Goal: Information Seeking & Learning: Learn about a topic

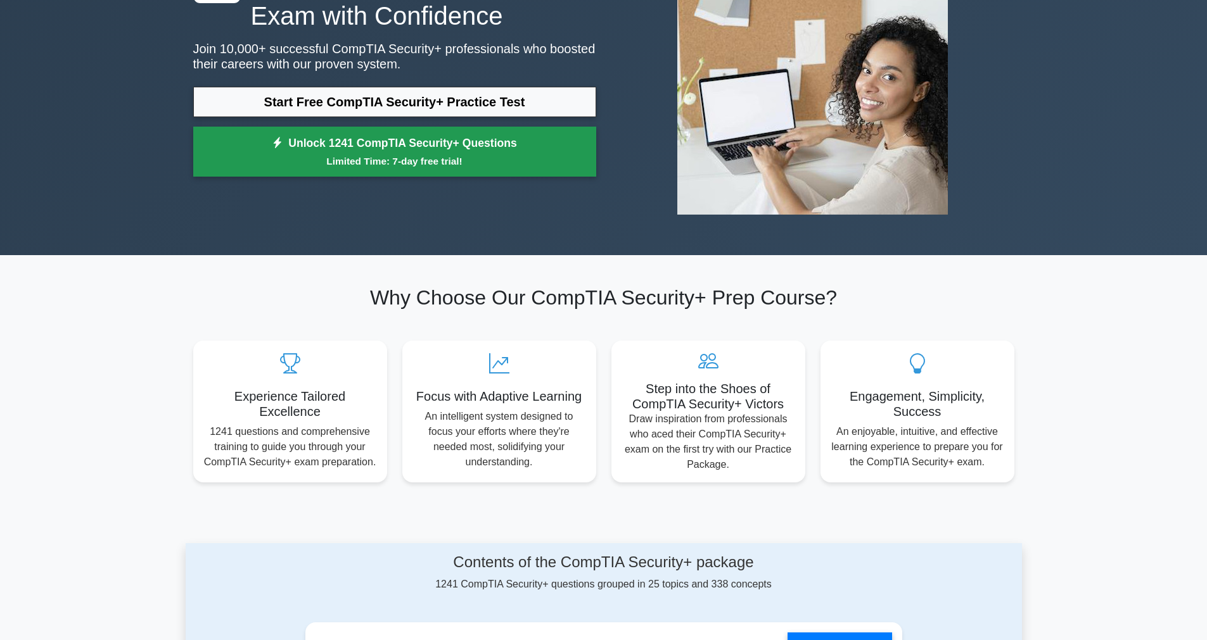
scroll to position [227, 0]
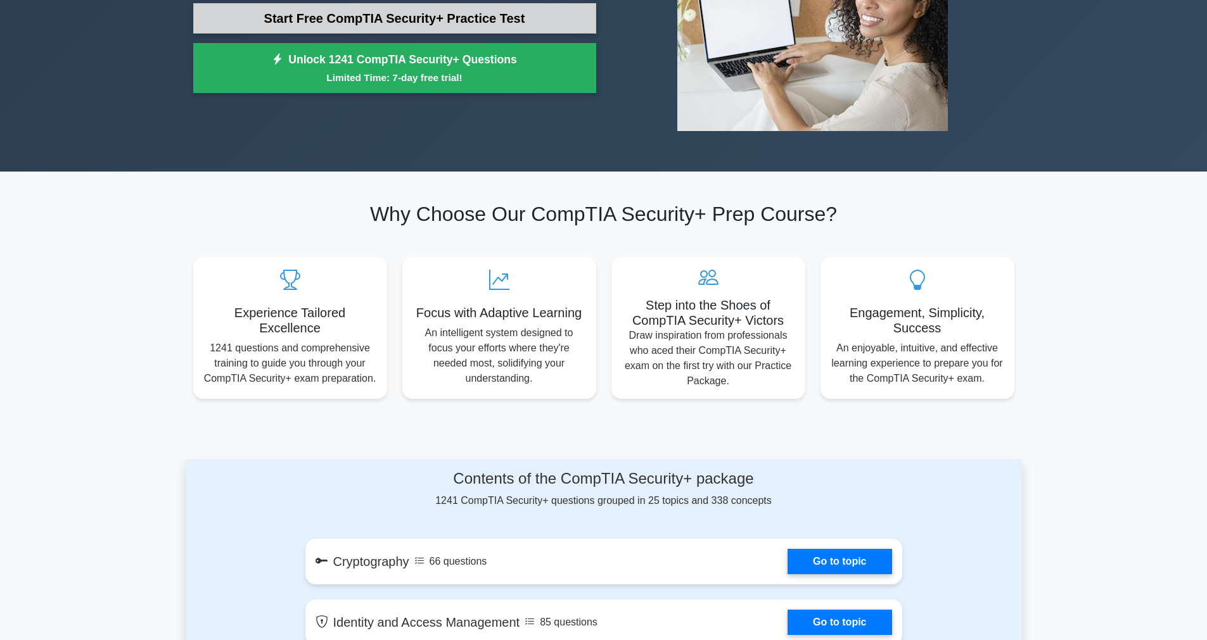
click at [285, 19] on link "Start Free CompTIA Security+ Practice Test" at bounding box center [394, 18] width 403 height 30
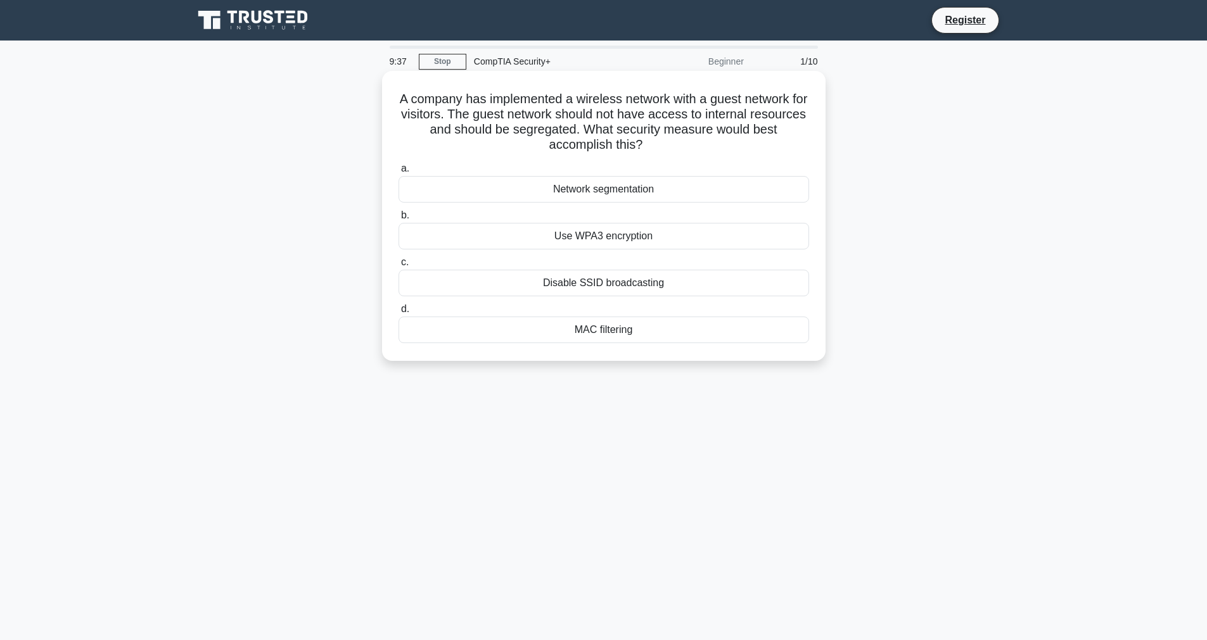
click at [581, 198] on div "Network segmentation" at bounding box center [603, 189] width 410 height 27
click at [398, 173] on input "a. Network segmentation" at bounding box center [398, 169] width 0 height 8
click at [600, 336] on div "Data tokenization" at bounding box center [603, 330] width 410 height 27
click at [398, 314] on input "d. Data tokenization" at bounding box center [398, 309] width 0 height 8
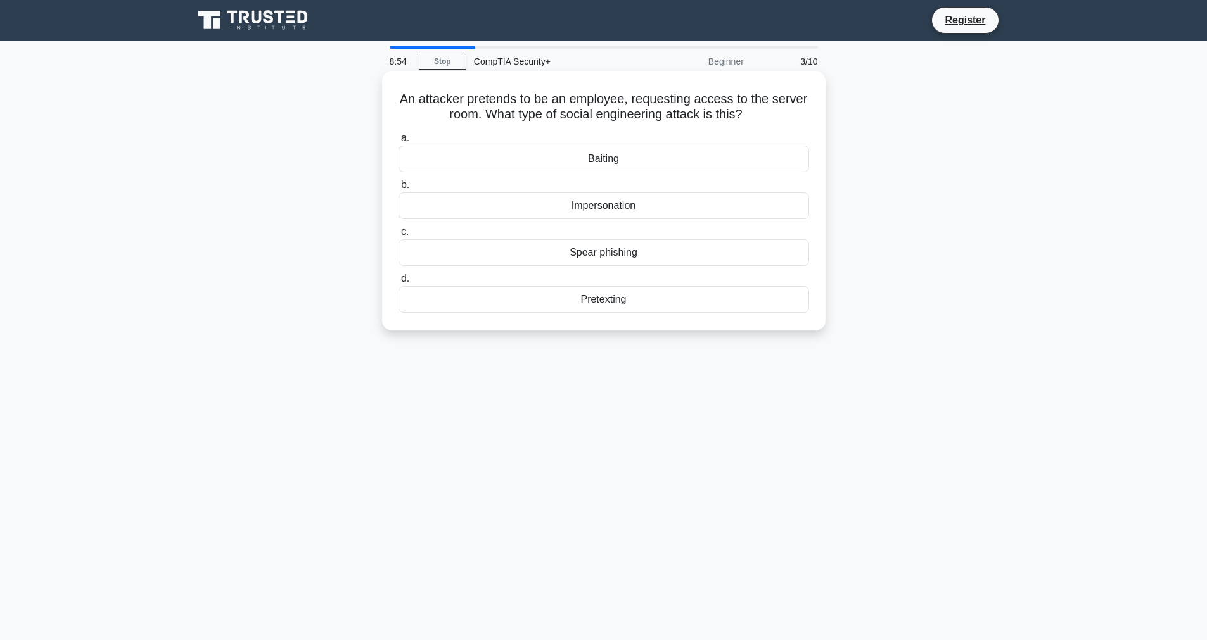
click at [624, 203] on div "Impersonation" at bounding box center [603, 206] width 410 height 27
click at [398, 189] on input "b. Impersonation" at bounding box center [398, 185] width 0 height 8
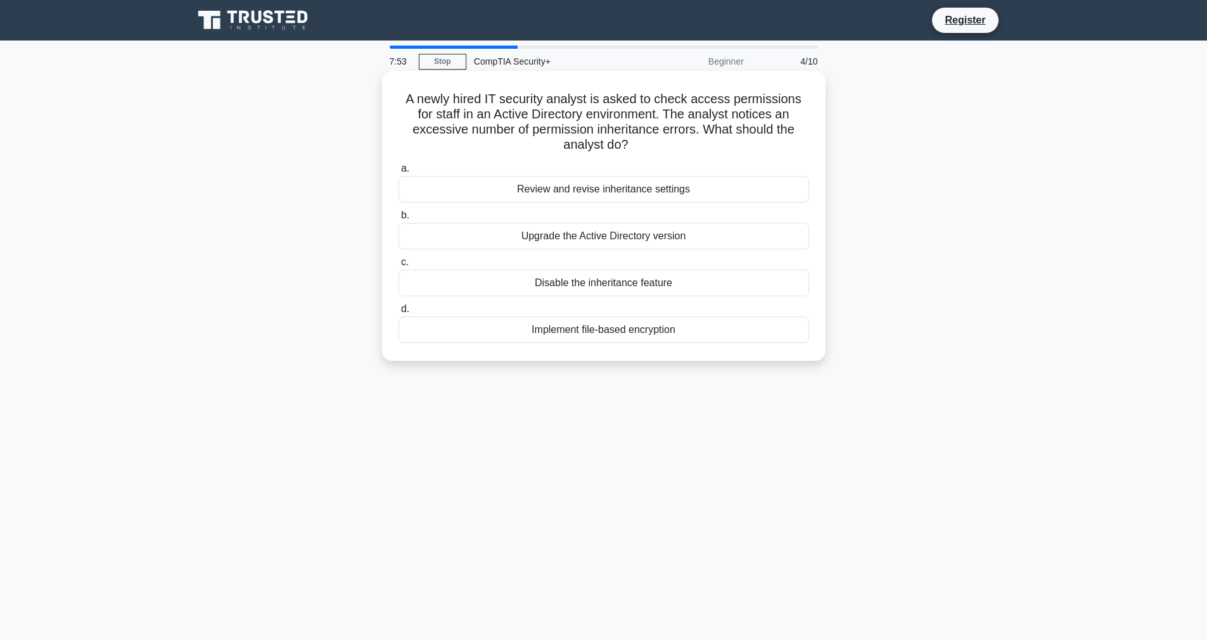
click at [569, 176] on div "Review and revise inheritance settings" at bounding box center [603, 189] width 410 height 27
click at [398, 173] on input "a. Review and revise inheritance settings" at bounding box center [398, 169] width 0 height 8
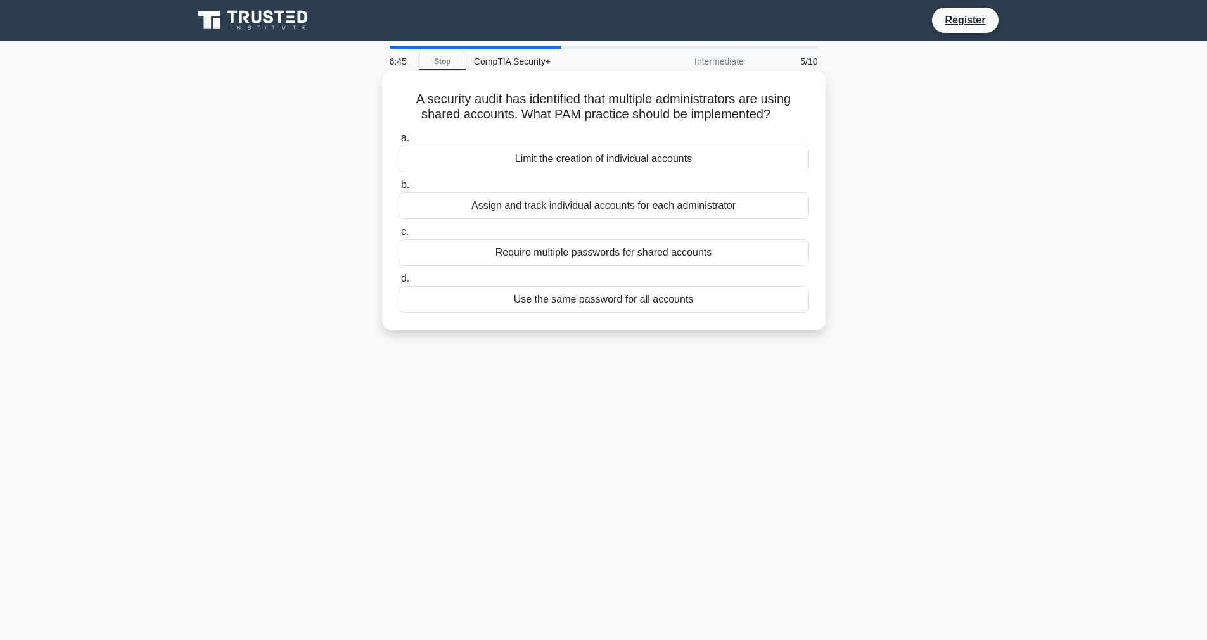
click at [468, 212] on div "Assign and track individual accounts for each administrator" at bounding box center [603, 206] width 410 height 27
click at [398, 189] on input "b. Assign and track individual accounts for each administrator" at bounding box center [398, 185] width 0 height 8
click at [549, 163] on div "Conduct a risk assessment" at bounding box center [603, 159] width 410 height 27
click at [398, 143] on input "a. Conduct a risk assessment" at bounding box center [398, 138] width 0 height 8
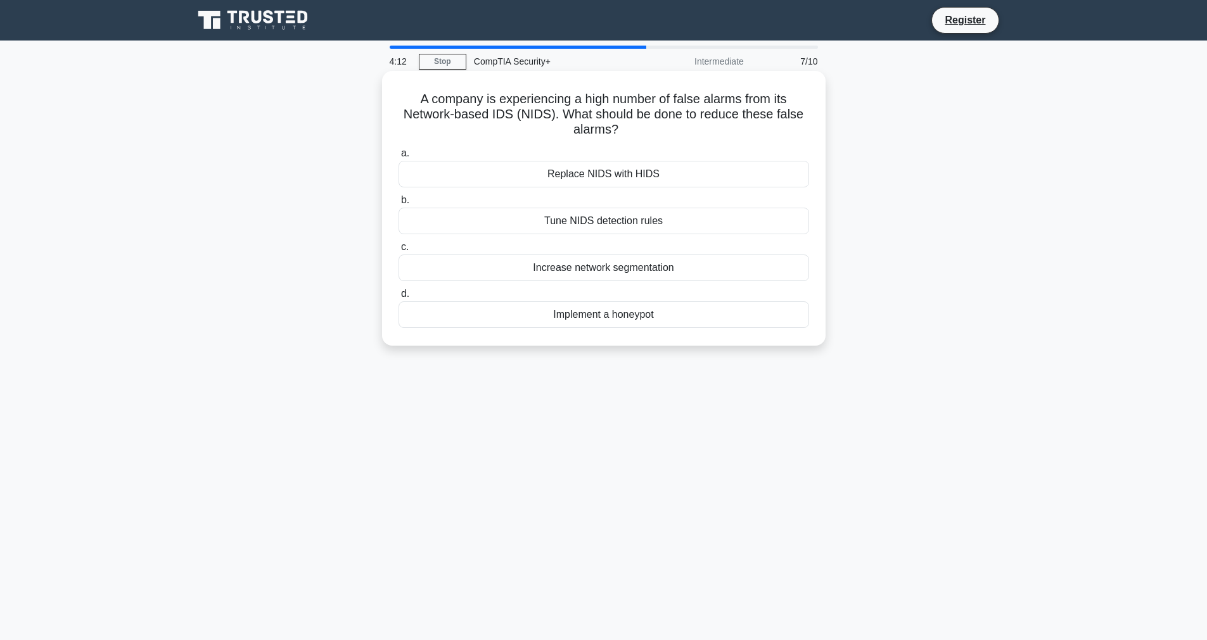
click at [603, 217] on div "Tune NIDS detection rules" at bounding box center [603, 221] width 410 height 27
click at [398, 205] on input "b. Tune NIDS detection rules" at bounding box center [398, 200] width 0 height 8
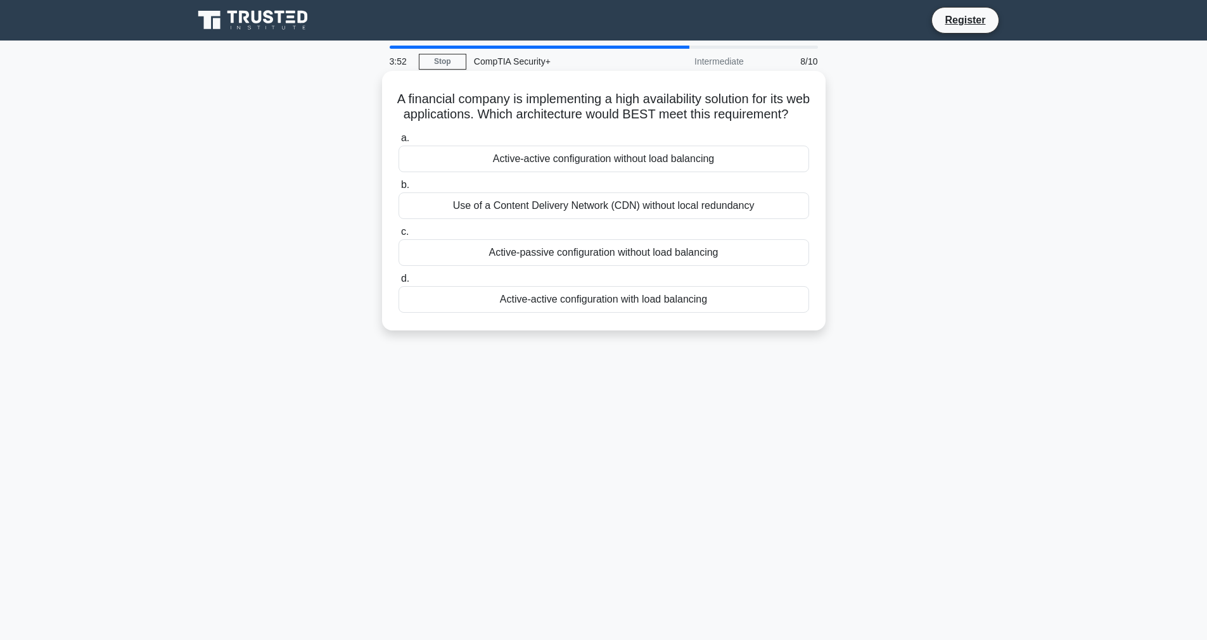
click at [540, 219] on div "Use of a Content Delivery Network (CDN) without local redundancy" at bounding box center [603, 206] width 410 height 27
click at [398, 189] on input "b. Use of a Content Delivery Network (CDN) without local redundancy" at bounding box center [398, 185] width 0 height 8
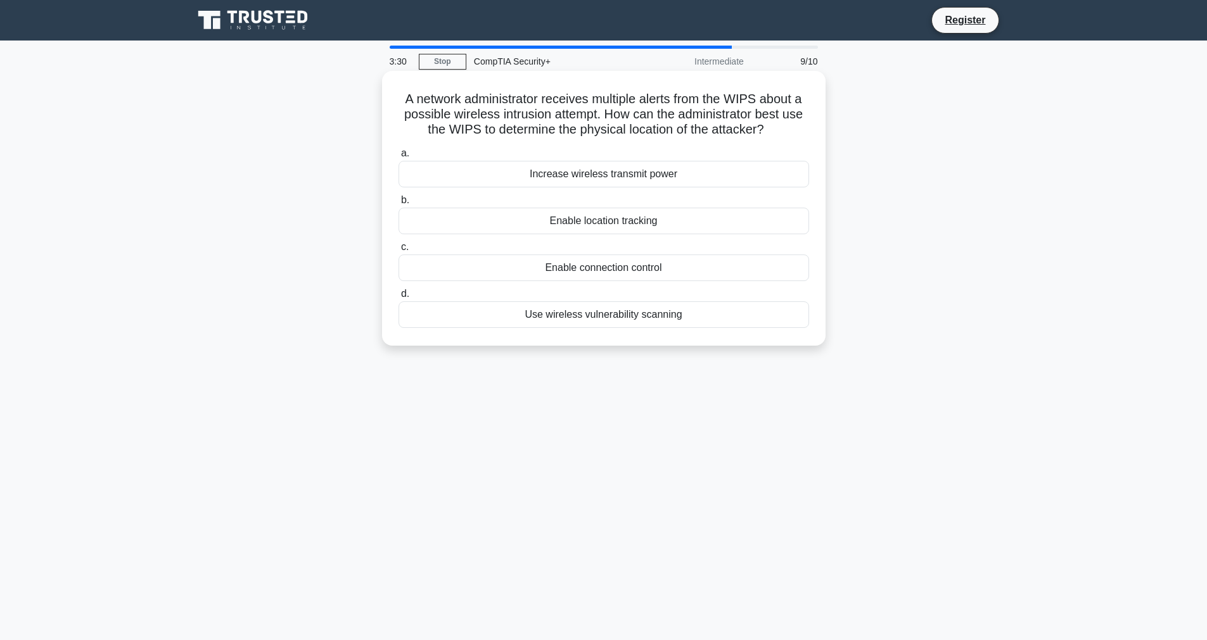
click at [597, 222] on div "Enable location tracking" at bounding box center [603, 221] width 410 height 27
click at [398, 205] on input "b. Enable location tracking" at bounding box center [398, 200] width 0 height 8
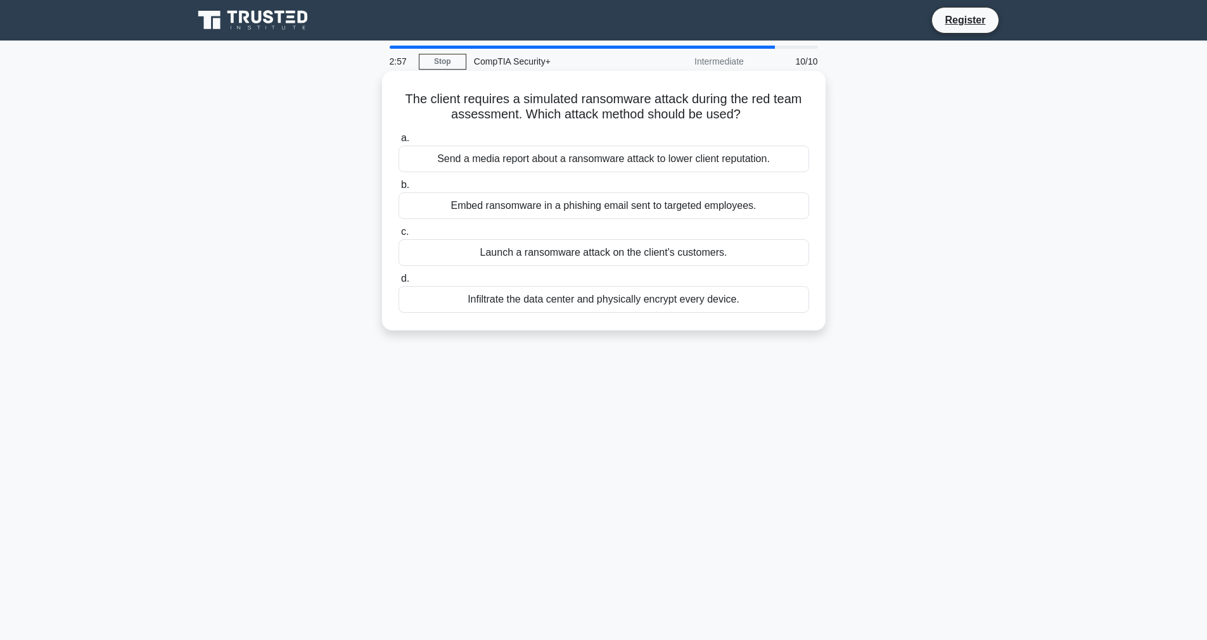
click at [618, 212] on div "Embed ransomware in a phishing email sent to targeted employees." at bounding box center [603, 206] width 410 height 27
click at [398, 189] on input "b. Embed ransomware in a phishing email sent to targeted employees." at bounding box center [398, 185] width 0 height 8
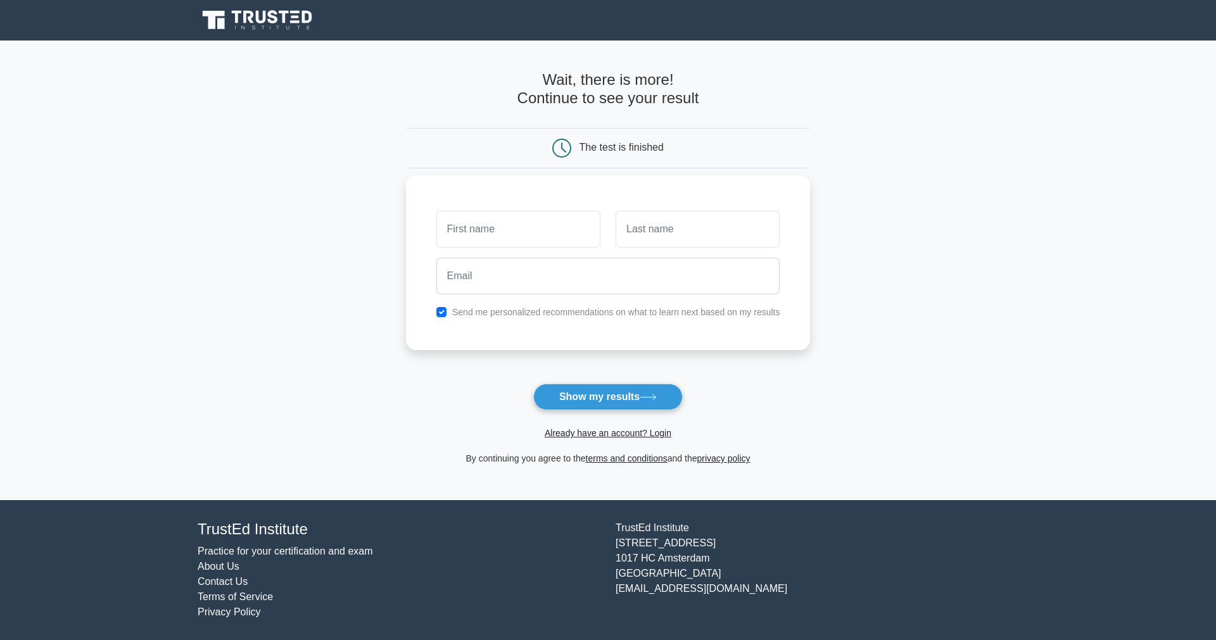
click at [540, 231] on input "text" at bounding box center [518, 229] width 164 height 37
type input "[PERSON_NAME]"
type input "Gomez"
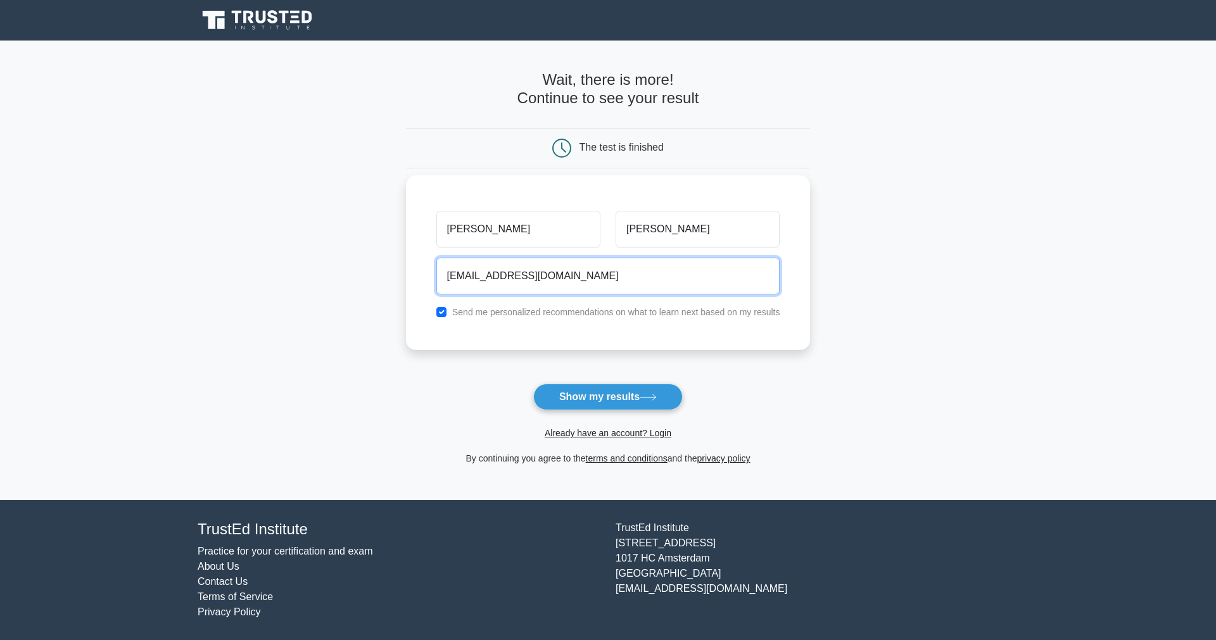
type input "fgomezandres80@gmail.com"
click at [436, 307] on input "checkbox" at bounding box center [441, 312] width 10 height 10
checkbox input "false"
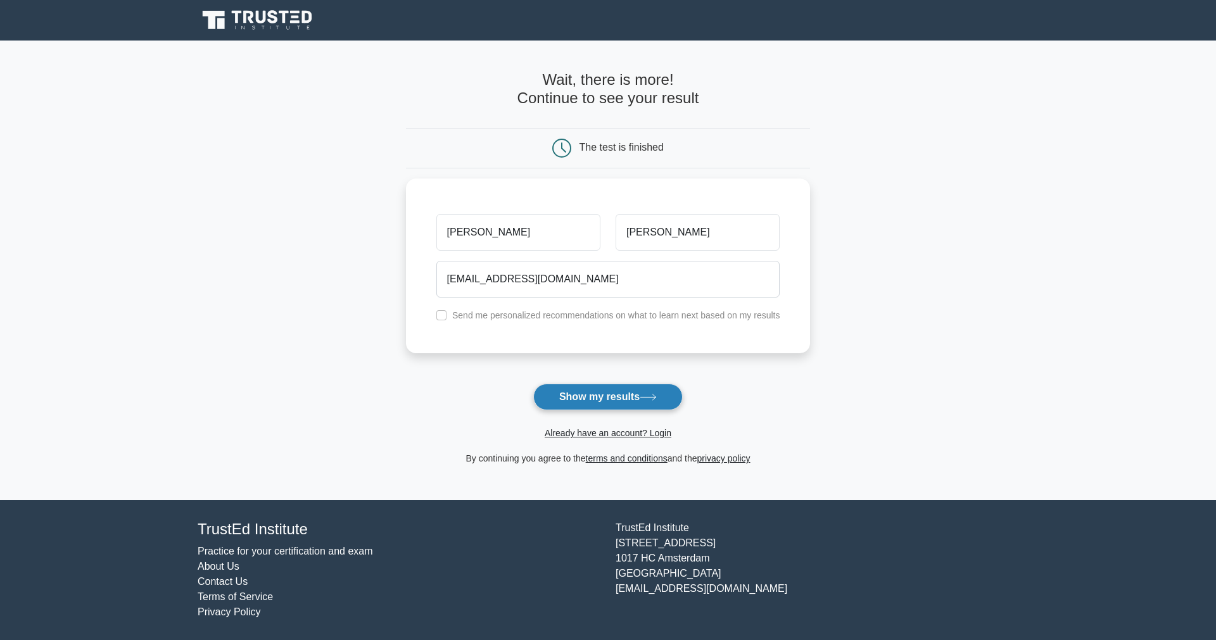
click at [609, 395] on button "Show my results" at bounding box center [607, 397] width 149 height 27
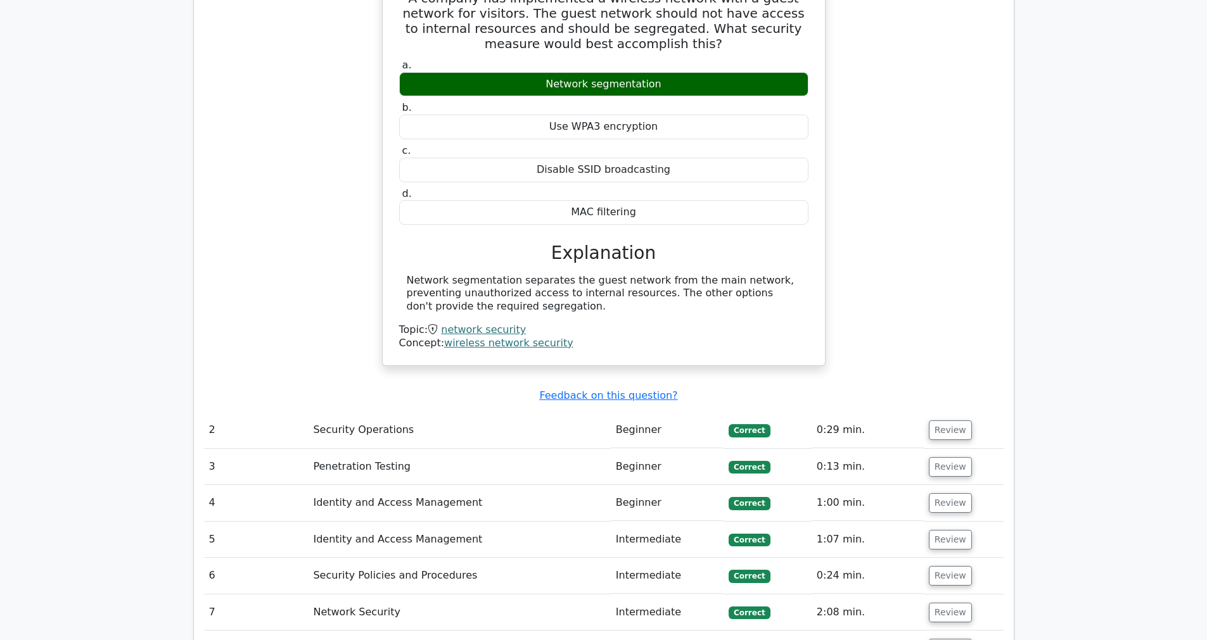
scroll to position [1136, 0]
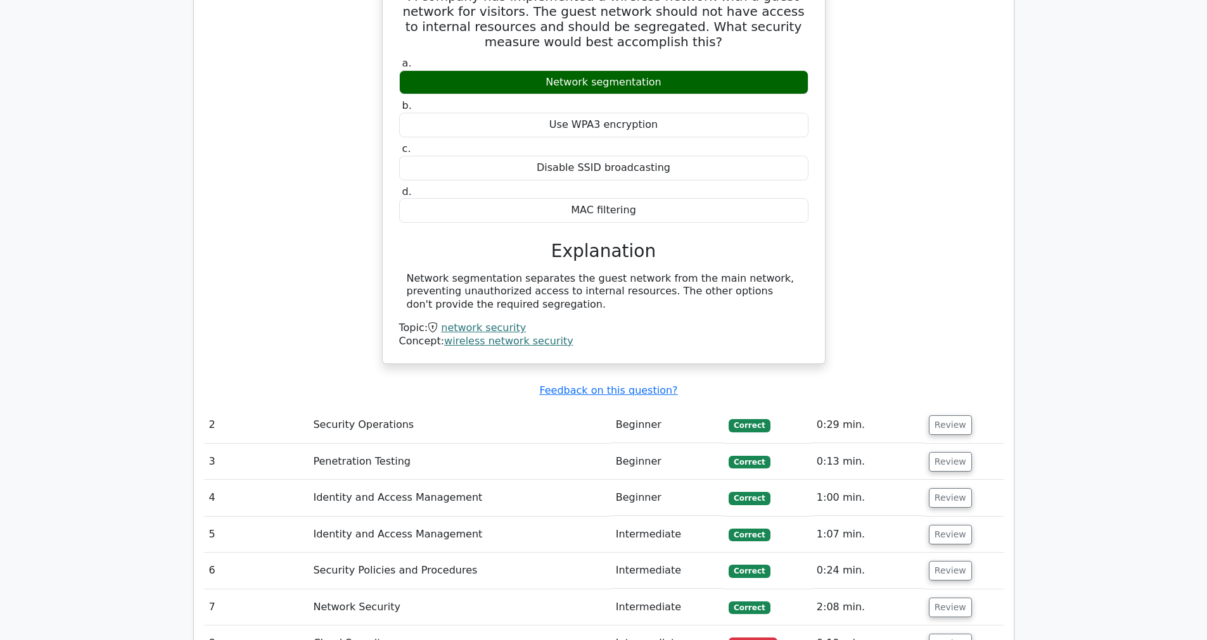
click at [890, 407] on td "0:29 min." at bounding box center [867, 425] width 112 height 36
click at [941, 415] on button "Review" at bounding box center [949, 425] width 43 height 20
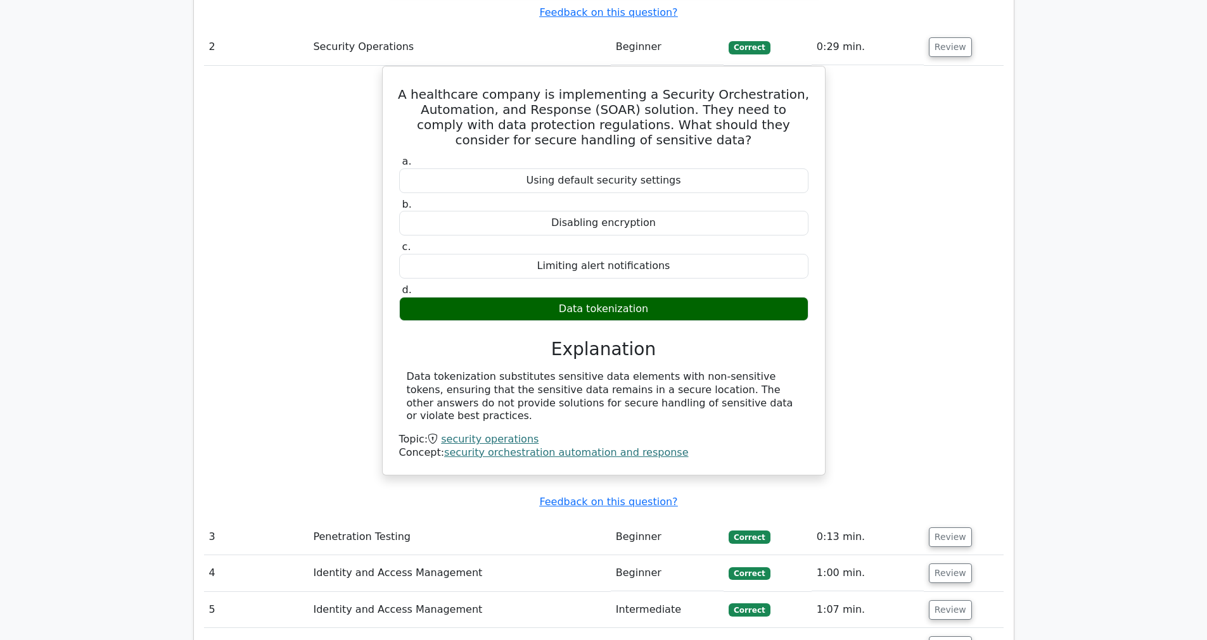
scroll to position [1710, 0]
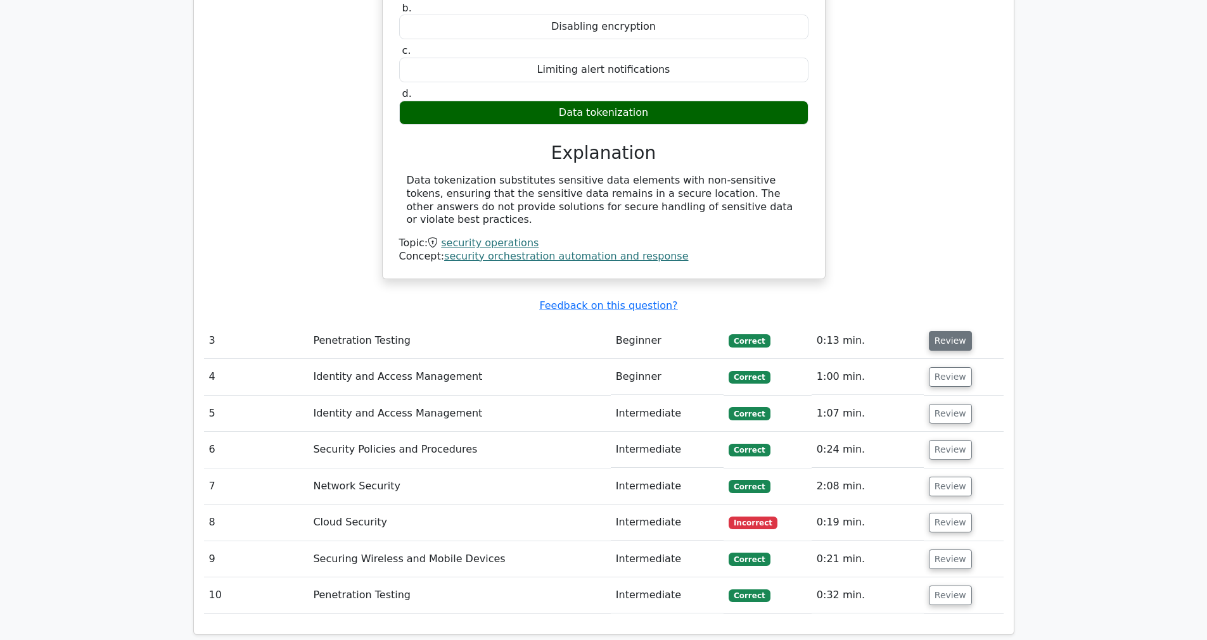
click at [937, 331] on button "Review" at bounding box center [949, 341] width 43 height 20
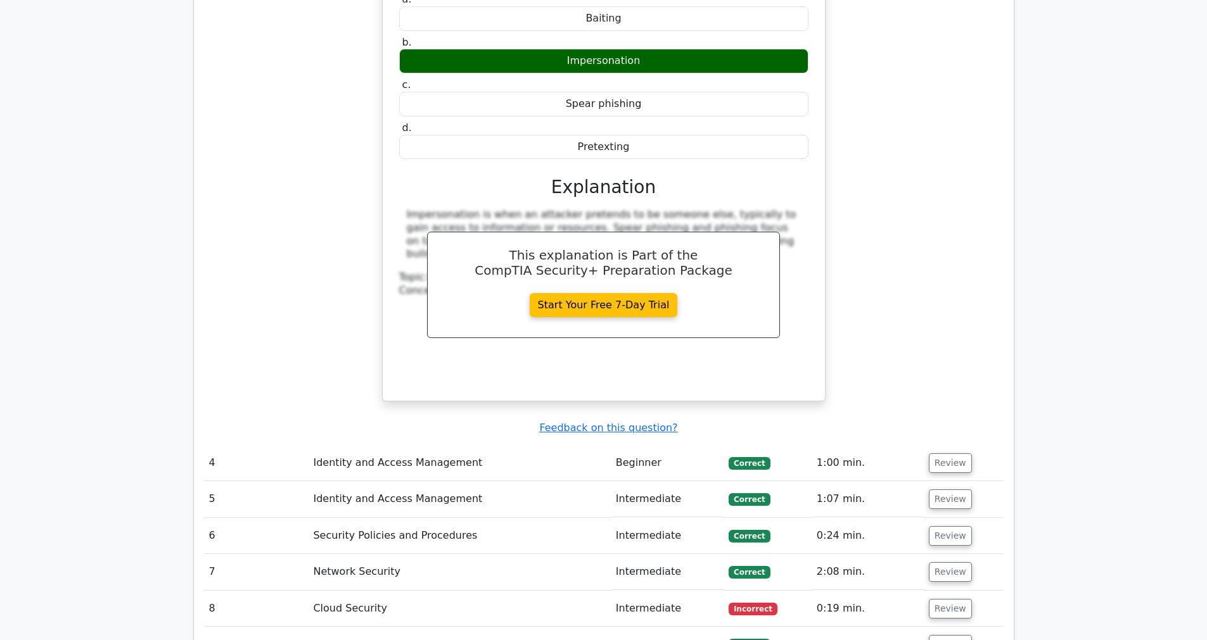
scroll to position [2159, 0]
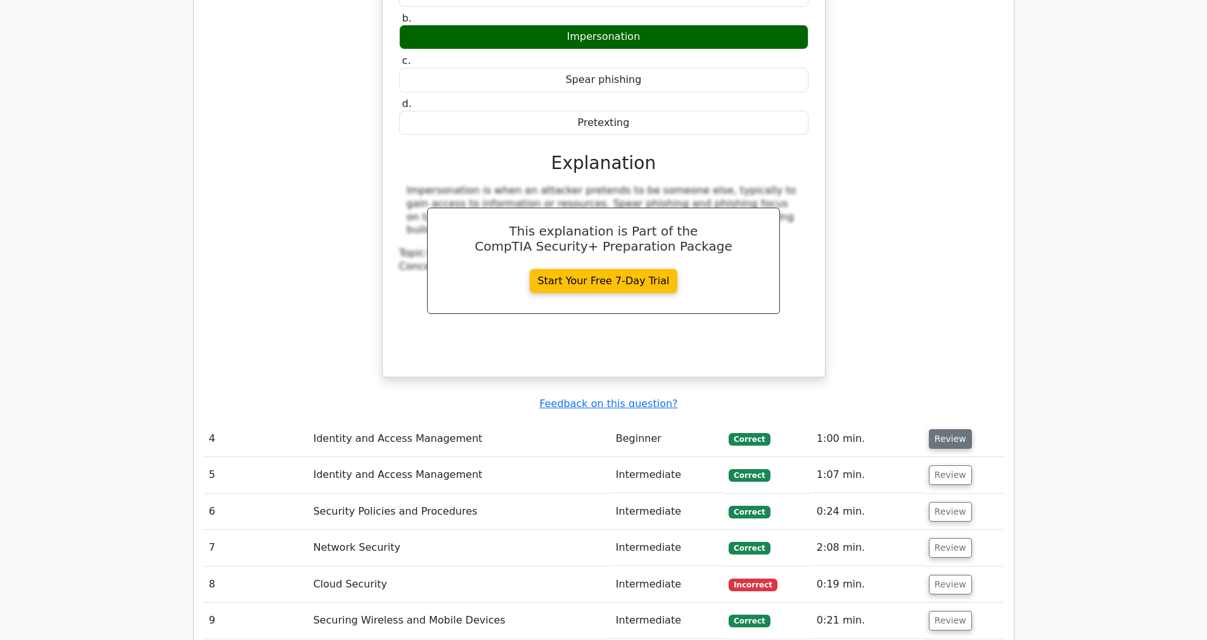
click at [951, 429] on button "Review" at bounding box center [949, 439] width 43 height 20
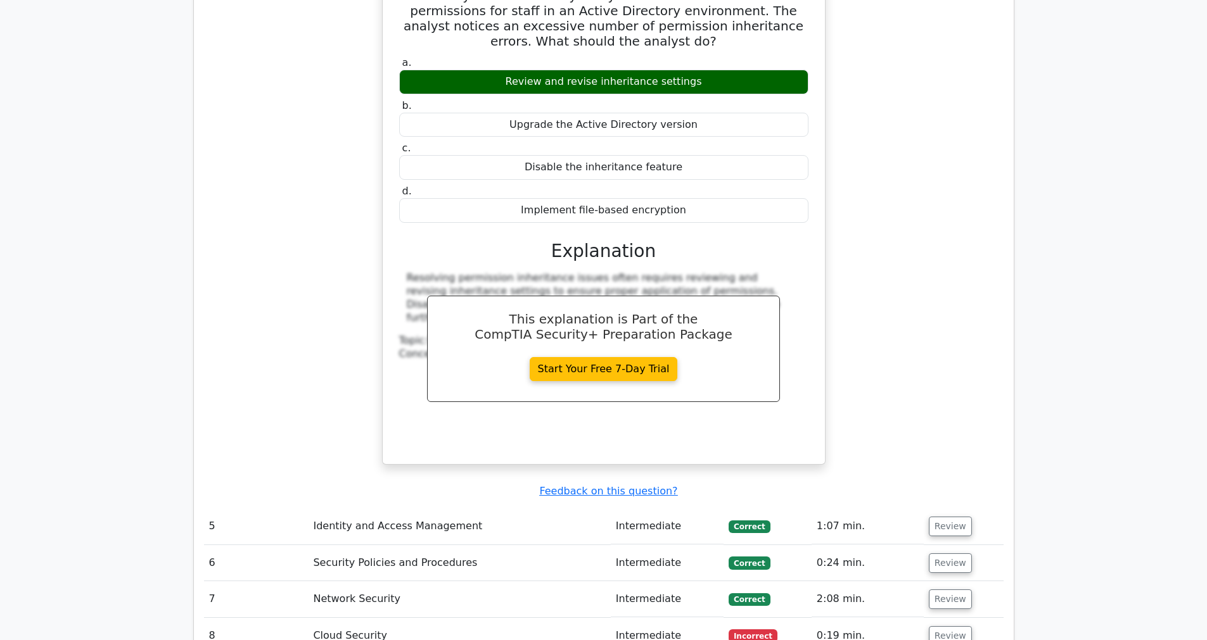
scroll to position [2665, 0]
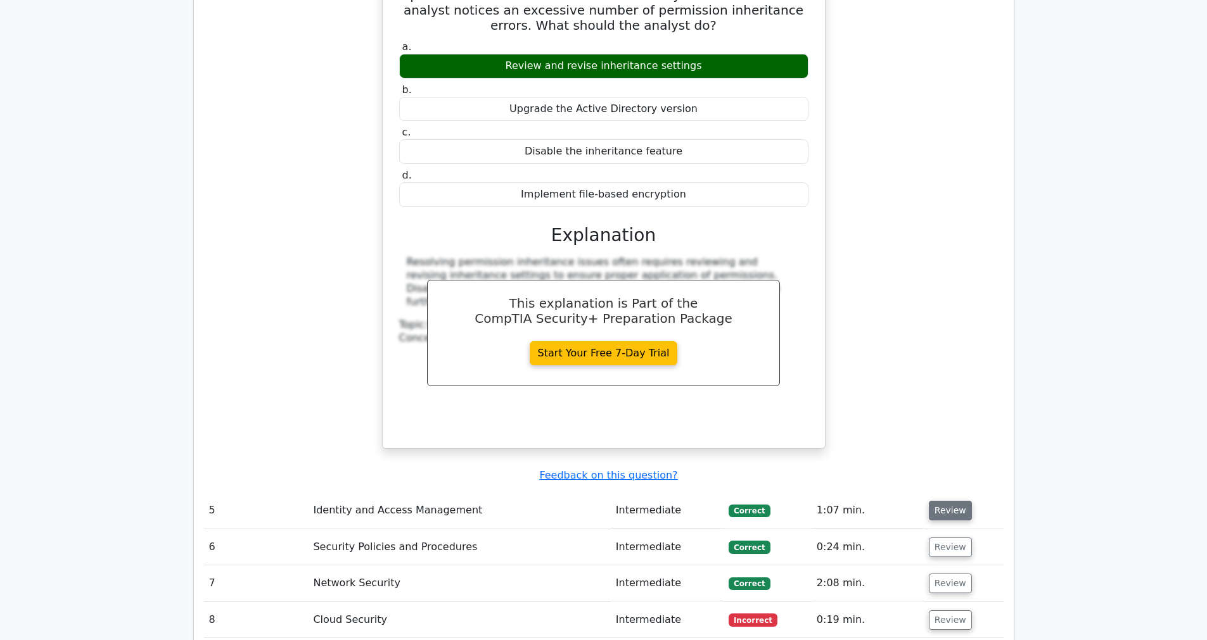
click at [960, 501] on button "Review" at bounding box center [949, 511] width 43 height 20
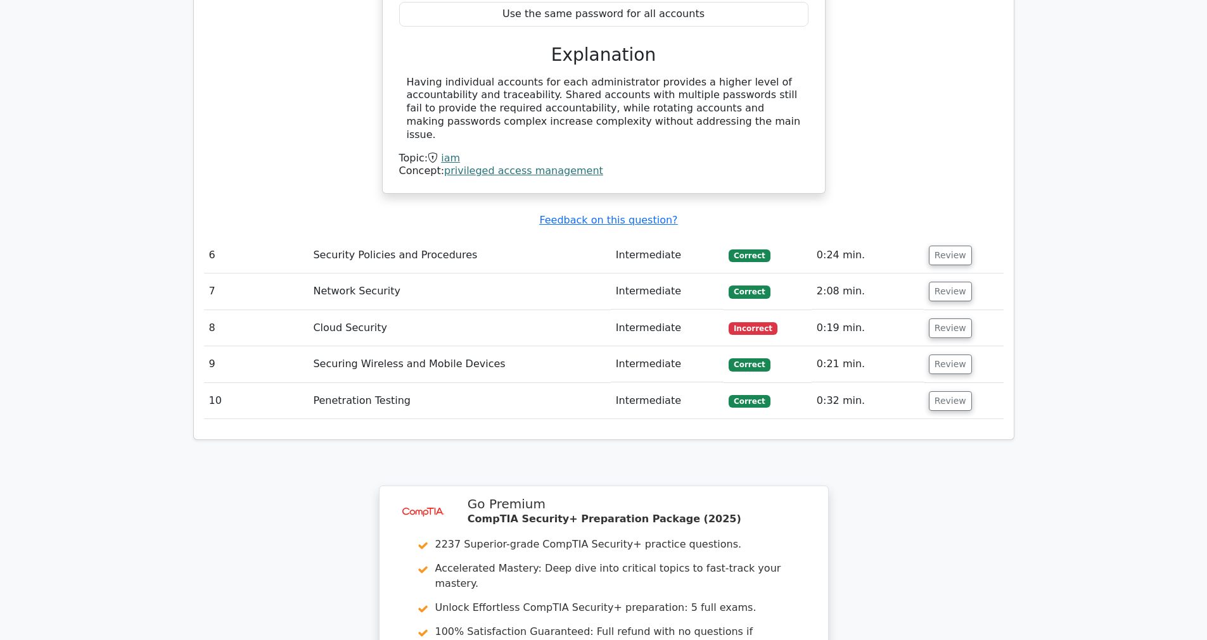
scroll to position [3417, 0]
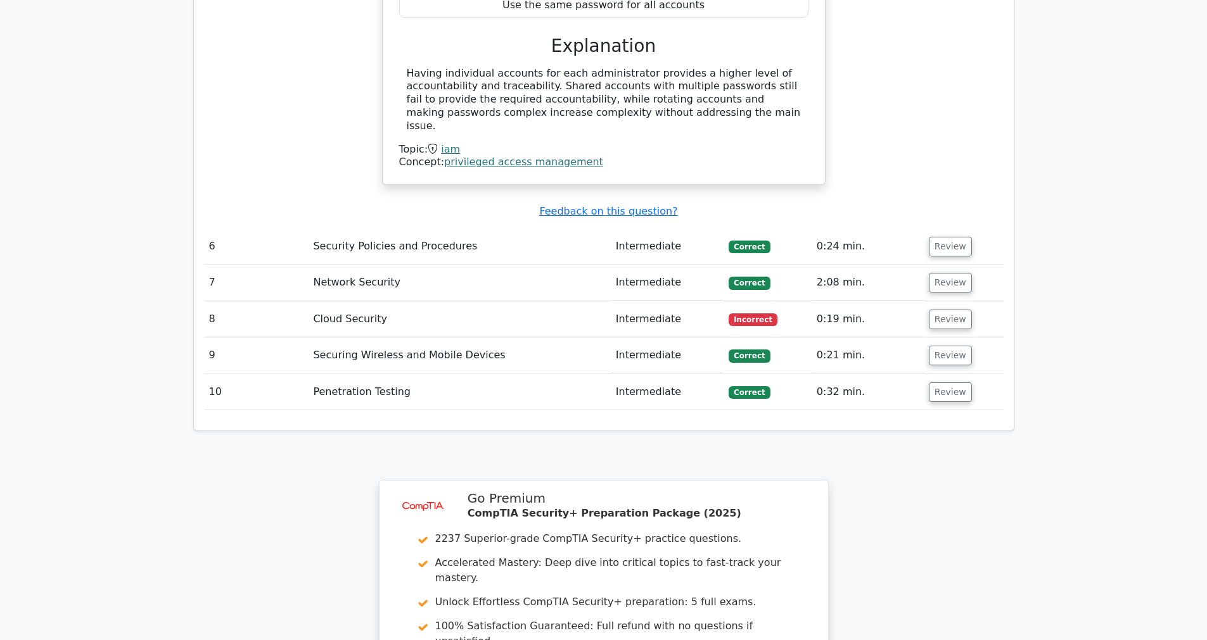
click at [933, 301] on td "Review" at bounding box center [963, 319] width 80 height 36
click at [938, 310] on button "Review" at bounding box center [949, 320] width 43 height 20
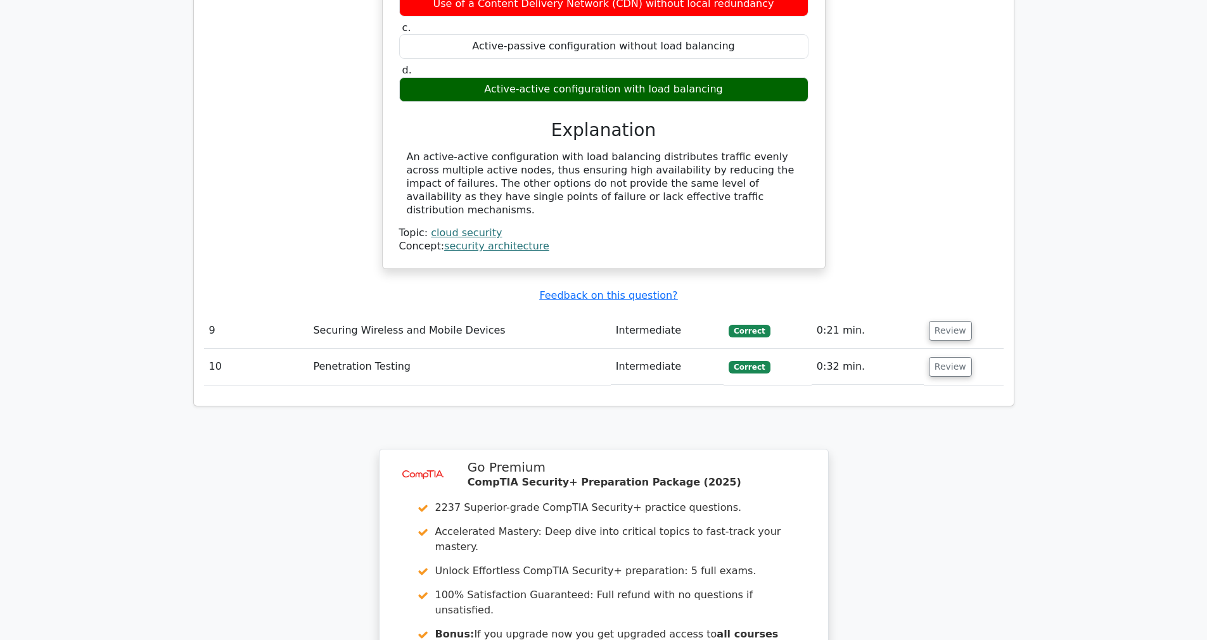
scroll to position [3896, 0]
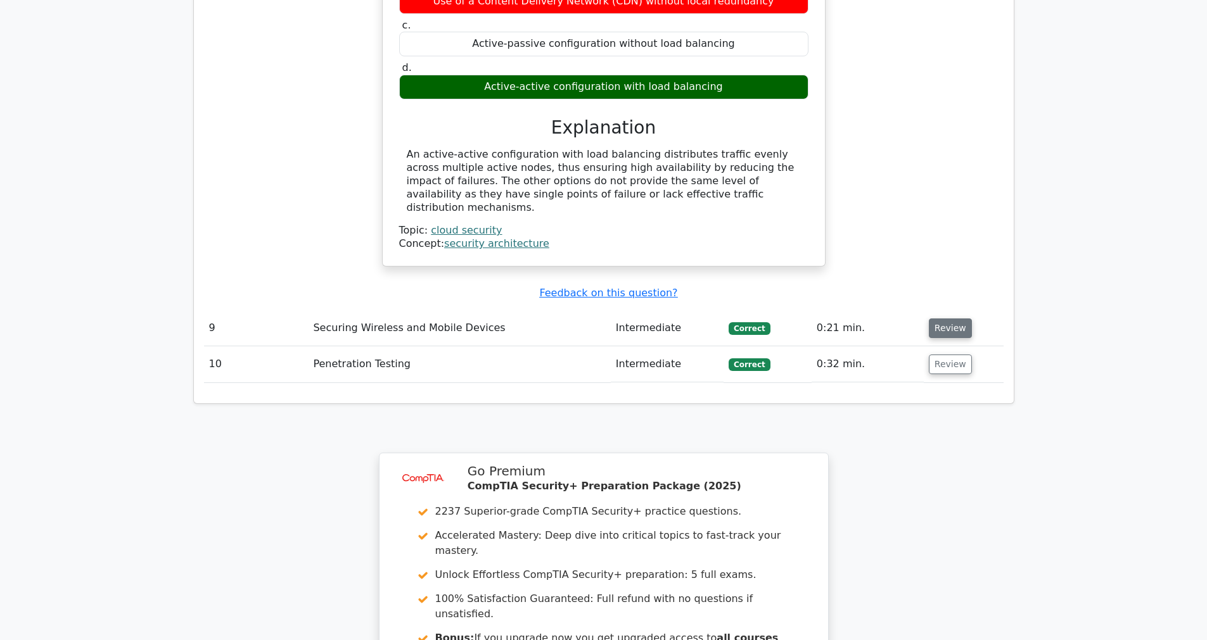
click at [928, 319] on button "Review" at bounding box center [949, 329] width 43 height 20
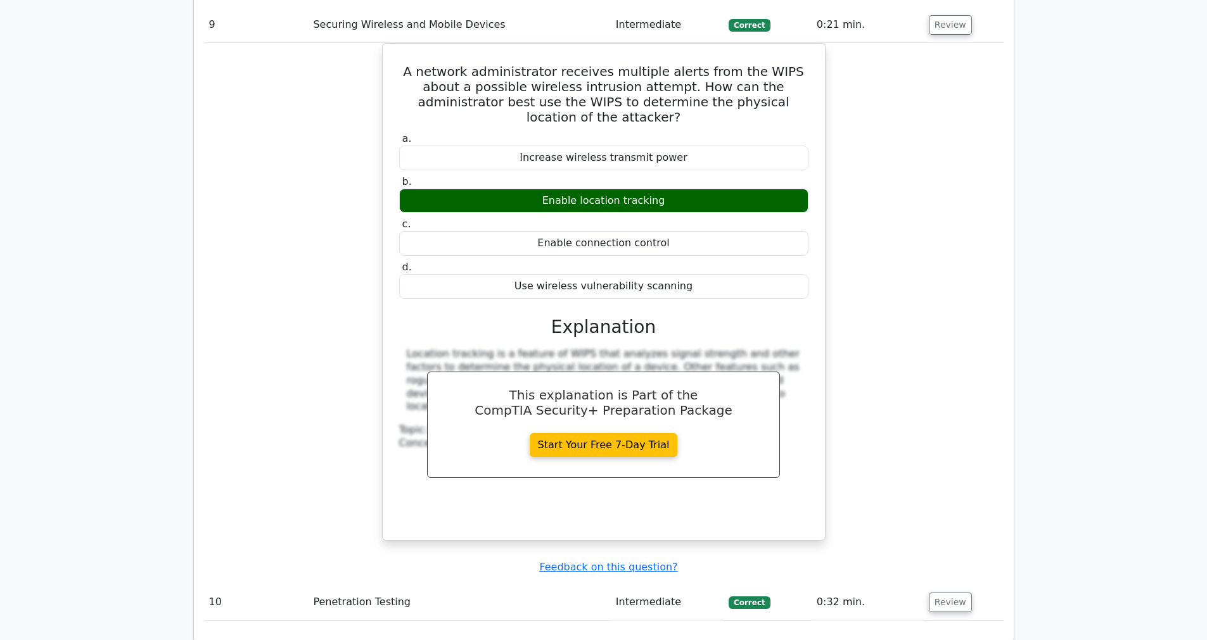
scroll to position [4221, 0]
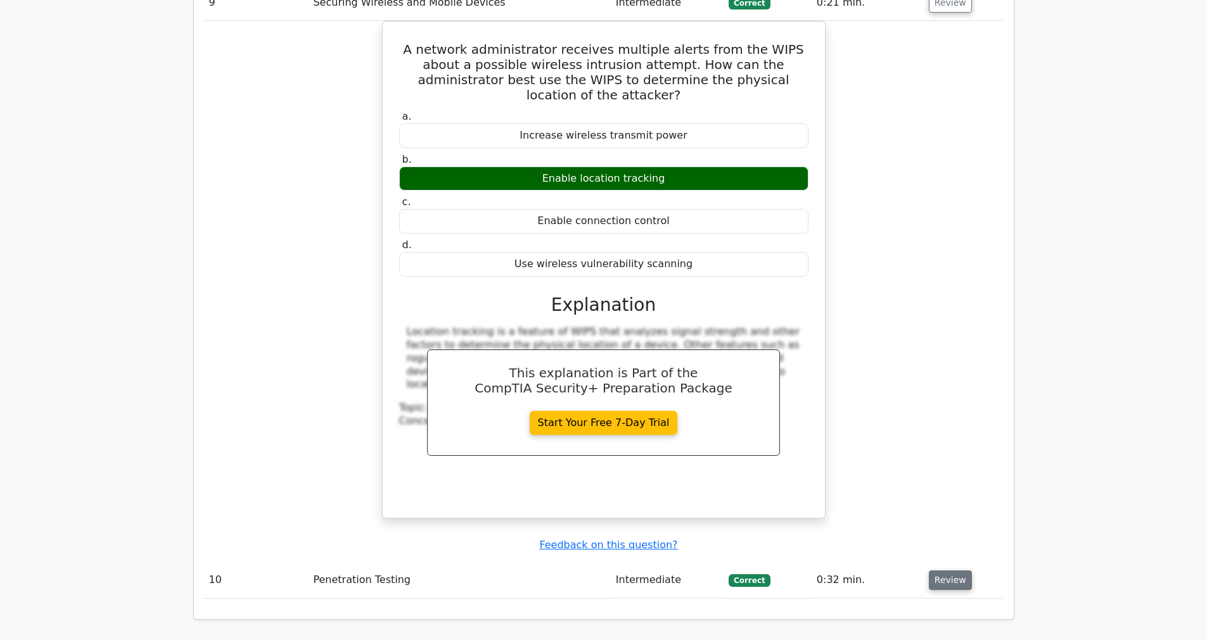
click at [947, 571] on button "Review" at bounding box center [949, 581] width 43 height 20
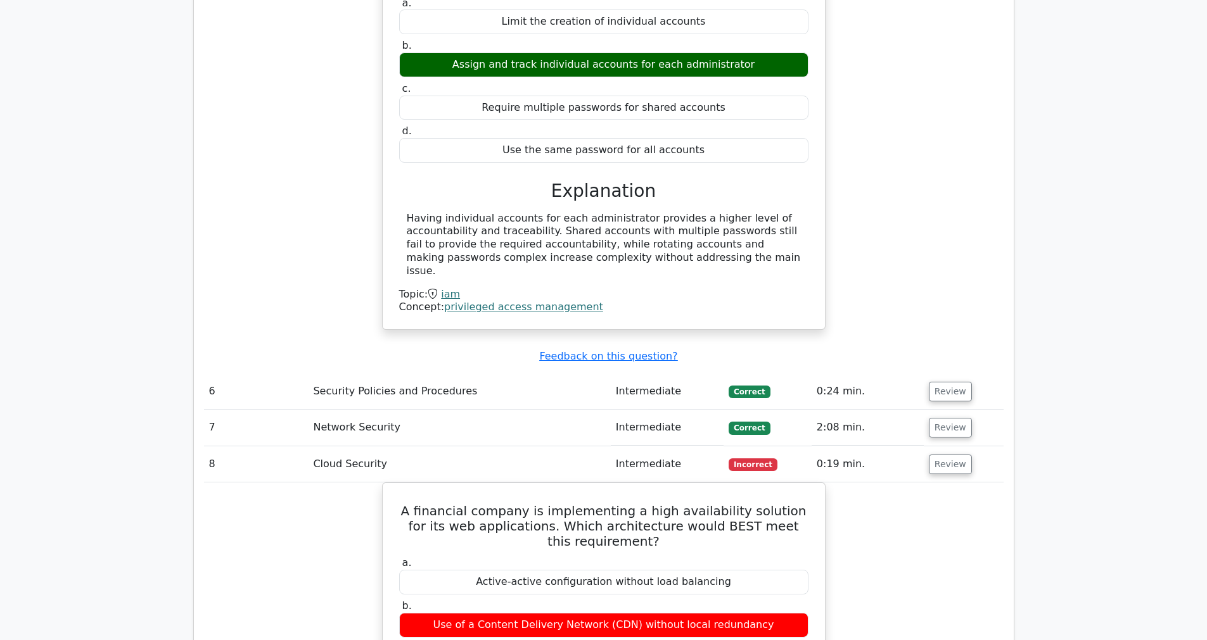
scroll to position [3279, 0]
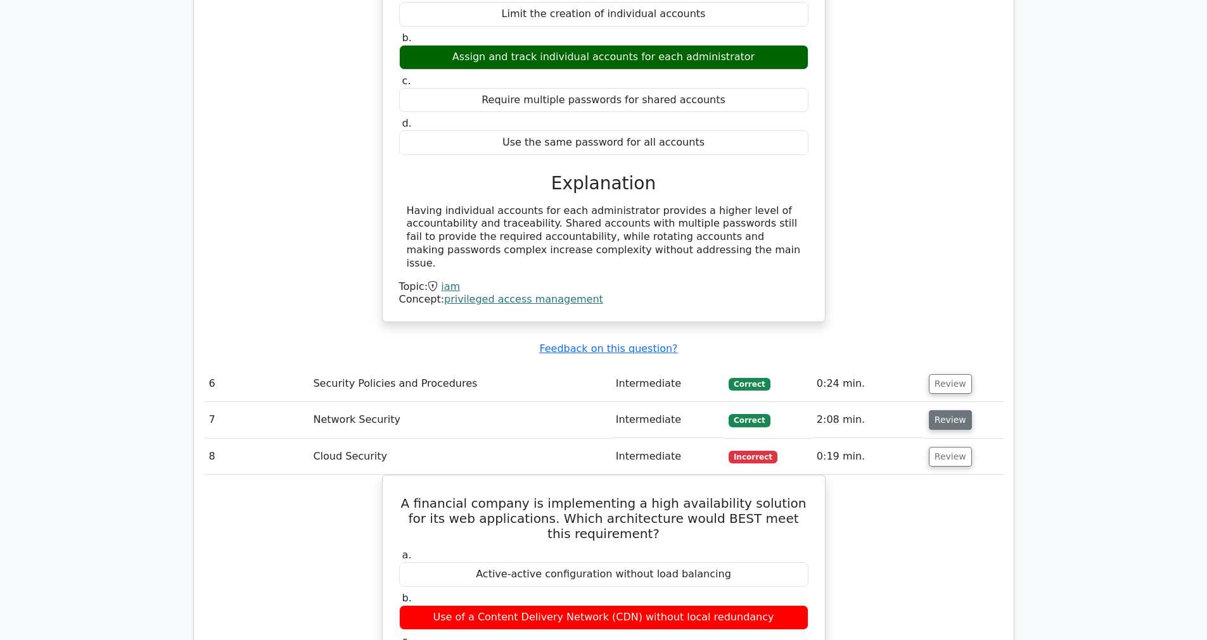
click at [946, 410] on button "Review" at bounding box center [949, 420] width 43 height 20
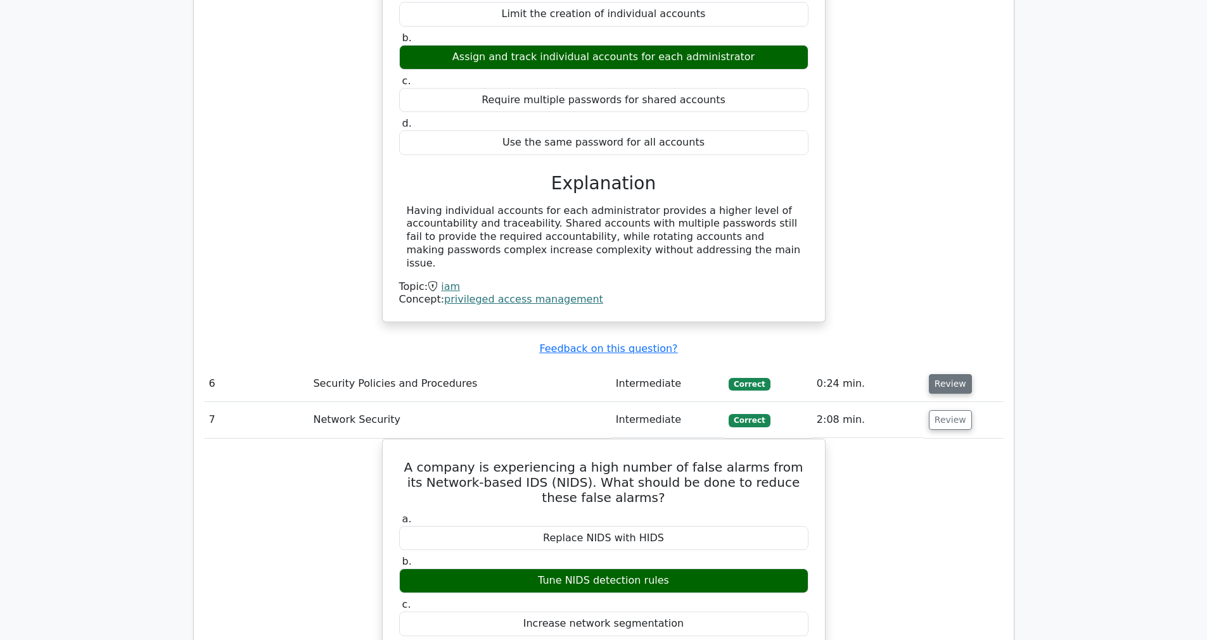
click at [949, 374] on button "Review" at bounding box center [949, 384] width 43 height 20
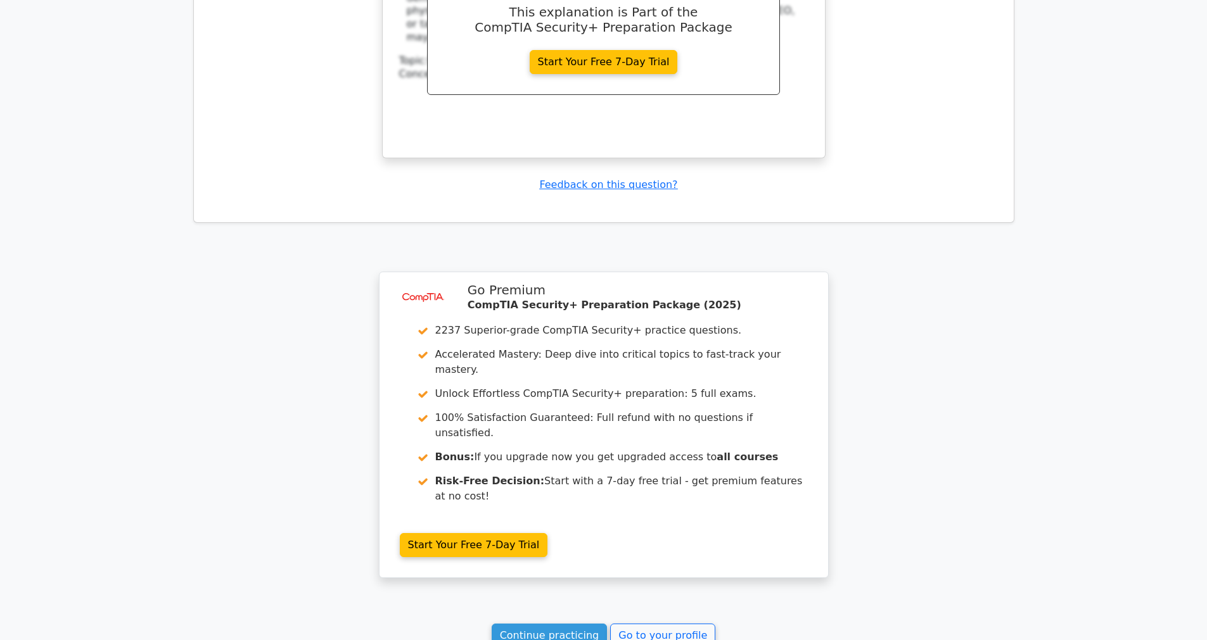
scroll to position [6233, 0]
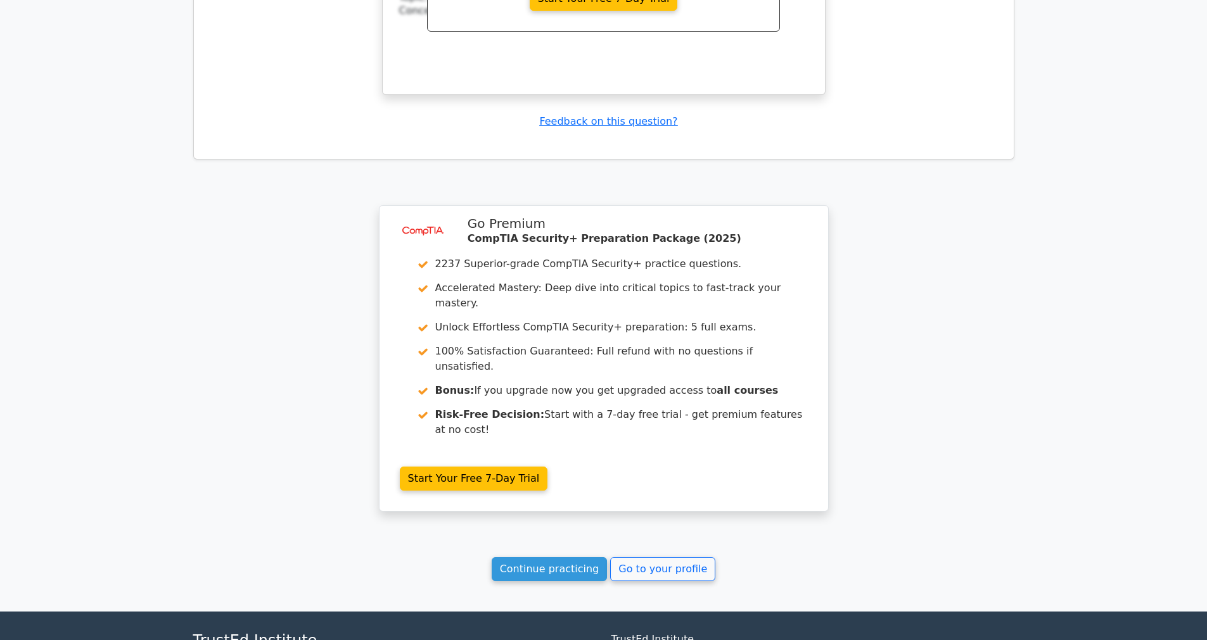
click at [558, 557] on link "Continue practicing" at bounding box center [549, 569] width 116 height 24
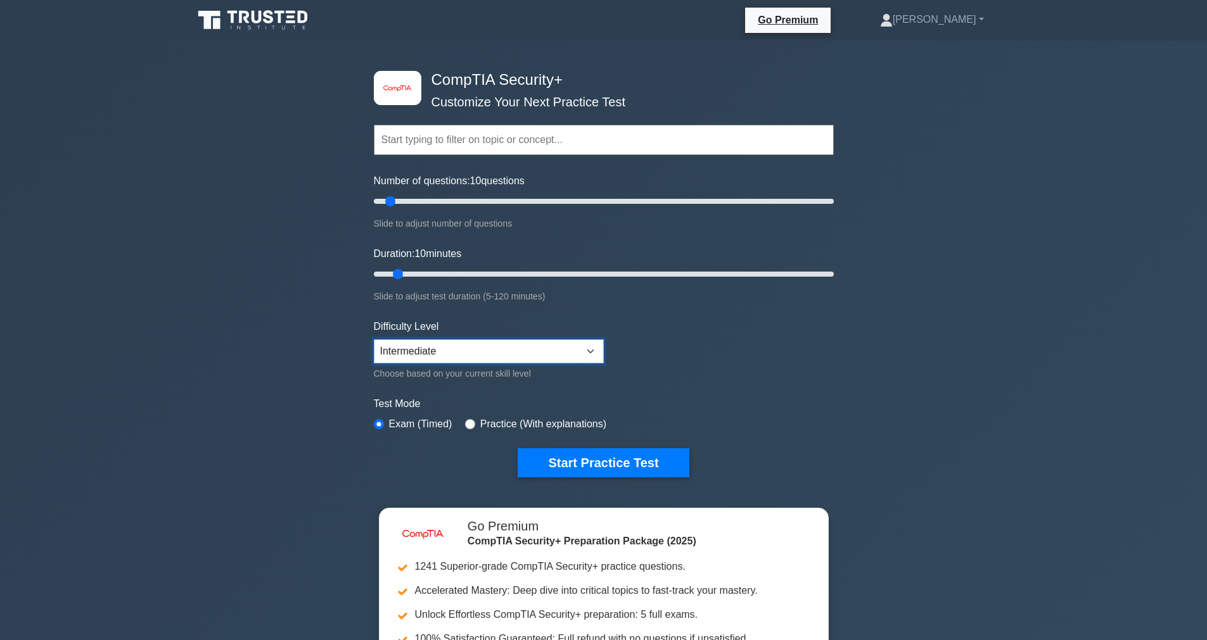
click at [437, 348] on select "Beginner Intermediate Expert" at bounding box center [489, 351] width 230 height 24
click at [374, 339] on select "Beginner Intermediate Expert" at bounding box center [489, 351] width 230 height 24
click at [504, 147] on input "text" at bounding box center [604, 140] width 460 height 30
click at [326, 138] on div "image/svg+xml CompTIA Security+ Customize Your Next Practice Test Topics Crypto…" at bounding box center [603, 414] width 1207 height 746
click at [409, 204] on input "Number of questions: 10 questions" at bounding box center [604, 201] width 460 height 15
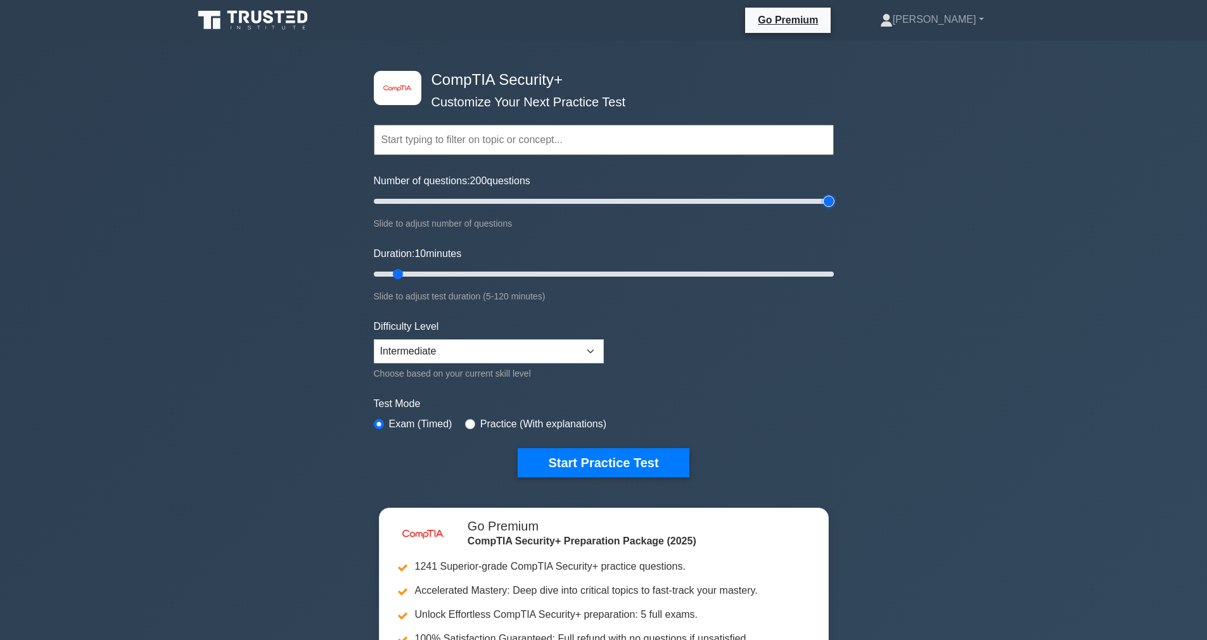
click at [828, 198] on input "Number of questions: 200 questions" at bounding box center [604, 201] width 460 height 15
type input "200"
drag, startPoint x: 828, startPoint y: 198, endPoint x: 856, endPoint y: 207, distance: 29.4
click at [833, 207] on input "Number of questions: 200 questions" at bounding box center [604, 201] width 460 height 15
drag, startPoint x: 400, startPoint y: 274, endPoint x: 436, endPoint y: 284, distance: 37.5
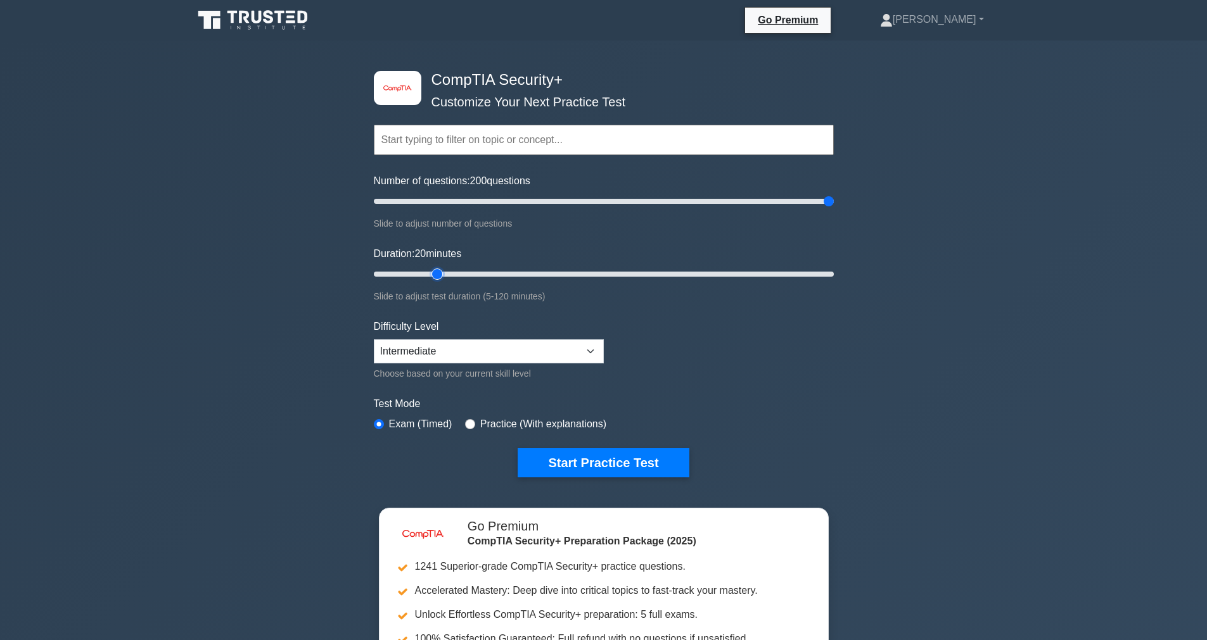
type input "20"
click at [436, 282] on input "Duration: 20 minutes" at bounding box center [604, 274] width 460 height 15
click at [443, 208] on input "Number of questions: 35 questions" at bounding box center [604, 201] width 460 height 15
type input "30"
click at [440, 206] on input "Number of questions: 30 questions" at bounding box center [604, 201] width 460 height 15
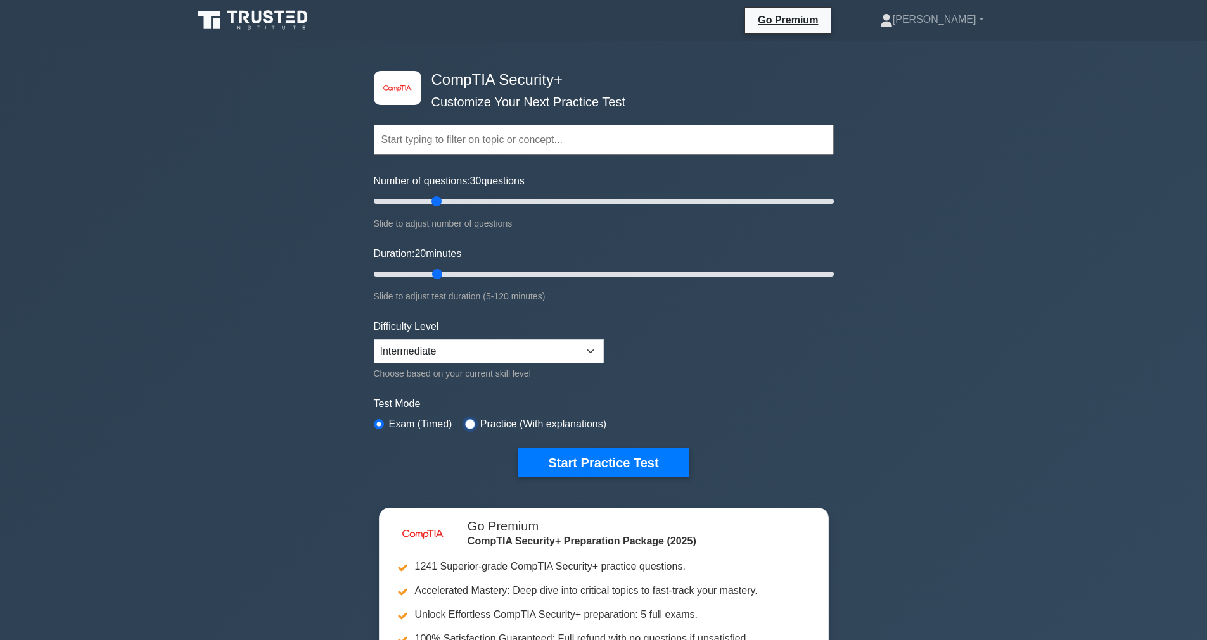
click at [470, 424] on input "radio" at bounding box center [470, 424] width 10 height 10
radio input "true"
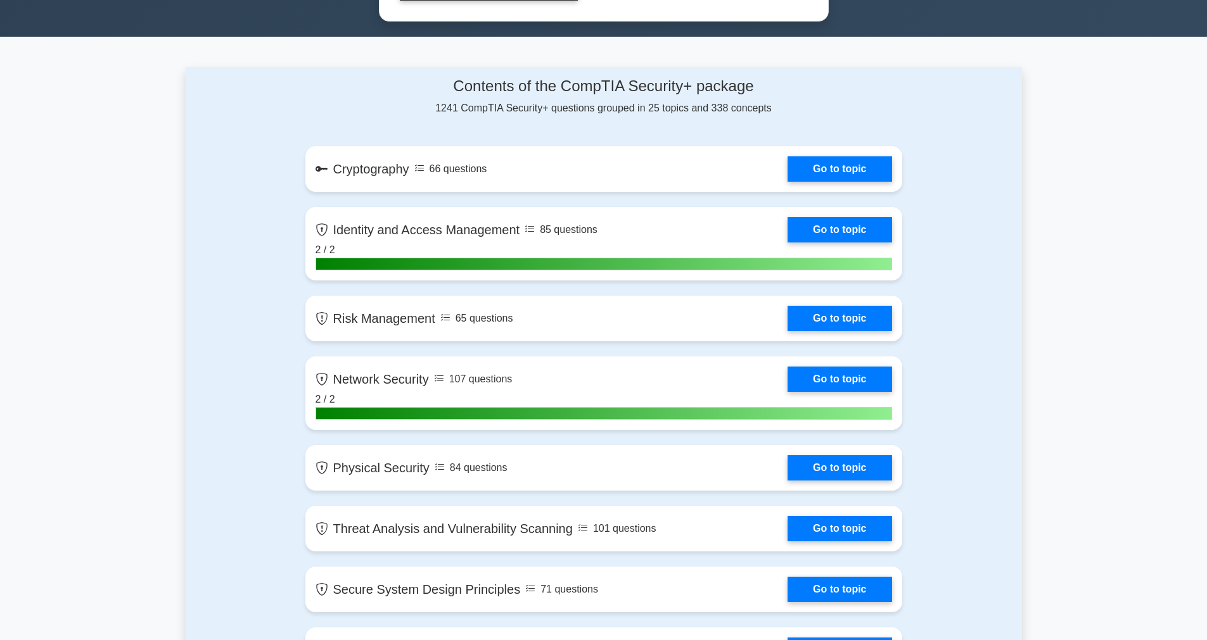
scroll to position [744, 0]
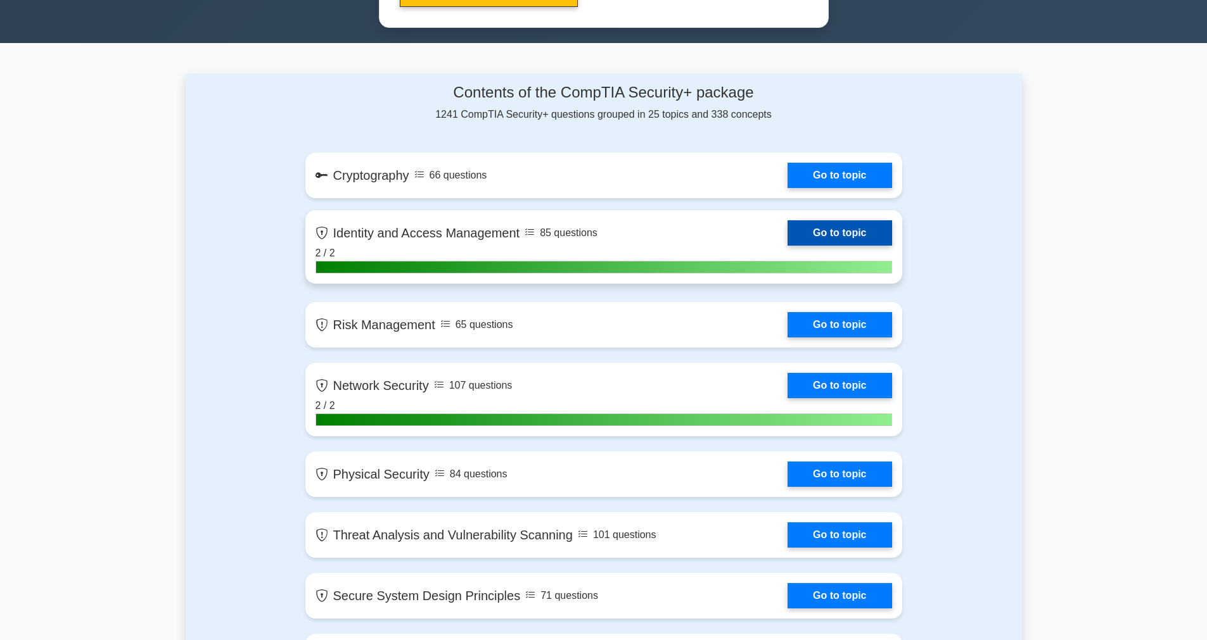
click at [846, 231] on link "Go to topic" at bounding box center [839, 232] width 104 height 25
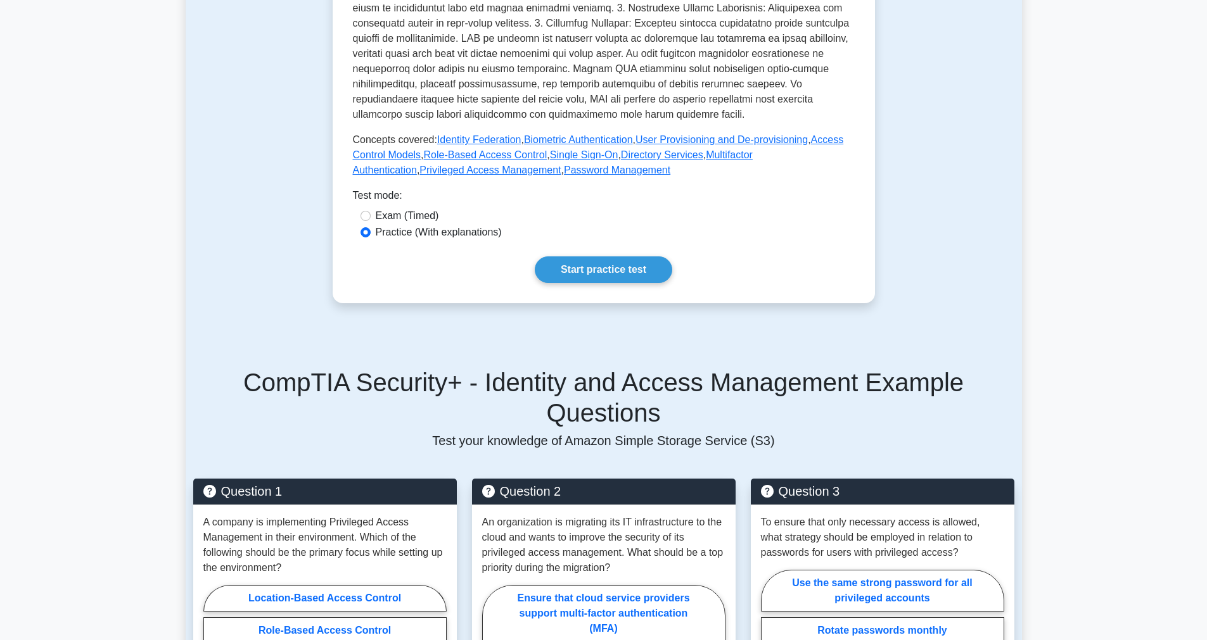
scroll to position [485, 0]
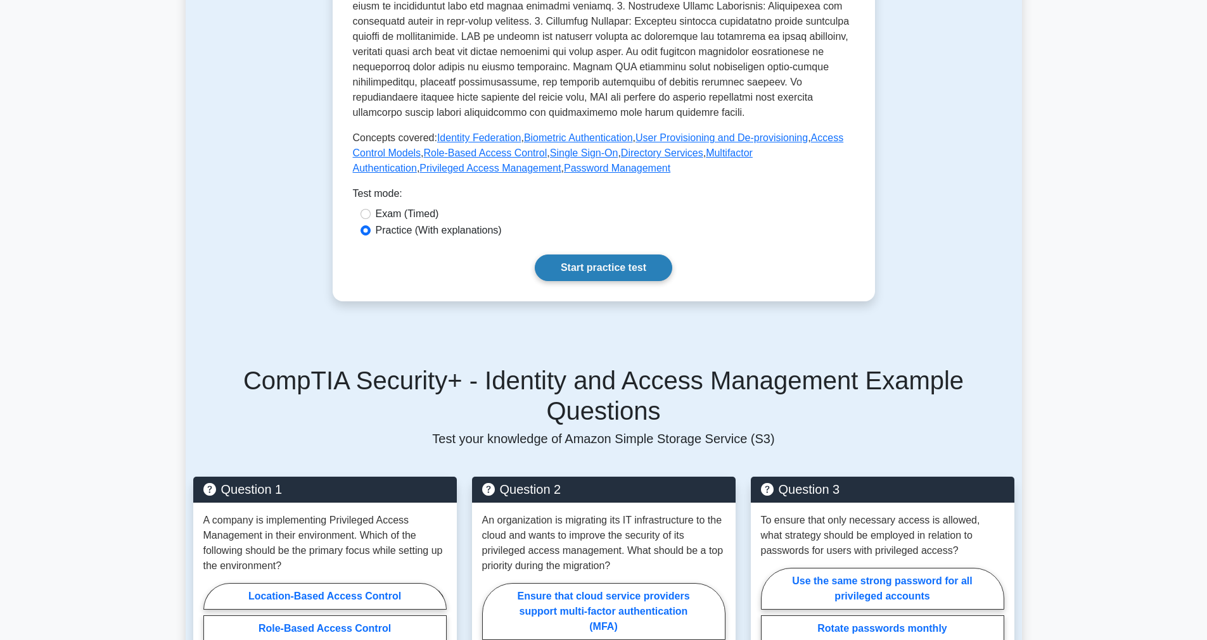
click at [610, 278] on link "Start practice test" at bounding box center [603, 268] width 137 height 27
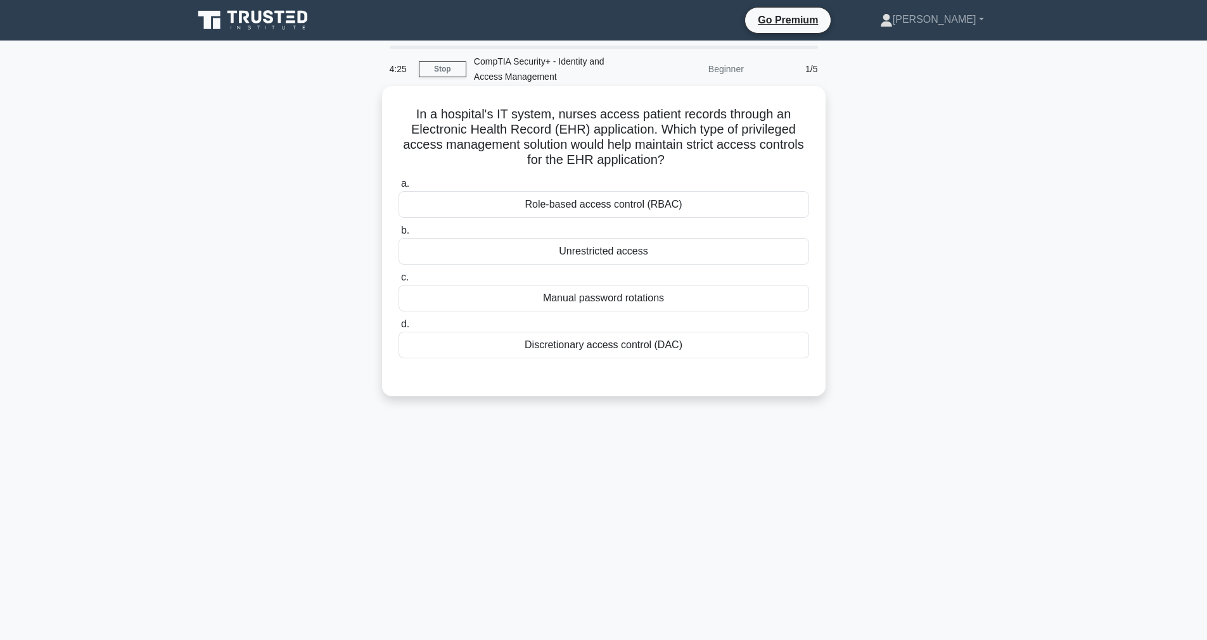
click at [454, 200] on div "Role-based access control (RBAC)" at bounding box center [603, 204] width 410 height 27
click at [398, 188] on input "a. Role-based access control (RBAC)" at bounding box center [398, 184] width 0 height 8
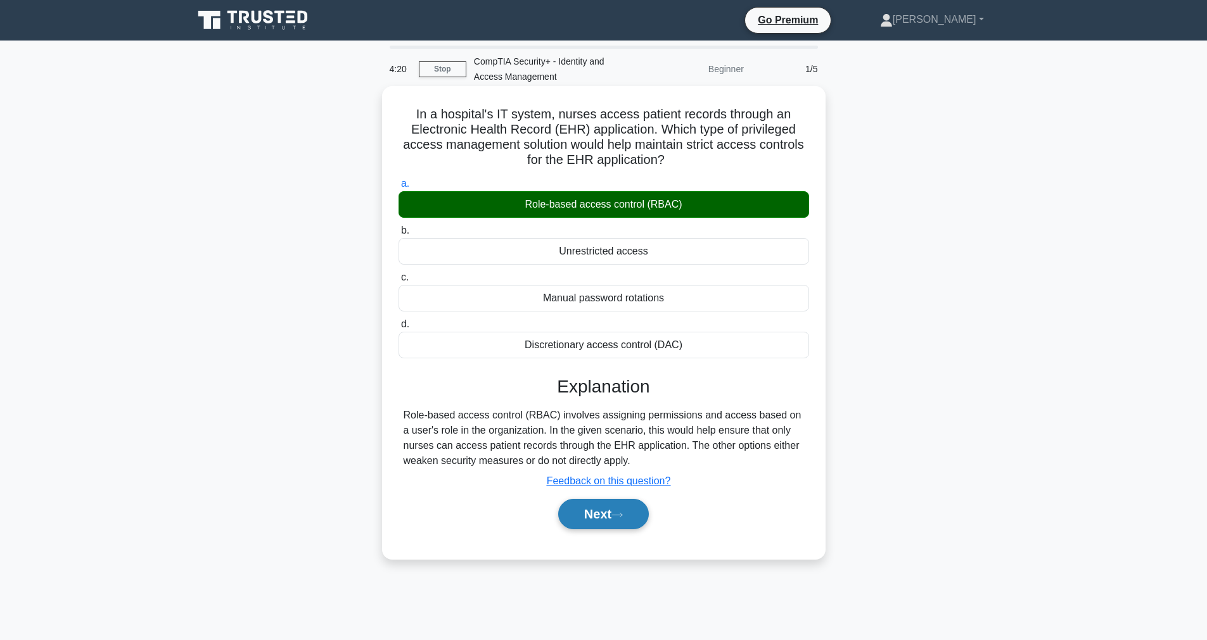
click at [615, 521] on button "Next" at bounding box center [603, 514] width 91 height 30
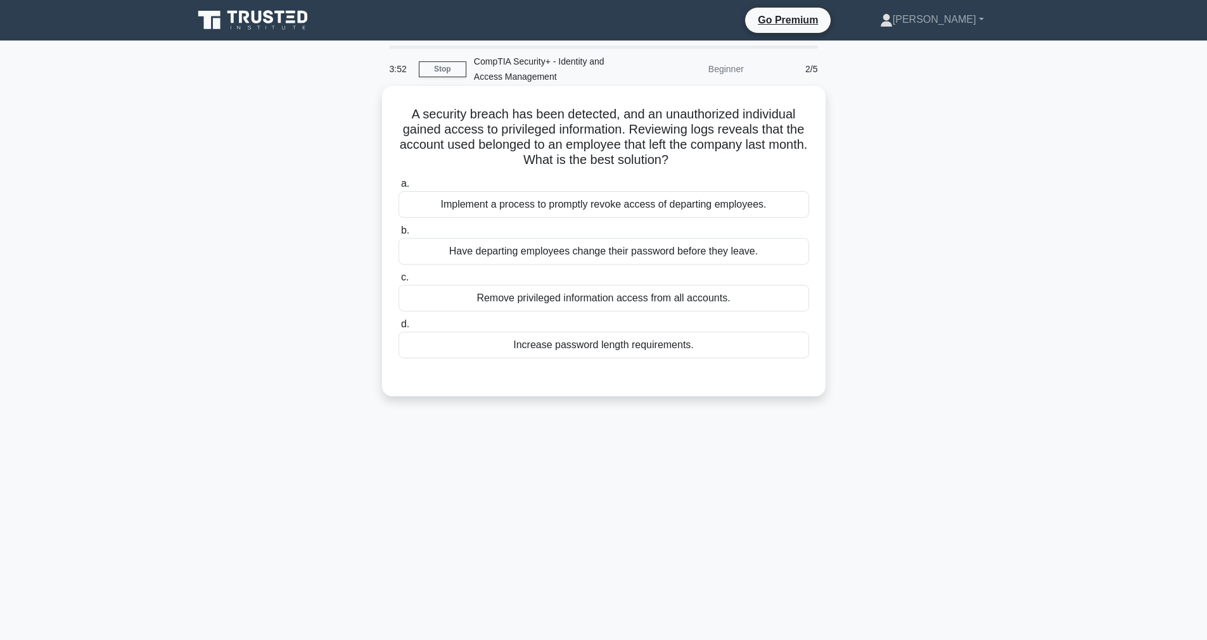
click at [505, 206] on div "Implement a process to promptly revoke access of departing employees." at bounding box center [603, 204] width 410 height 27
click at [398, 188] on input "a. Implement a process to promptly revoke access of departing employees." at bounding box center [398, 184] width 0 height 8
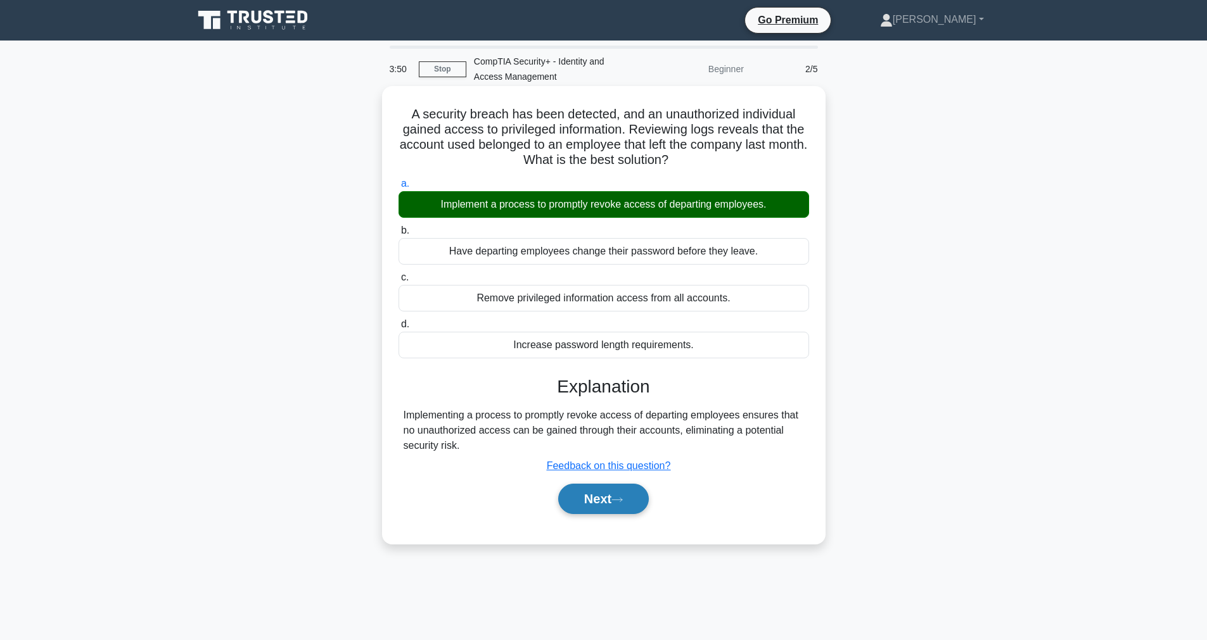
click at [592, 501] on button "Next" at bounding box center [603, 499] width 91 height 30
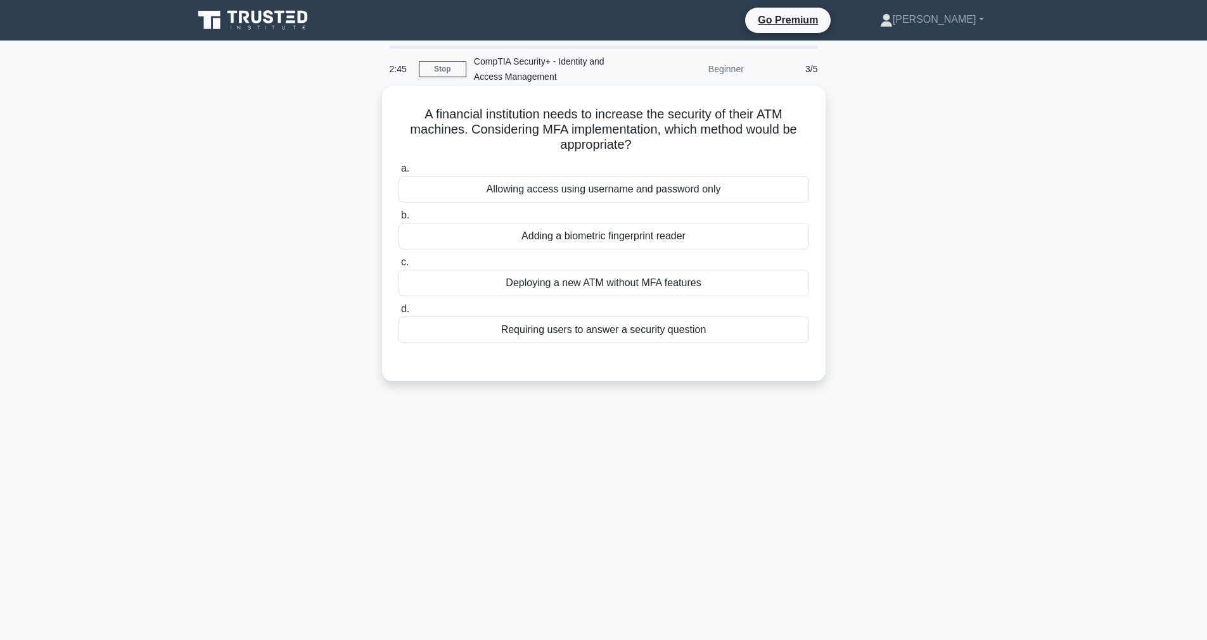
click at [582, 235] on div "Adding a biometric fingerprint reader" at bounding box center [603, 236] width 410 height 27
click at [398, 220] on input "b. Adding a biometric fingerprint reader" at bounding box center [398, 216] width 0 height 8
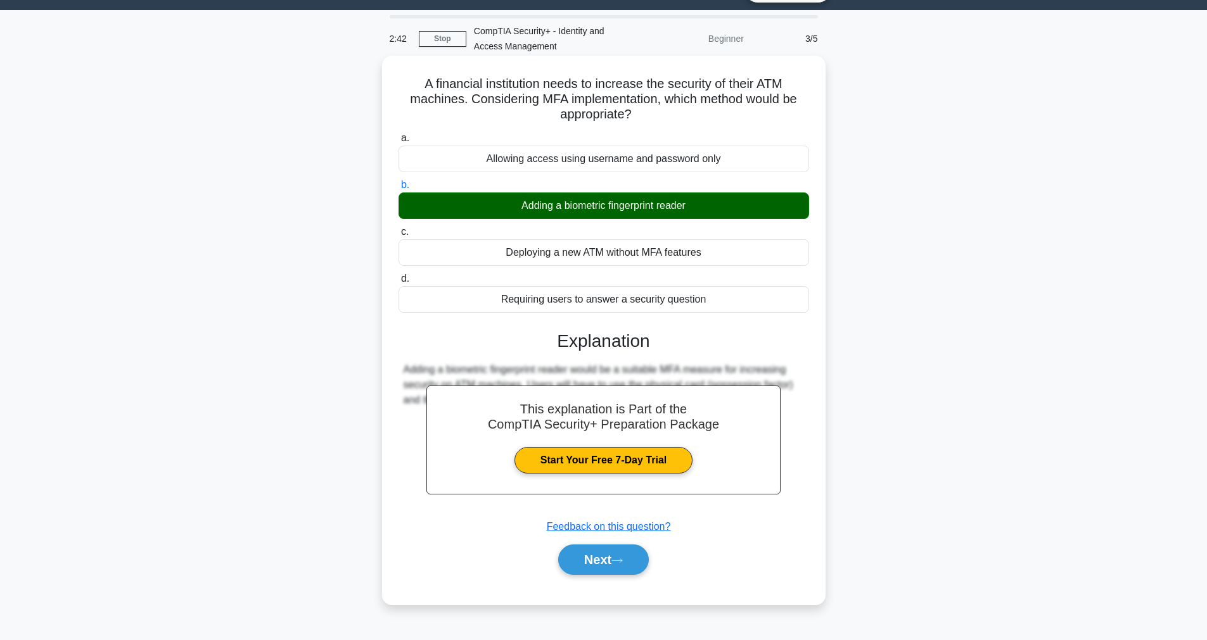
scroll to position [44, 0]
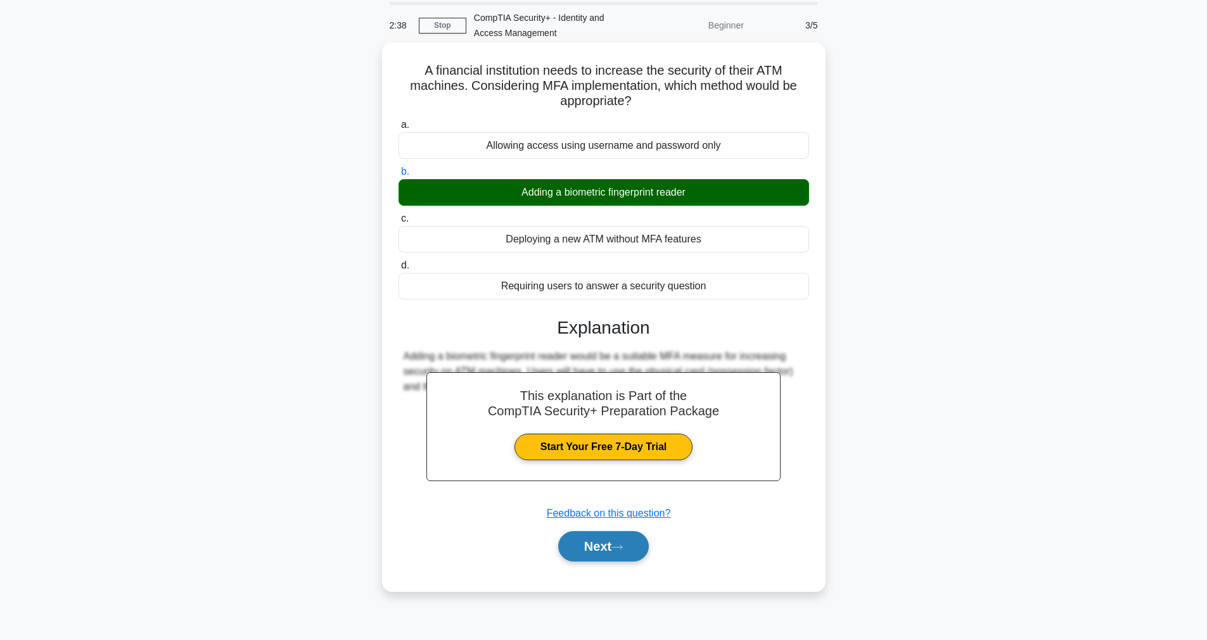
click at [623, 546] on icon at bounding box center [616, 547] width 11 height 7
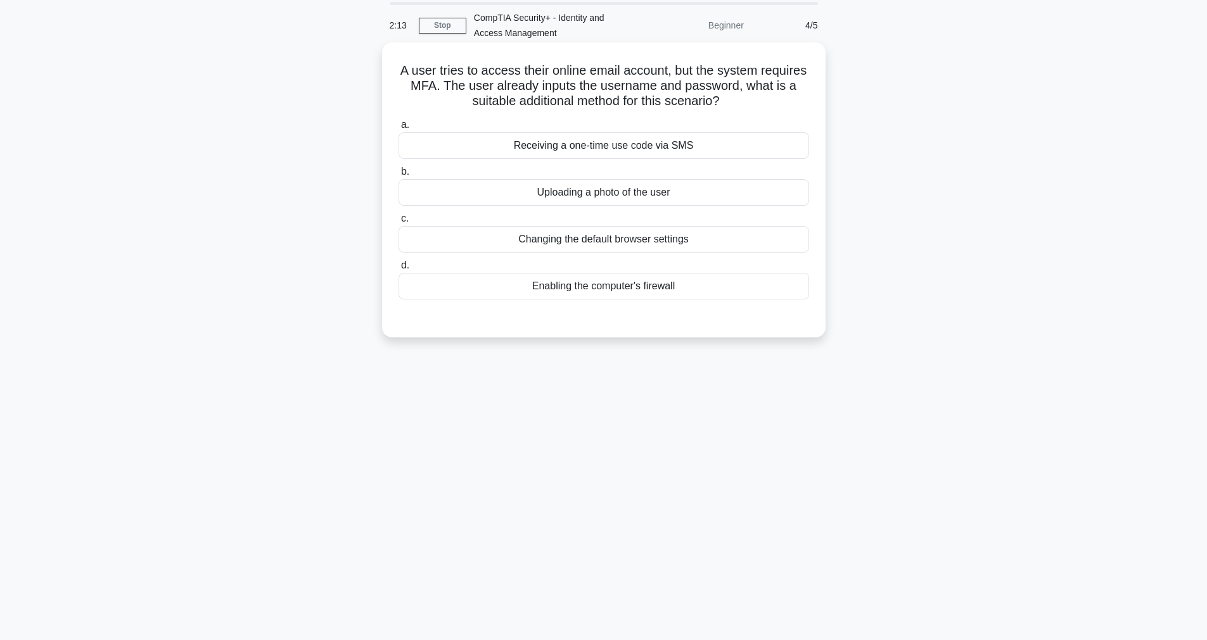
click at [497, 146] on div "Receiving a one-time use code via SMS" at bounding box center [603, 145] width 410 height 27
click at [398, 129] on input "a. Receiving a one-time use code via SMS" at bounding box center [398, 125] width 0 height 8
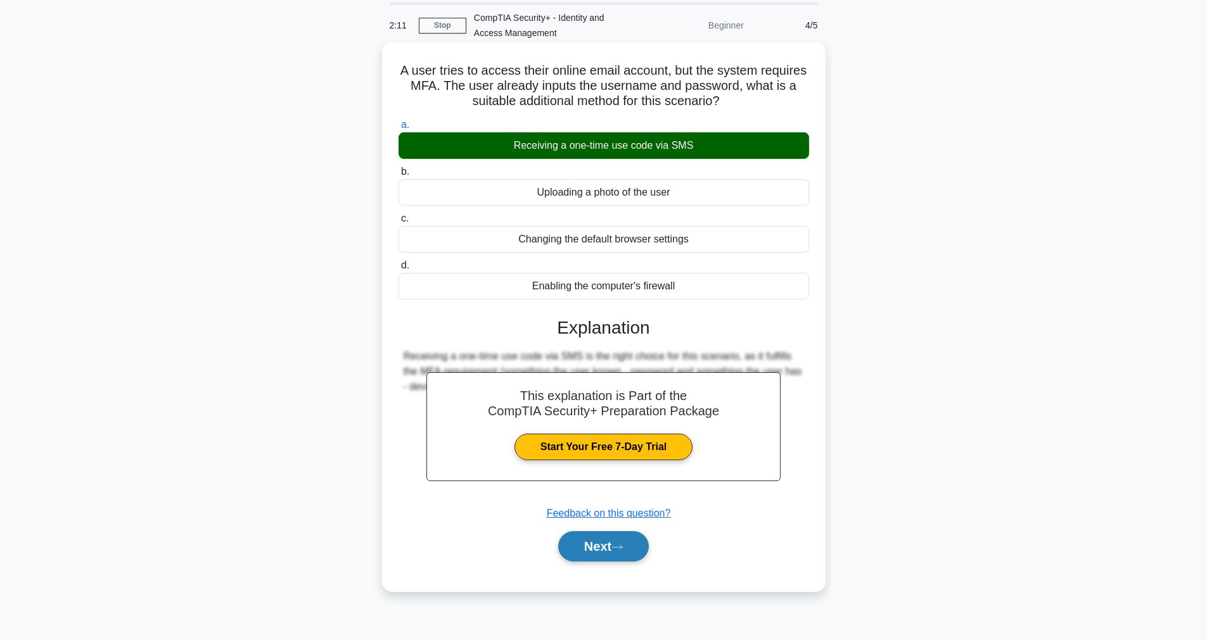
click at [617, 550] on icon at bounding box center [616, 547] width 11 height 7
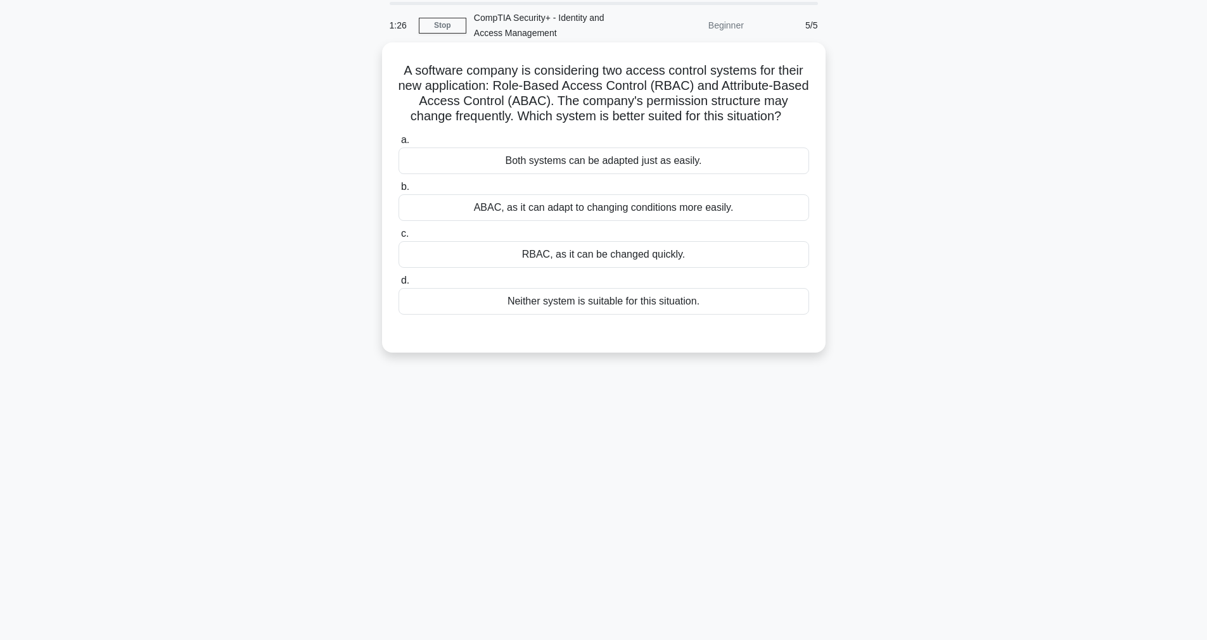
click at [454, 159] on div "Both systems can be adapted just as easily." at bounding box center [603, 161] width 410 height 27
click at [398, 144] on input "a. Both systems can be adapted just as easily." at bounding box center [398, 140] width 0 height 8
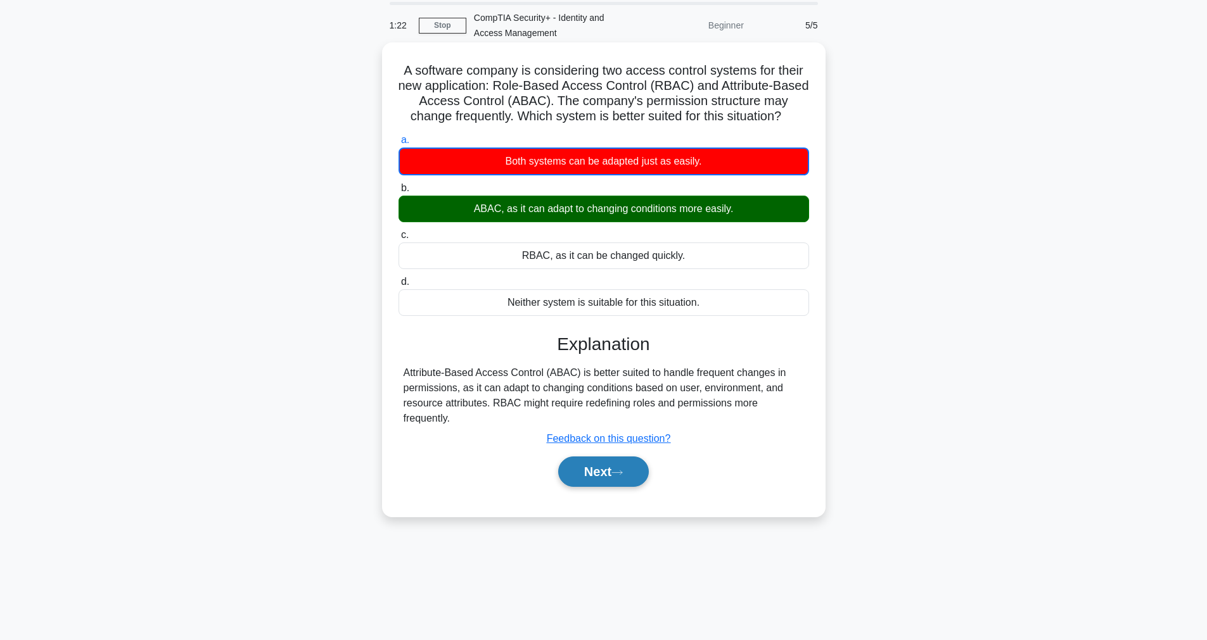
click at [625, 467] on button "Next" at bounding box center [603, 472] width 91 height 30
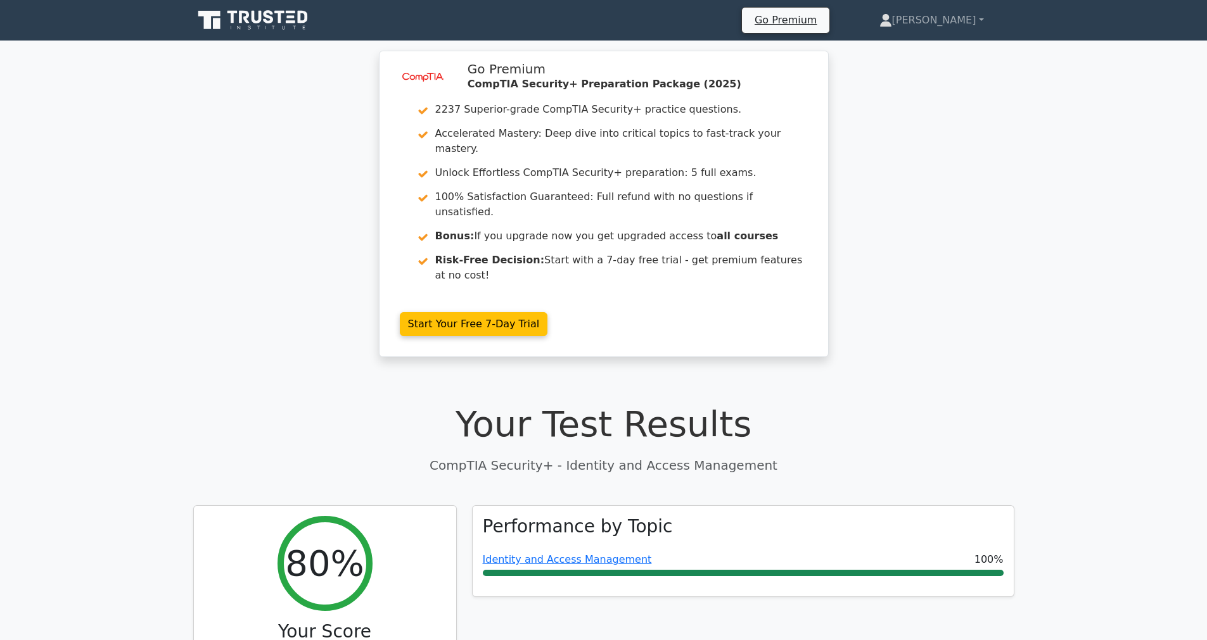
click at [237, 15] on icon at bounding box center [254, 20] width 122 height 24
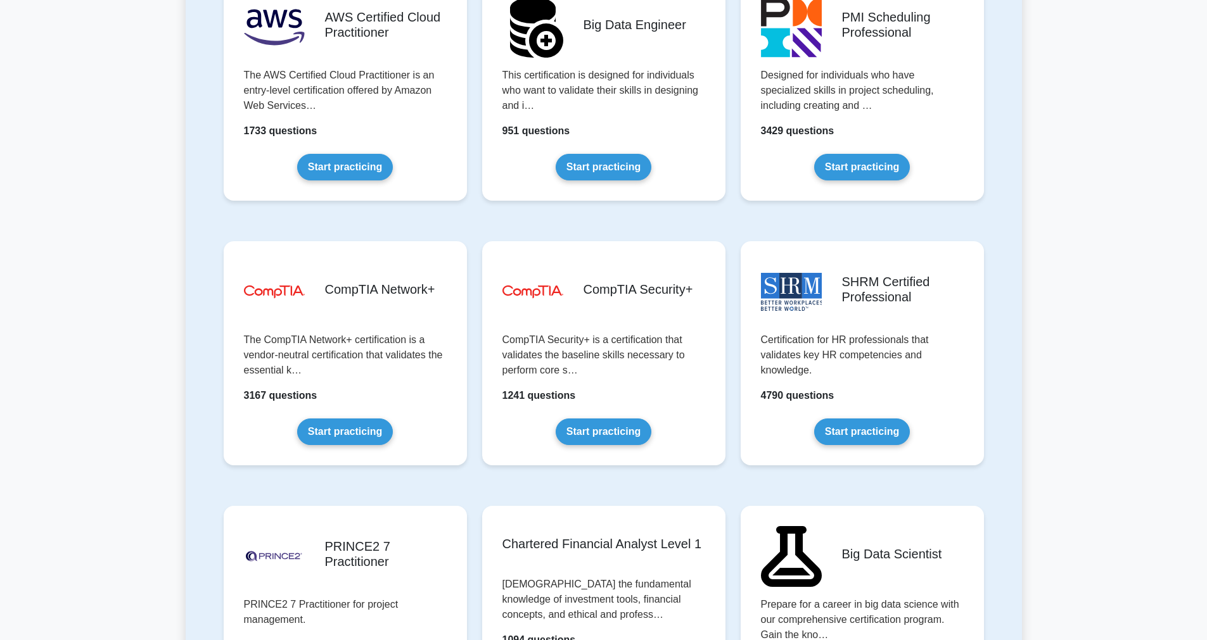
scroll to position [2174, 0]
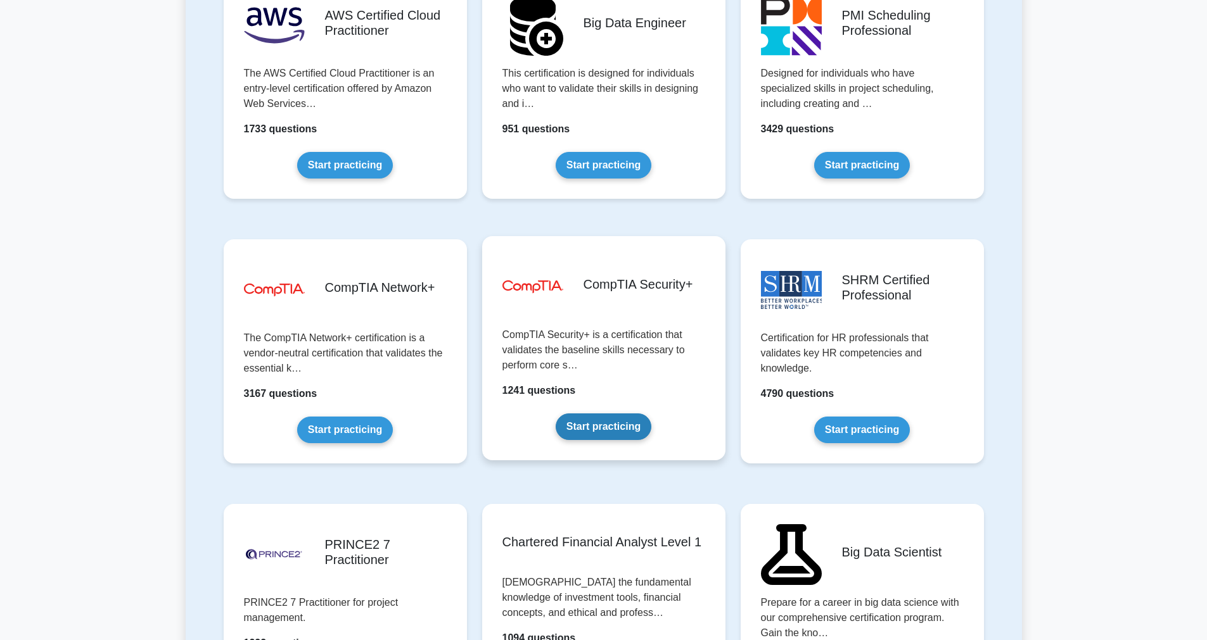
click at [613, 424] on link "Start practicing" at bounding box center [603, 427] width 96 height 27
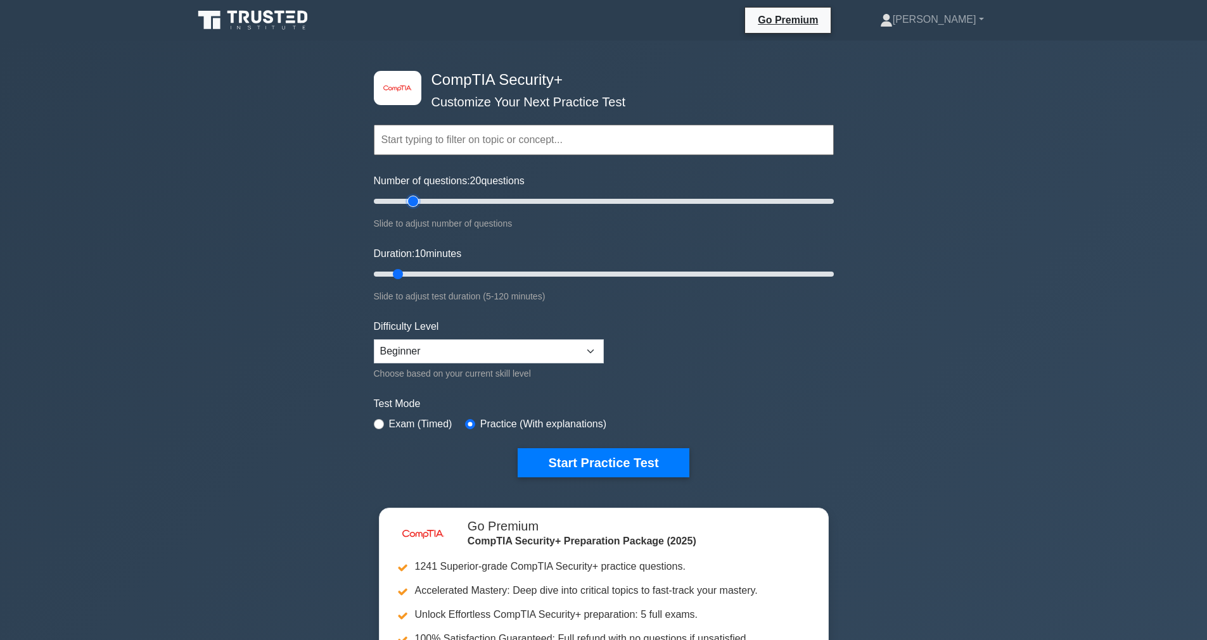
type input "20"
click at [409, 205] on input "Number of questions: 20 questions" at bounding box center [604, 201] width 460 height 15
click at [386, 360] on select "Beginner Intermediate Expert" at bounding box center [489, 351] width 230 height 24
select select "intermediate"
click at [374, 339] on select "Beginner Intermediate Expert" at bounding box center [489, 351] width 230 height 24
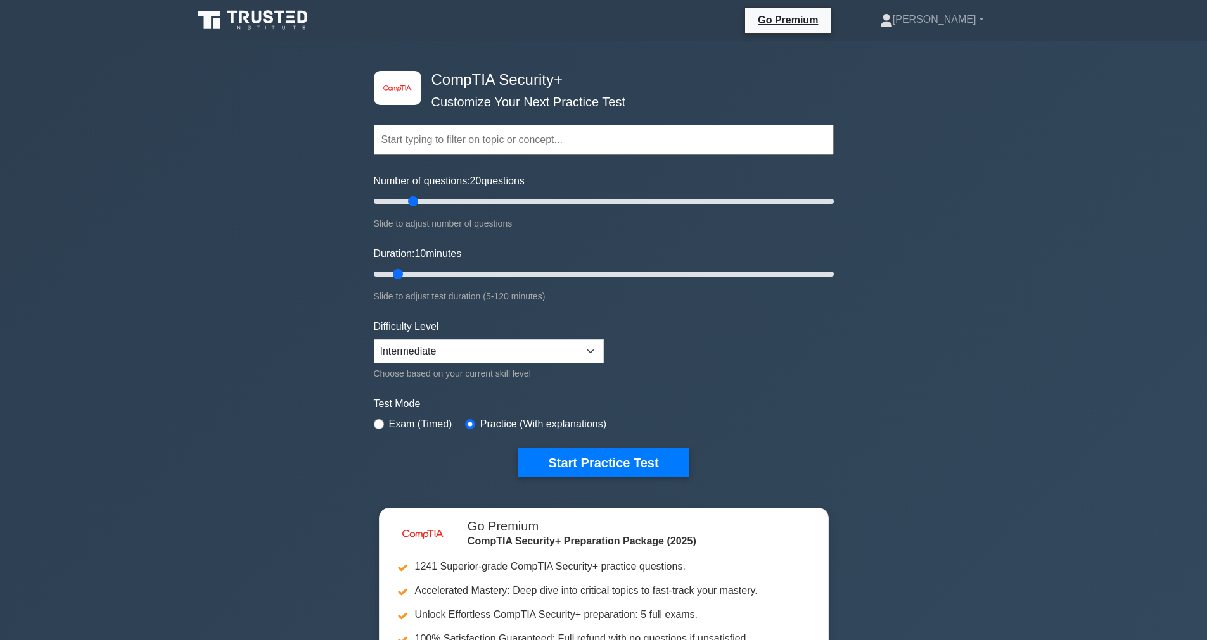
click at [568, 390] on form "Topics Cryptography Identity and Access Management Risk Management Network Secu…" at bounding box center [604, 281] width 460 height 391
click at [601, 464] on button "Start Practice Test" at bounding box center [602, 462] width 171 height 29
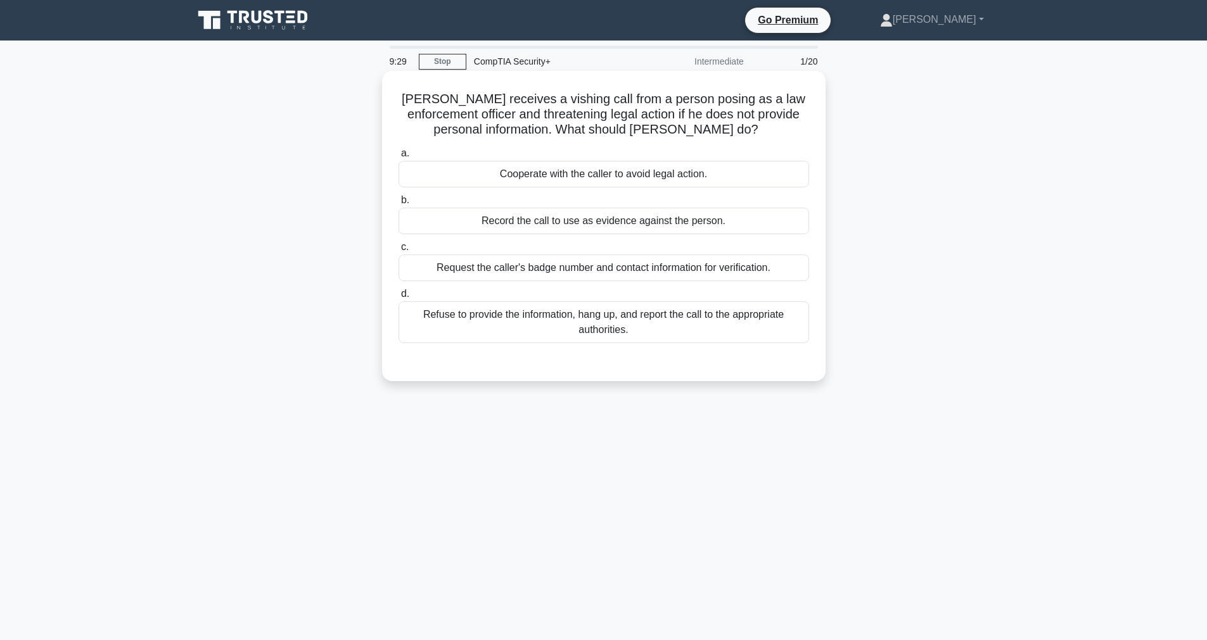
click at [626, 323] on div "Refuse to provide the information, hang up, and report the call to the appropri…" at bounding box center [603, 322] width 410 height 42
click at [398, 298] on input "d. Refuse to provide the information, hang up, and report the call to the appro…" at bounding box center [398, 294] width 0 height 8
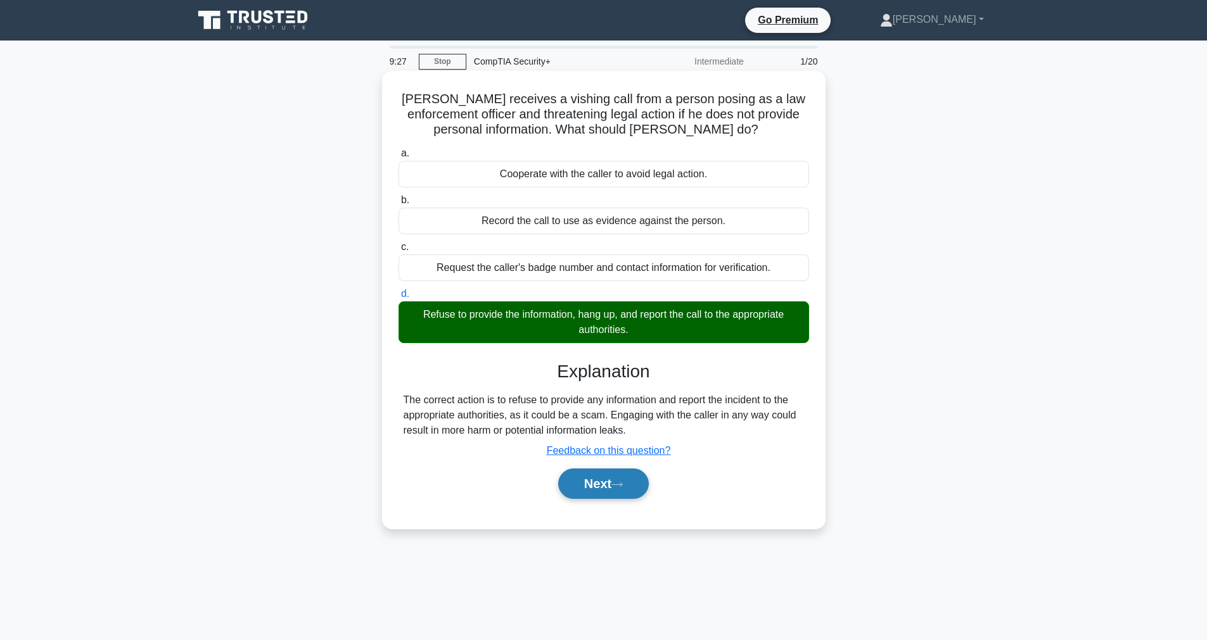
click at [609, 480] on button "Next" at bounding box center [603, 484] width 91 height 30
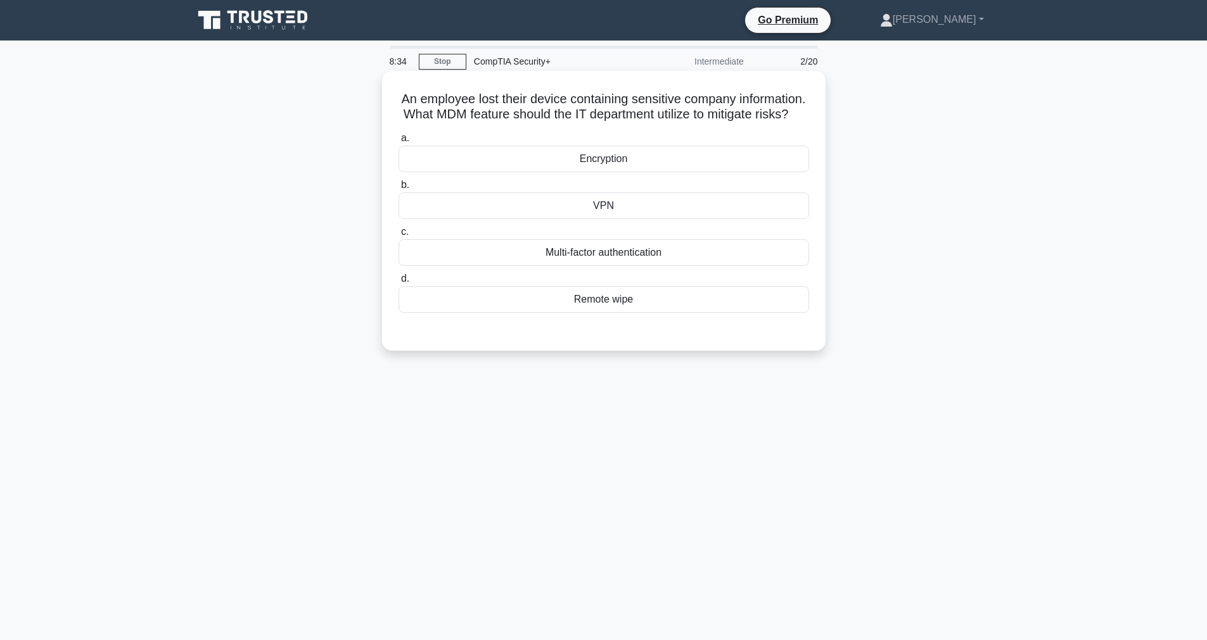
click at [585, 300] on div "Remote wipe" at bounding box center [603, 299] width 410 height 27
click at [398, 283] on input "d. Remote wipe" at bounding box center [398, 279] width 0 height 8
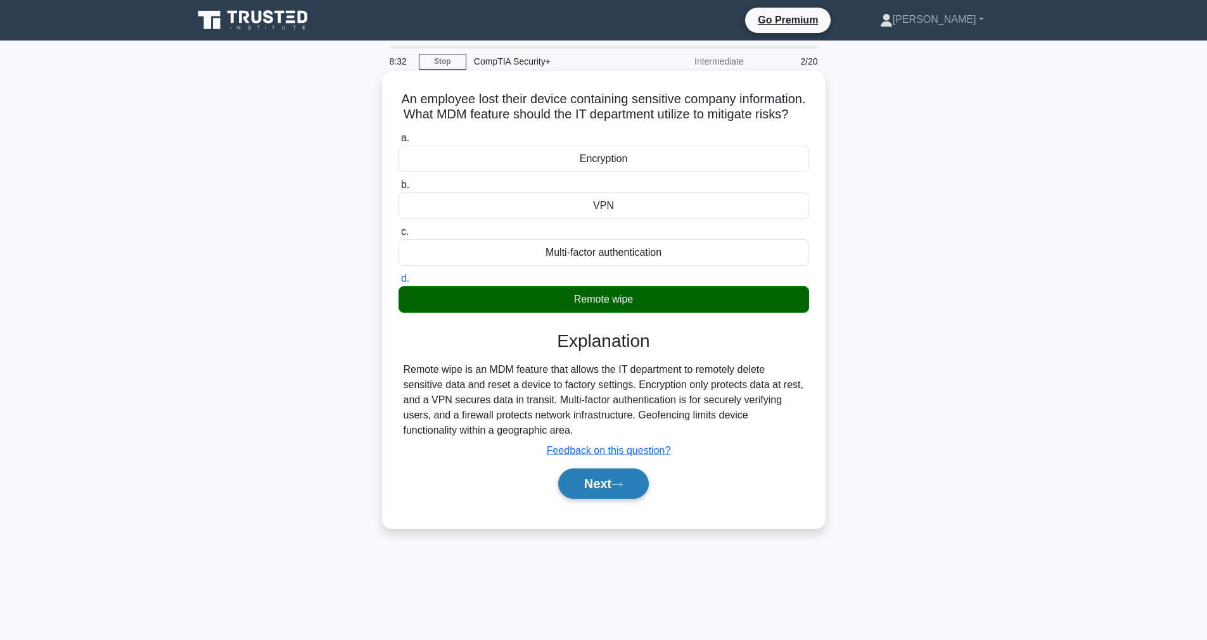
click at [622, 491] on button "Next" at bounding box center [603, 484] width 91 height 30
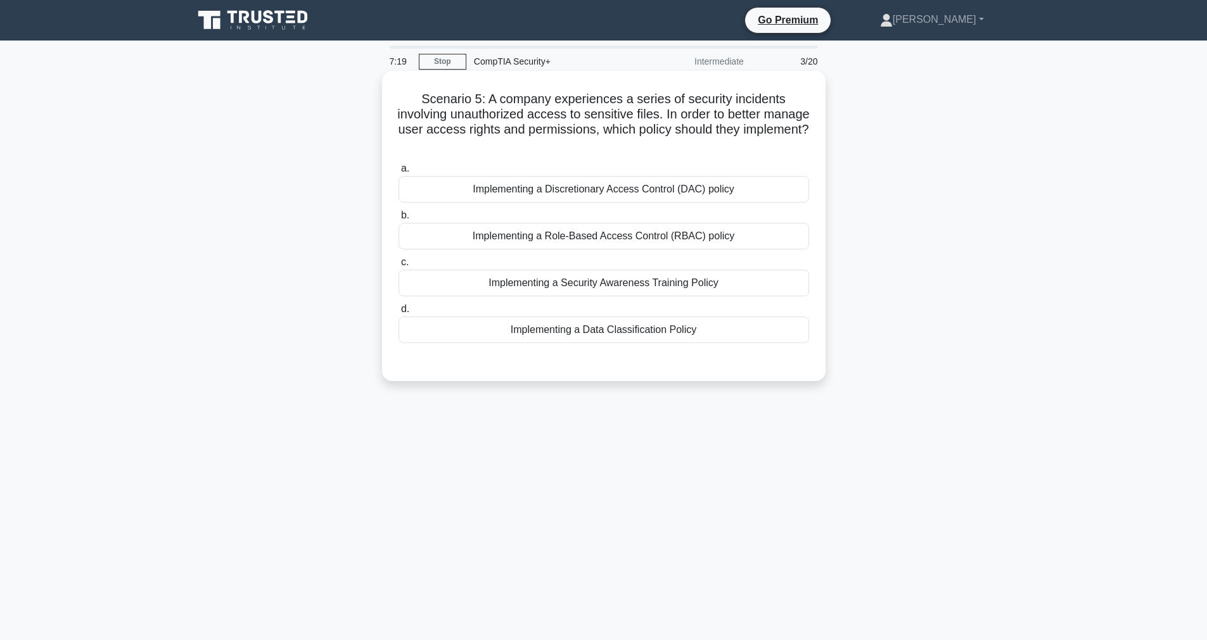
click at [444, 239] on div "Implementing a Role-Based Access Control (RBAC) policy" at bounding box center [603, 236] width 410 height 27
click at [398, 220] on input "b. Implementing a Role-Based Access Control (RBAC) policy" at bounding box center [398, 216] width 0 height 8
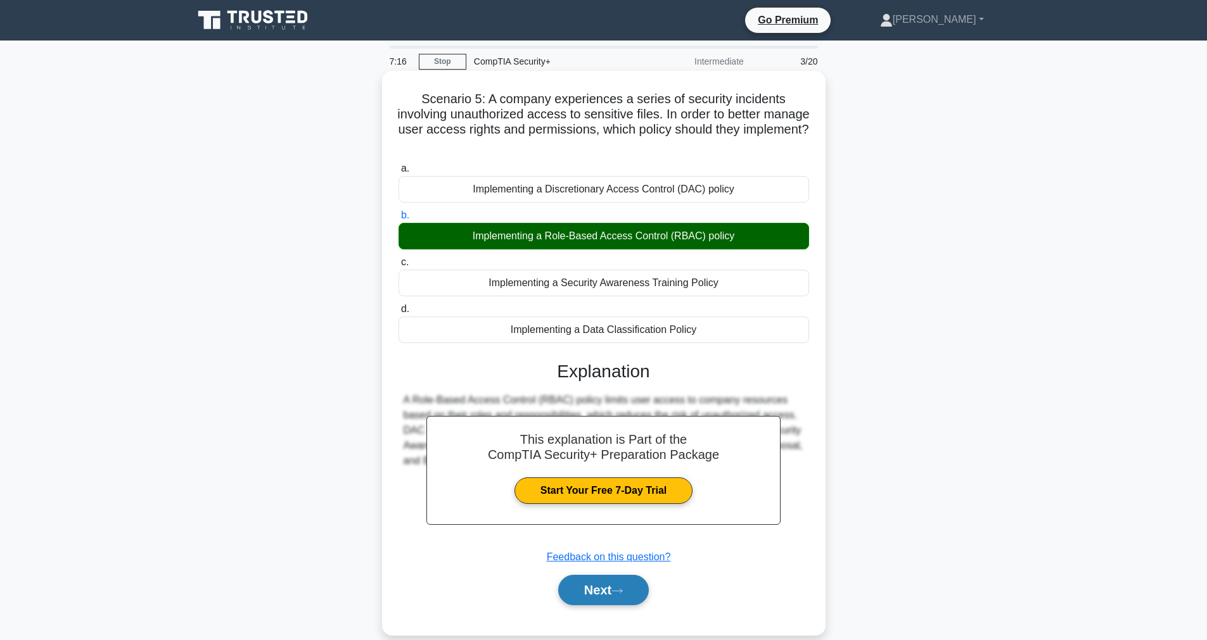
click at [617, 597] on button "Next" at bounding box center [603, 590] width 91 height 30
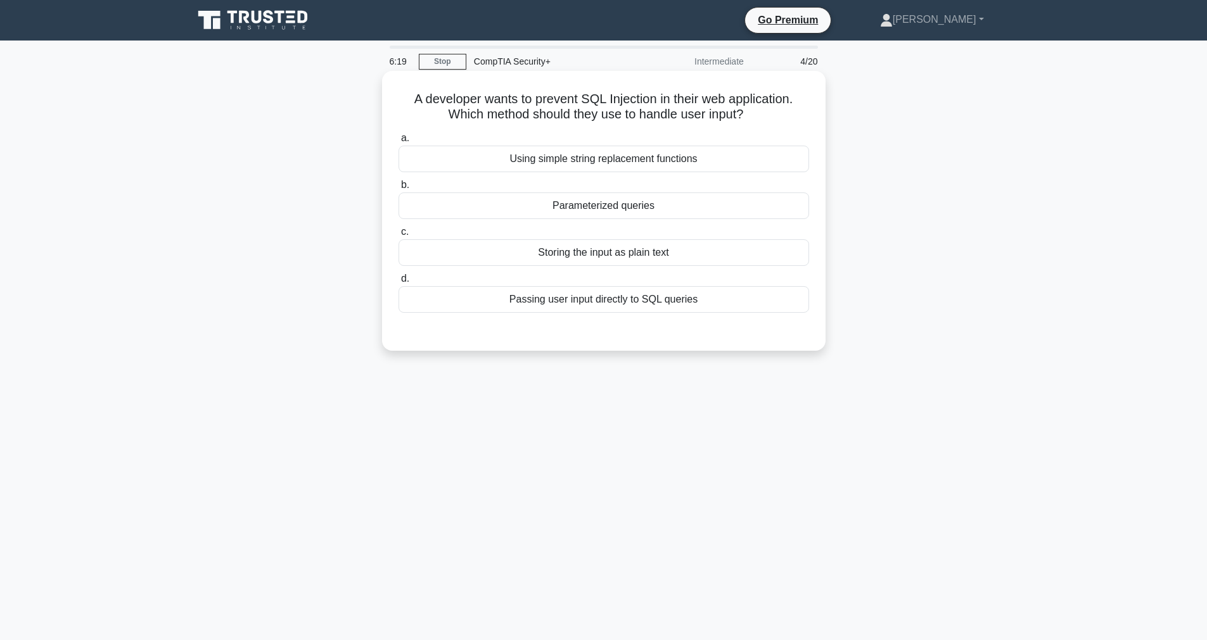
click at [519, 305] on div "Passing user input directly to SQL queries" at bounding box center [603, 299] width 410 height 27
click at [398, 283] on input "d. Passing user input directly to SQL queries" at bounding box center [398, 279] width 0 height 8
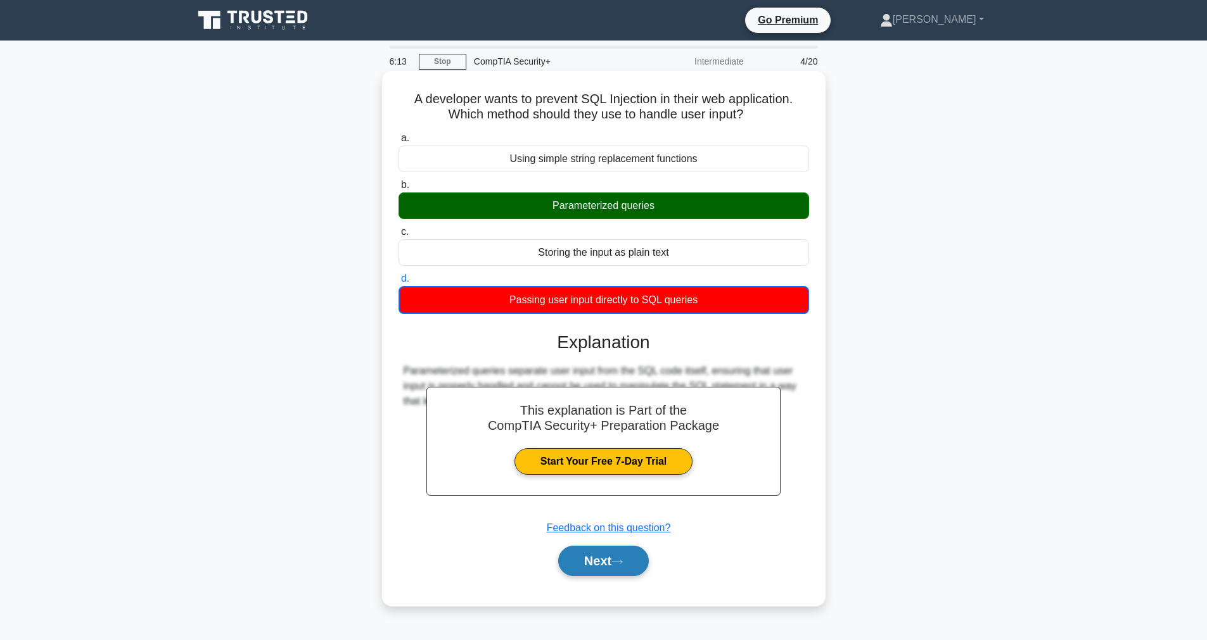
click at [603, 568] on button "Next" at bounding box center [603, 561] width 91 height 30
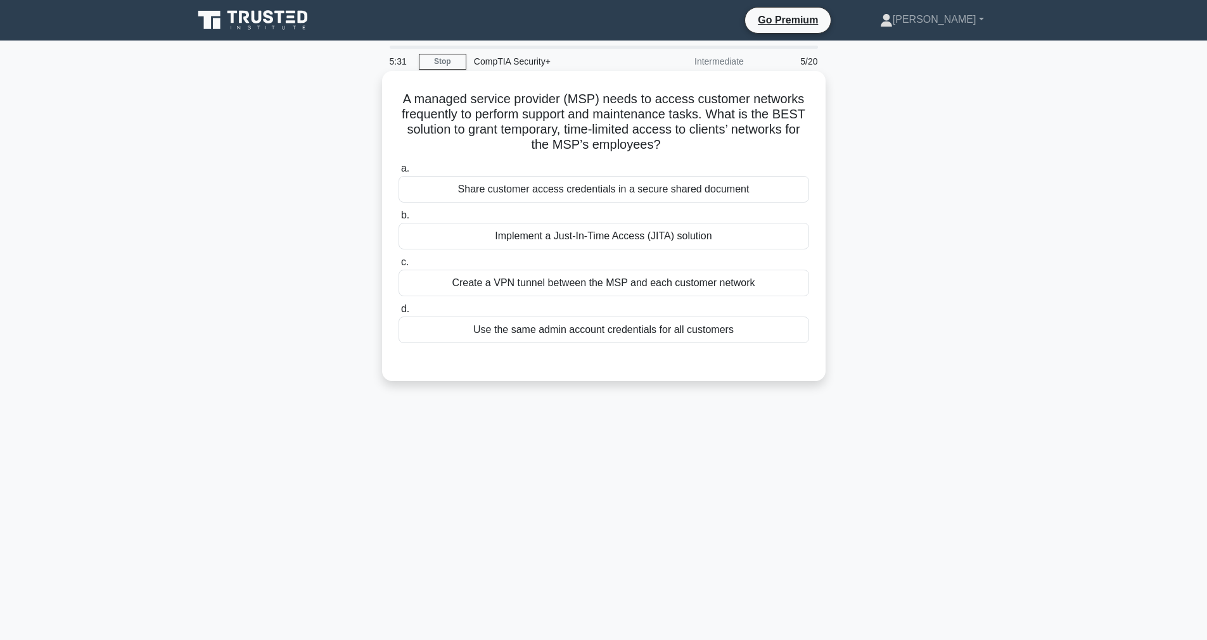
click at [451, 240] on div "Implement a Just-In-Time Access (JITA) solution" at bounding box center [603, 236] width 410 height 27
click at [398, 220] on input "b. Implement a Just-In-Time Access (JITA) solution" at bounding box center [398, 216] width 0 height 8
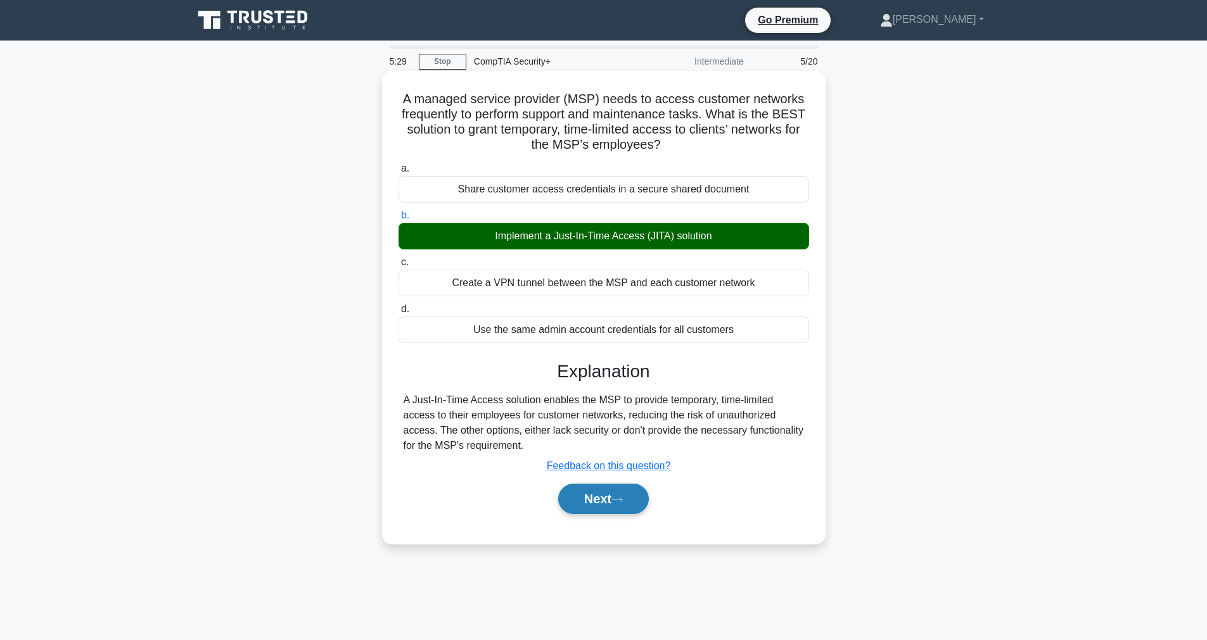
click at [605, 504] on button "Next" at bounding box center [603, 499] width 91 height 30
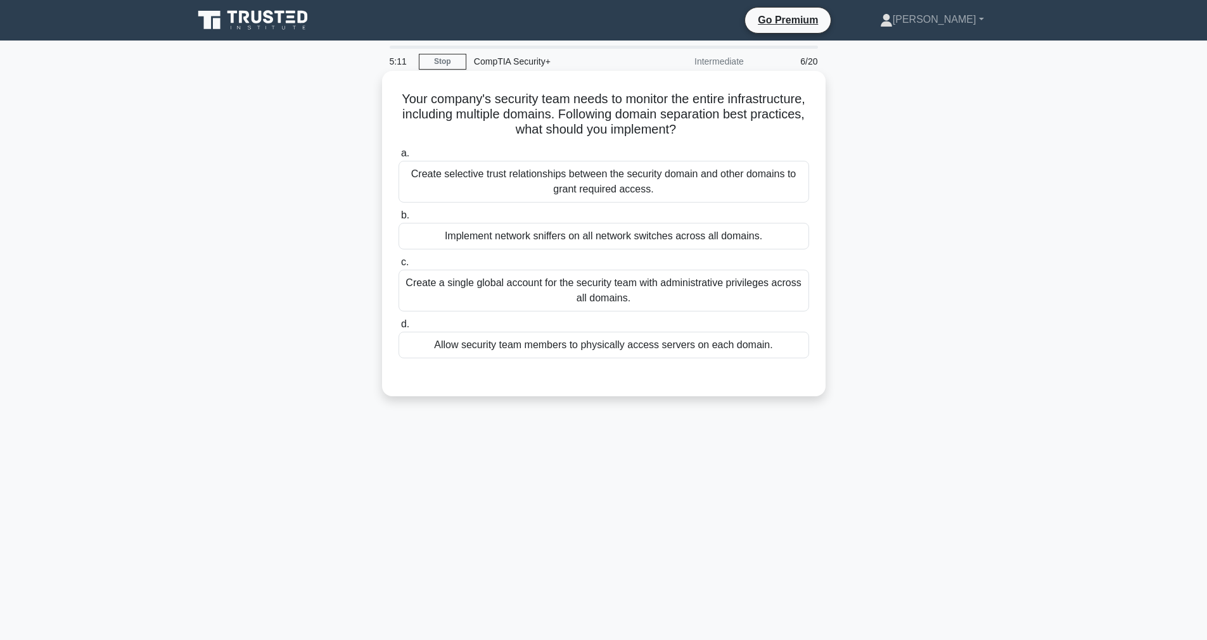
click at [510, 109] on h5 "Your company's security team needs to monitor the entire infrastructure, includ…" at bounding box center [603, 114] width 413 height 47
click at [458, 301] on div "Create a single global account for the security team with administrative privil…" at bounding box center [603, 291] width 410 height 42
click at [398, 267] on input "c. Create a single global account for the security team with administrative pri…" at bounding box center [398, 262] width 0 height 8
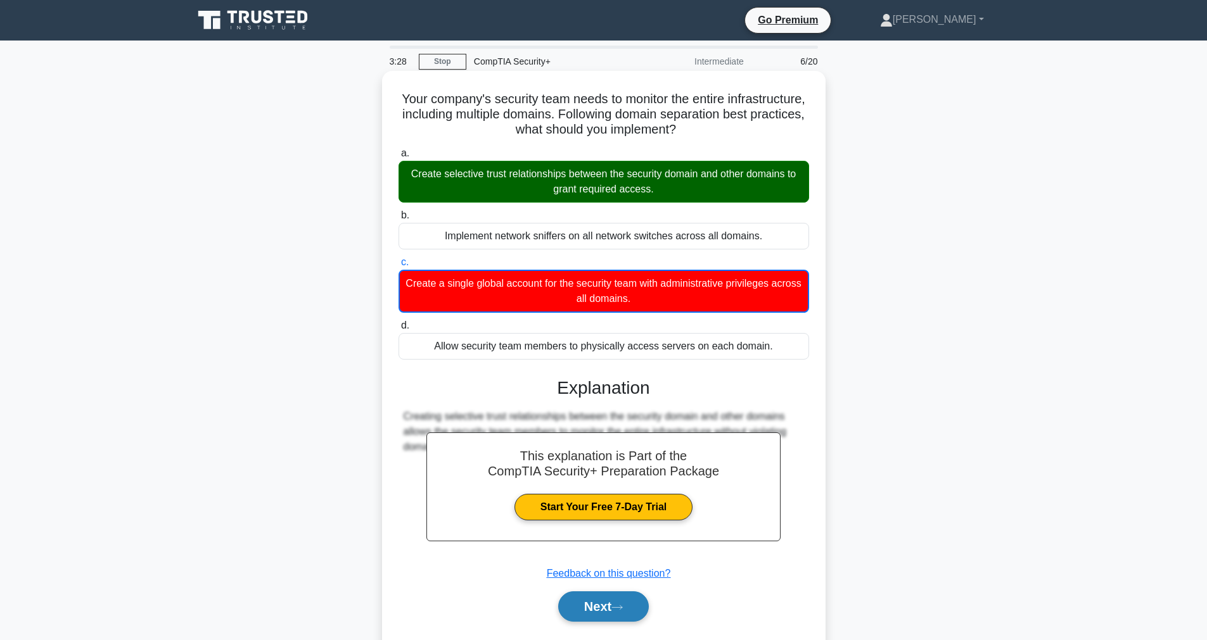
click at [600, 611] on button "Next" at bounding box center [603, 607] width 91 height 30
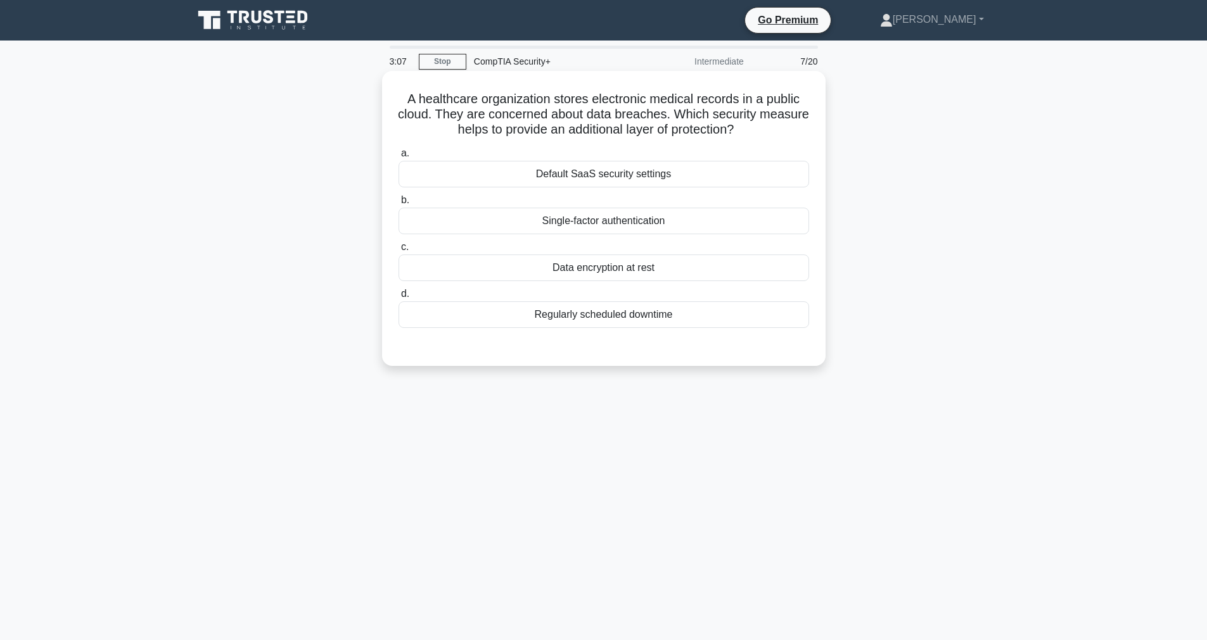
click at [471, 272] on div "Data encryption at rest" at bounding box center [603, 268] width 410 height 27
click at [398, 251] on input "c. Data encryption at rest" at bounding box center [398, 247] width 0 height 8
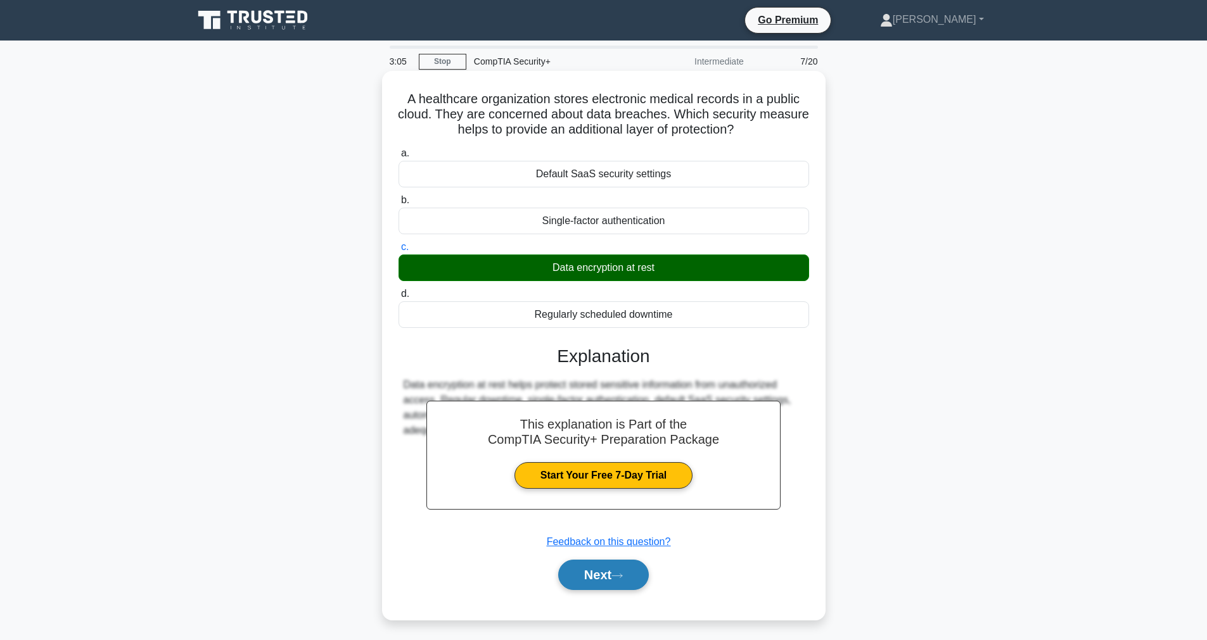
click at [601, 569] on button "Next" at bounding box center [603, 575] width 91 height 30
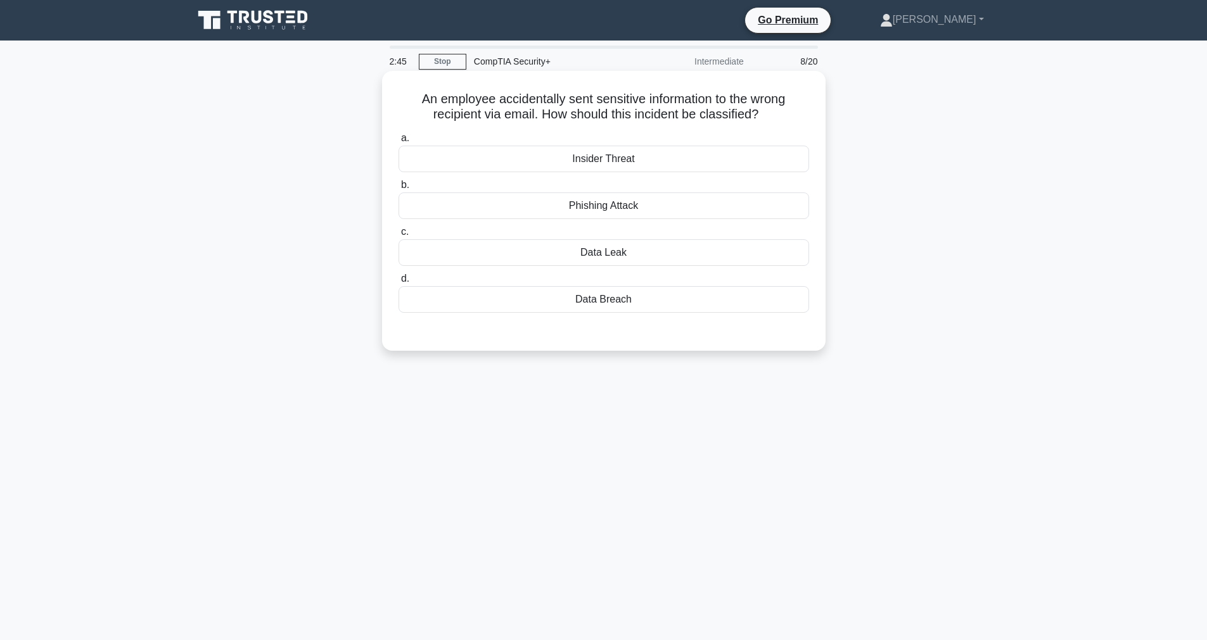
click at [549, 155] on div "Insider Threat" at bounding box center [603, 159] width 410 height 27
click at [398, 143] on input "a. Insider Threat" at bounding box center [398, 138] width 0 height 8
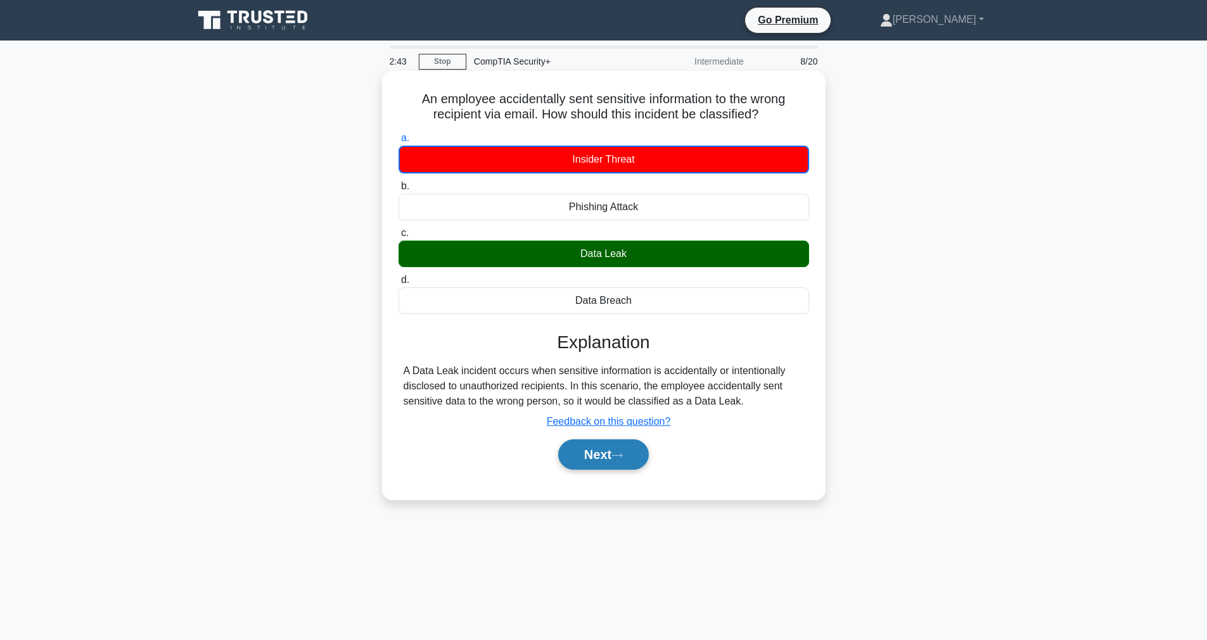
click at [590, 464] on button "Next" at bounding box center [603, 455] width 91 height 30
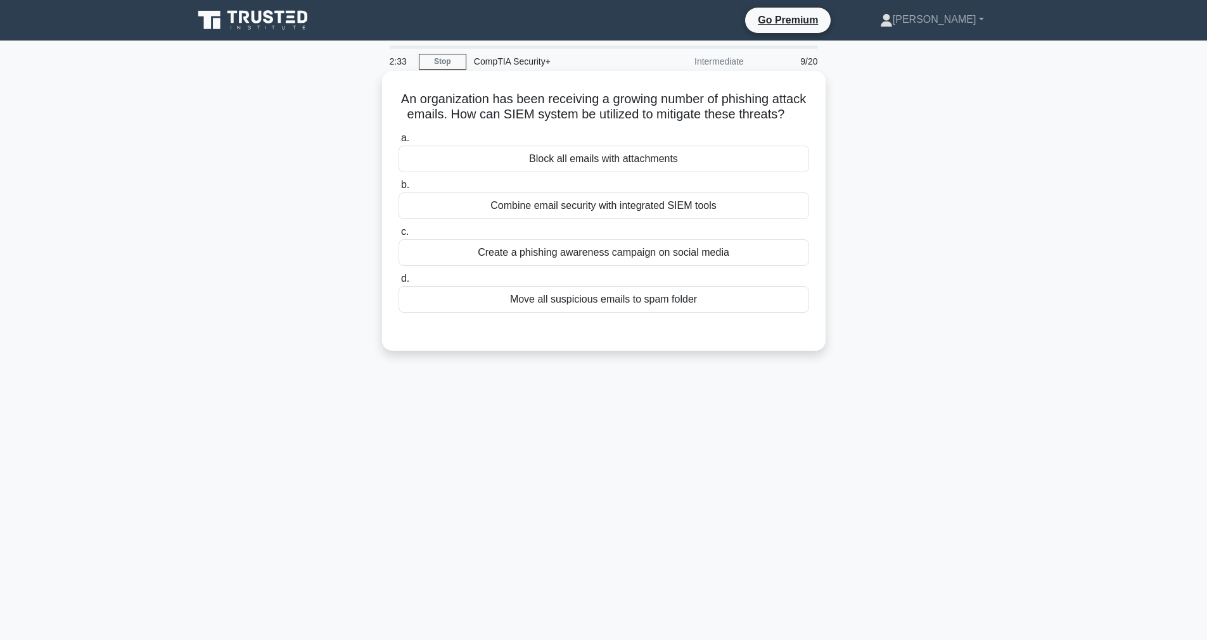
click at [479, 257] on div "Create a phishing awareness campaign on social media" at bounding box center [603, 252] width 410 height 27
click at [398, 236] on input "c. Create a phishing awareness campaign on social media" at bounding box center [398, 232] width 0 height 8
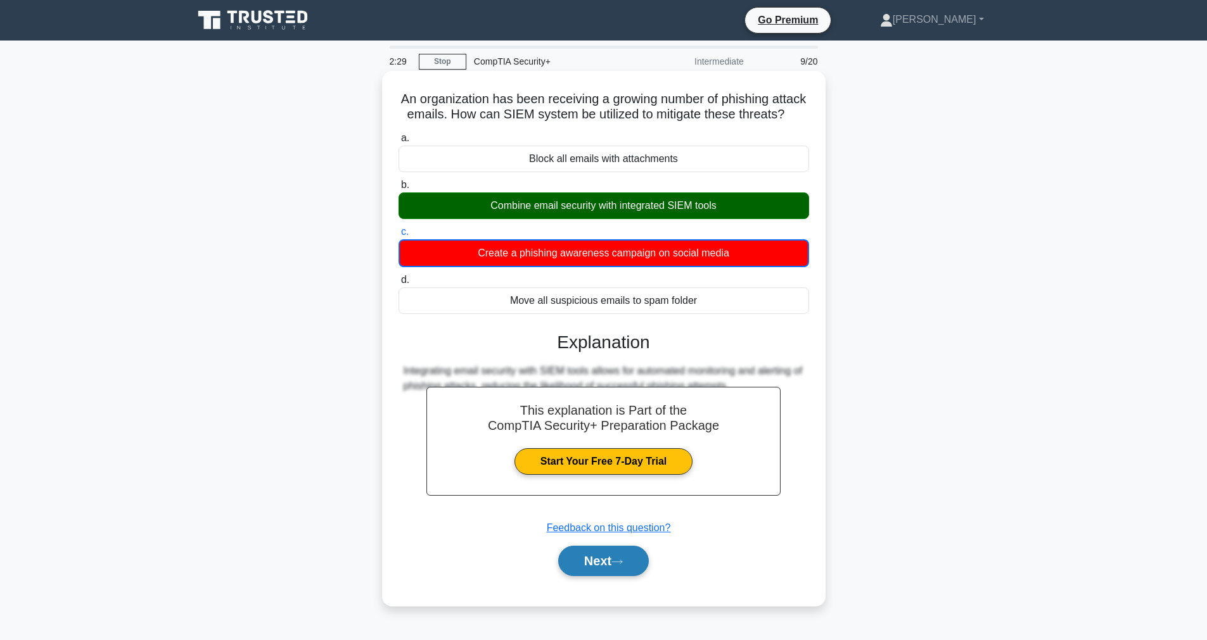
click at [614, 564] on button "Next" at bounding box center [603, 561] width 91 height 30
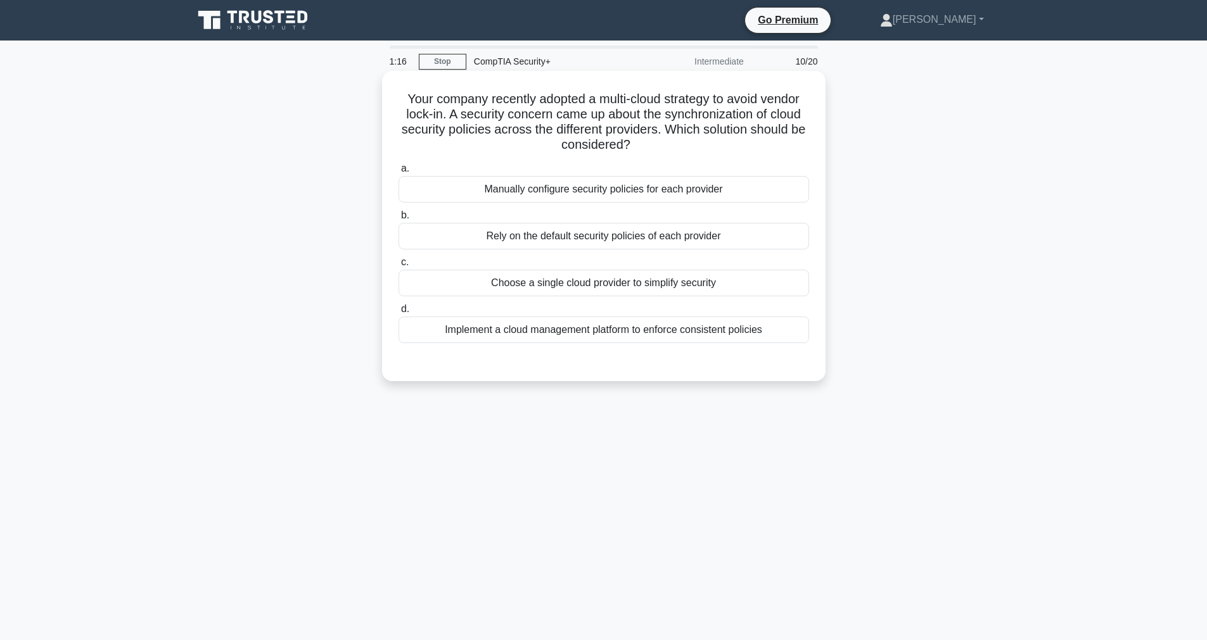
click at [502, 331] on div "Implement a cloud management platform to enforce consistent policies" at bounding box center [603, 330] width 410 height 27
click at [398, 314] on input "d. Implement a cloud management platform to enforce consistent policies" at bounding box center [398, 309] width 0 height 8
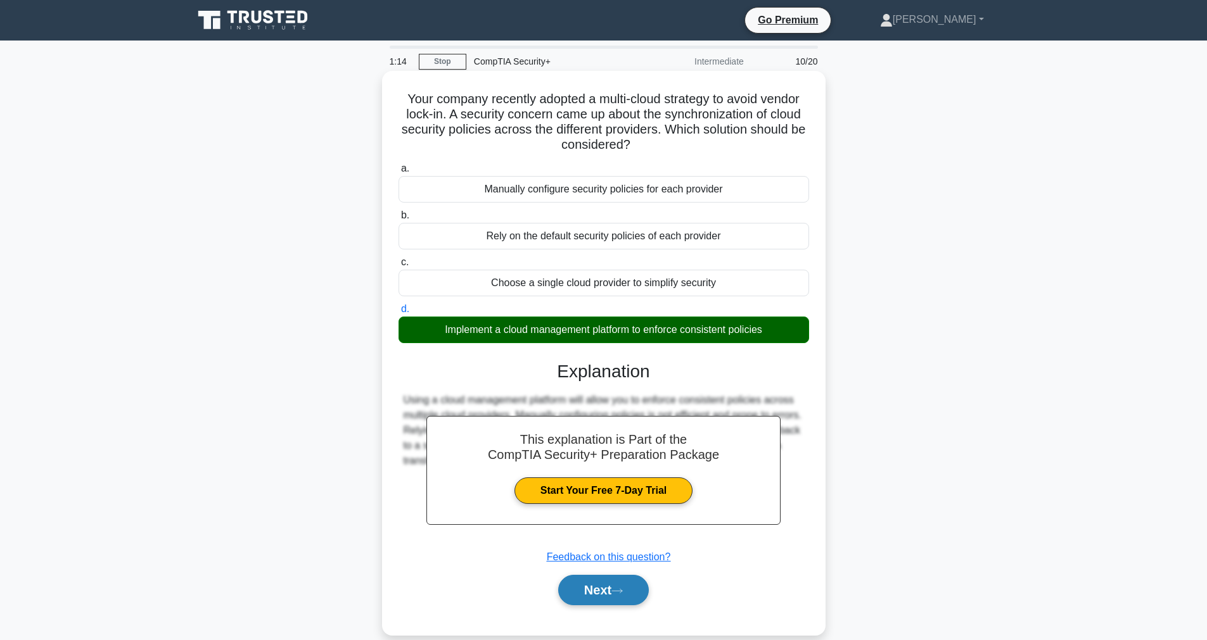
click at [593, 588] on button "Next" at bounding box center [603, 590] width 91 height 30
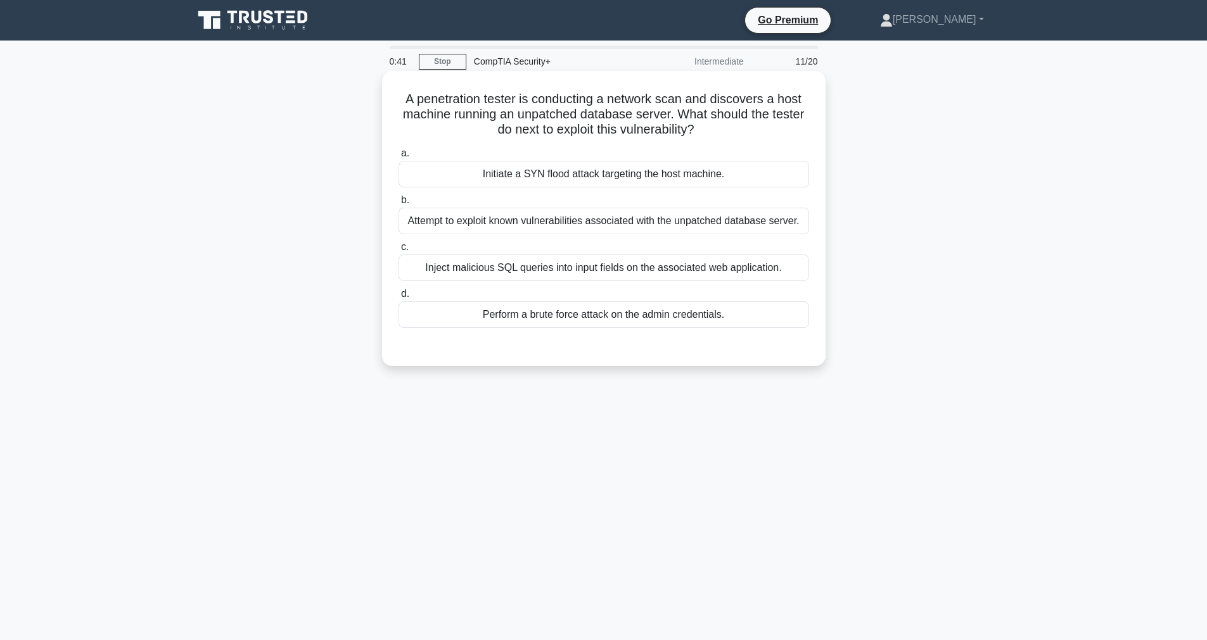
click at [422, 269] on div "Inject malicious SQL queries into input fields on the associated web applicatio…" at bounding box center [603, 268] width 410 height 27
click at [398, 251] on input "c. Inject malicious SQL queries into input fields on the associated web applica…" at bounding box center [398, 247] width 0 height 8
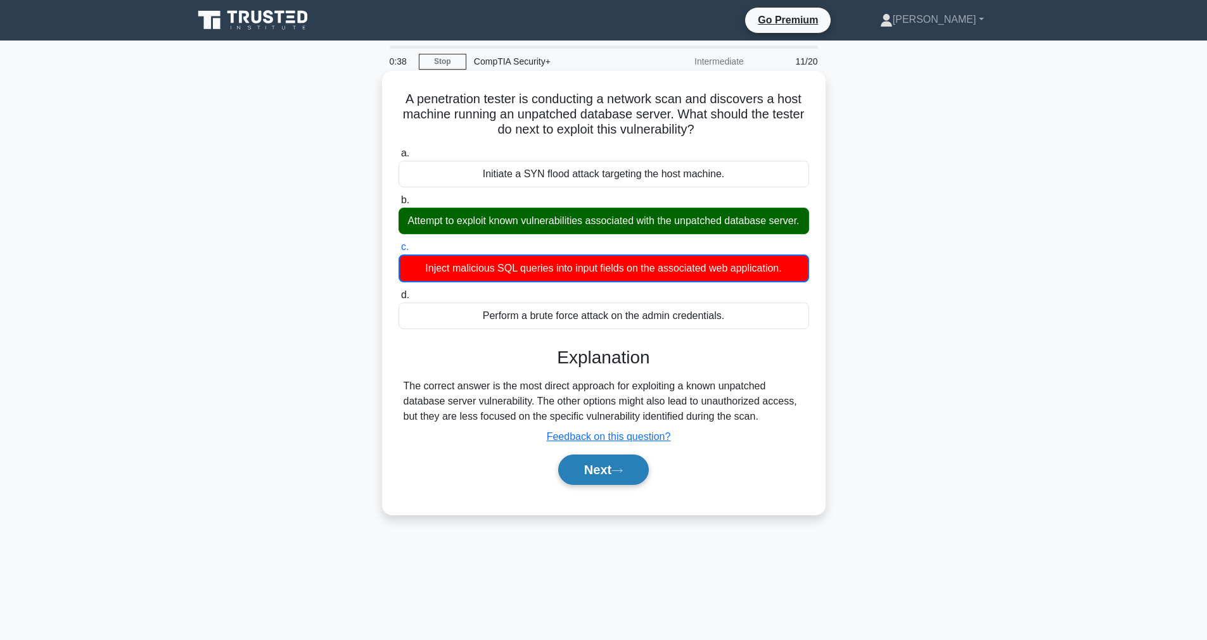
click at [616, 464] on button "Next" at bounding box center [603, 470] width 91 height 30
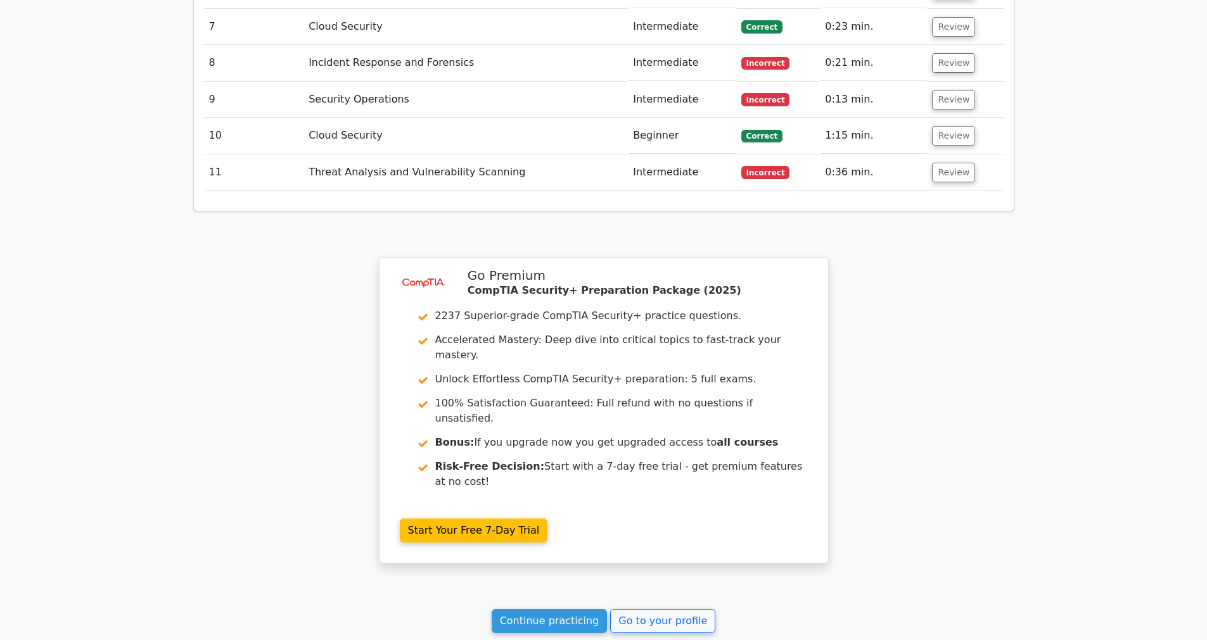
scroll to position [1908, 0]
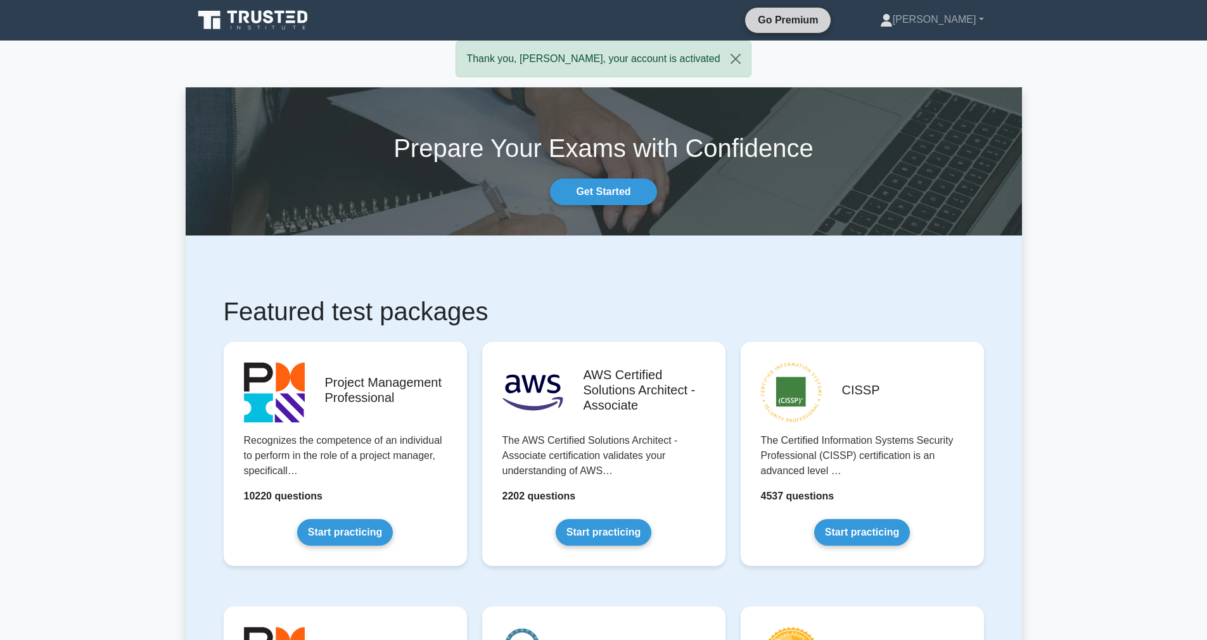
click at [810, 18] on link "Go Premium" at bounding box center [787, 20] width 75 height 16
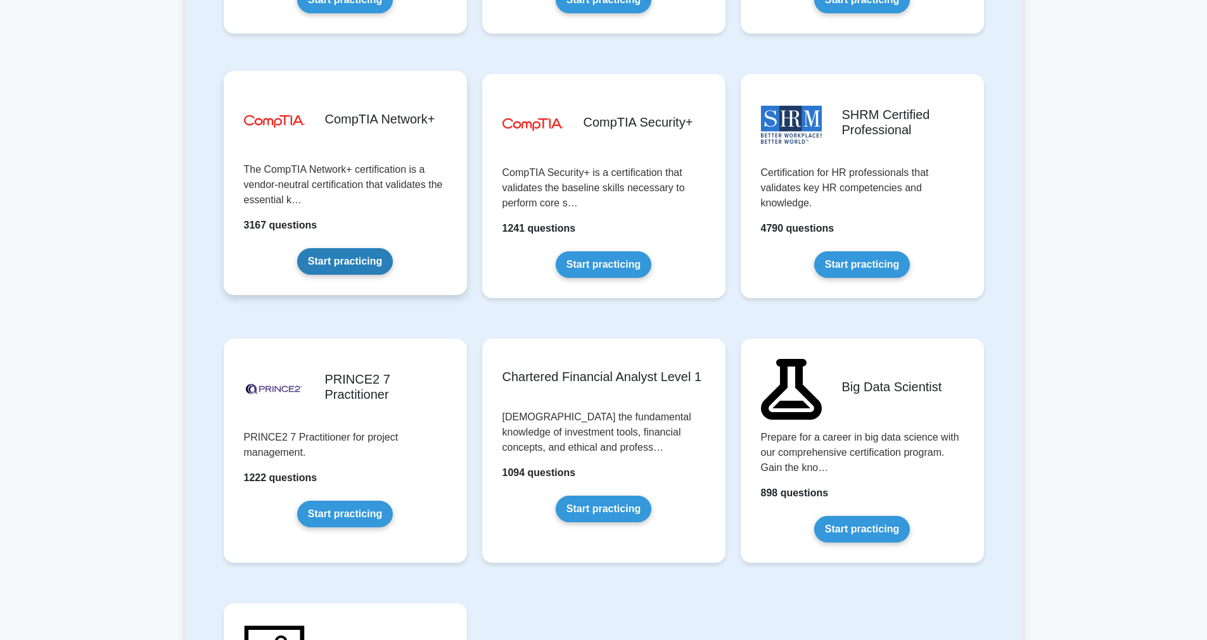
scroll to position [2383, 0]
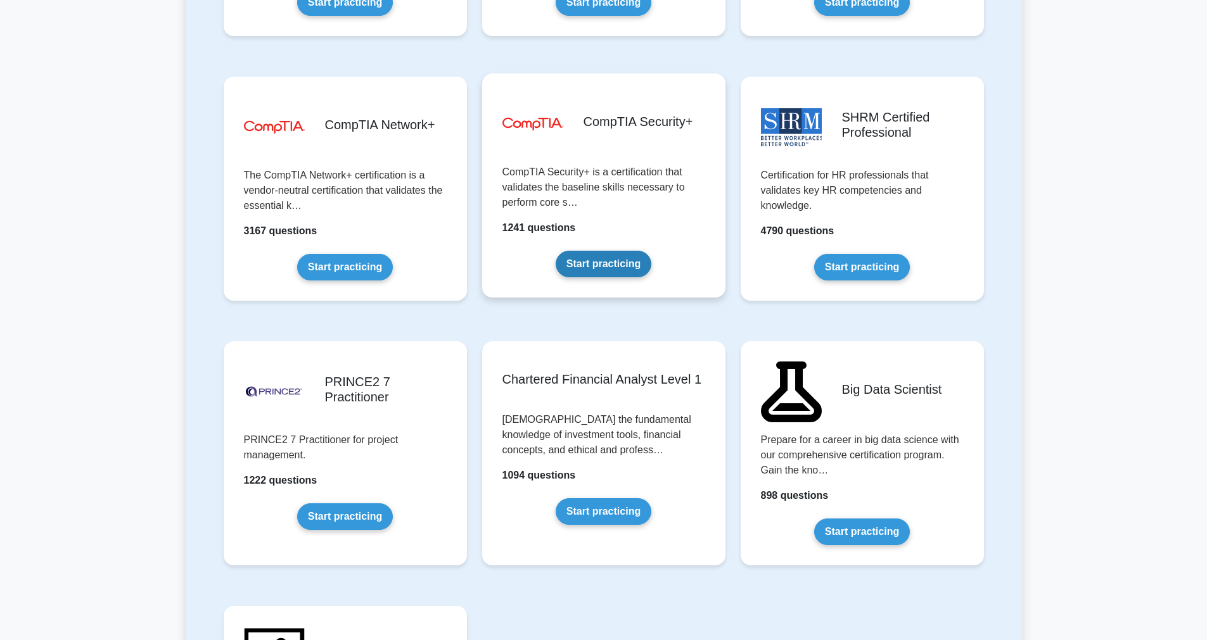
click at [606, 270] on link "Start practicing" at bounding box center [603, 264] width 96 height 27
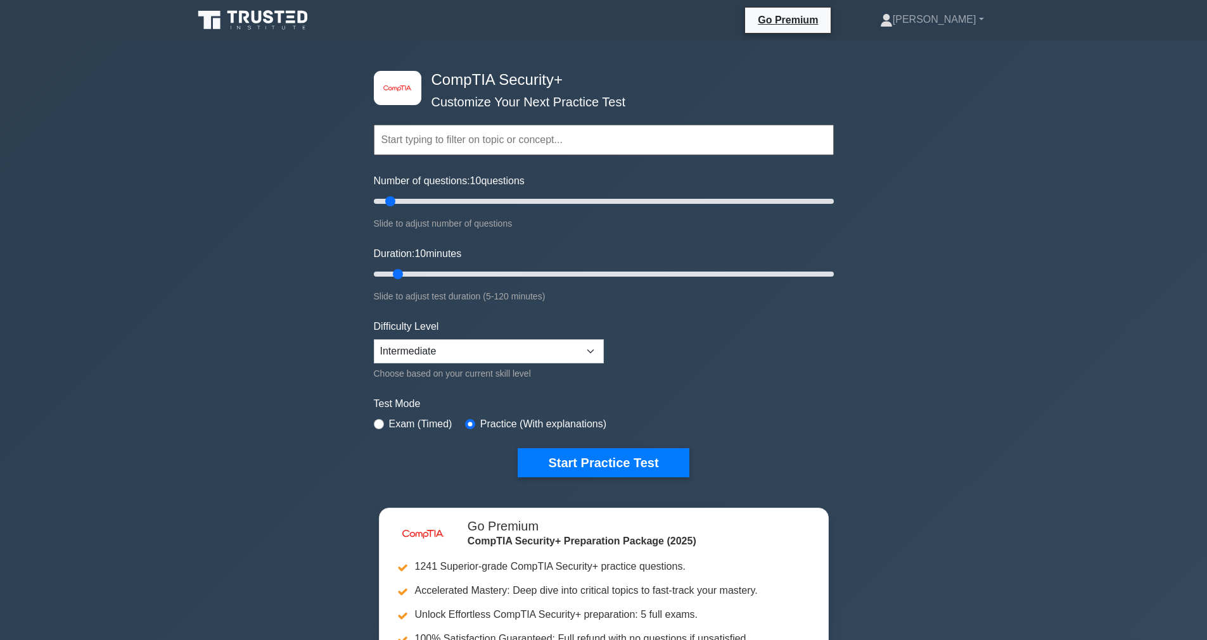
click at [433, 148] on input "text" at bounding box center [604, 140] width 460 height 30
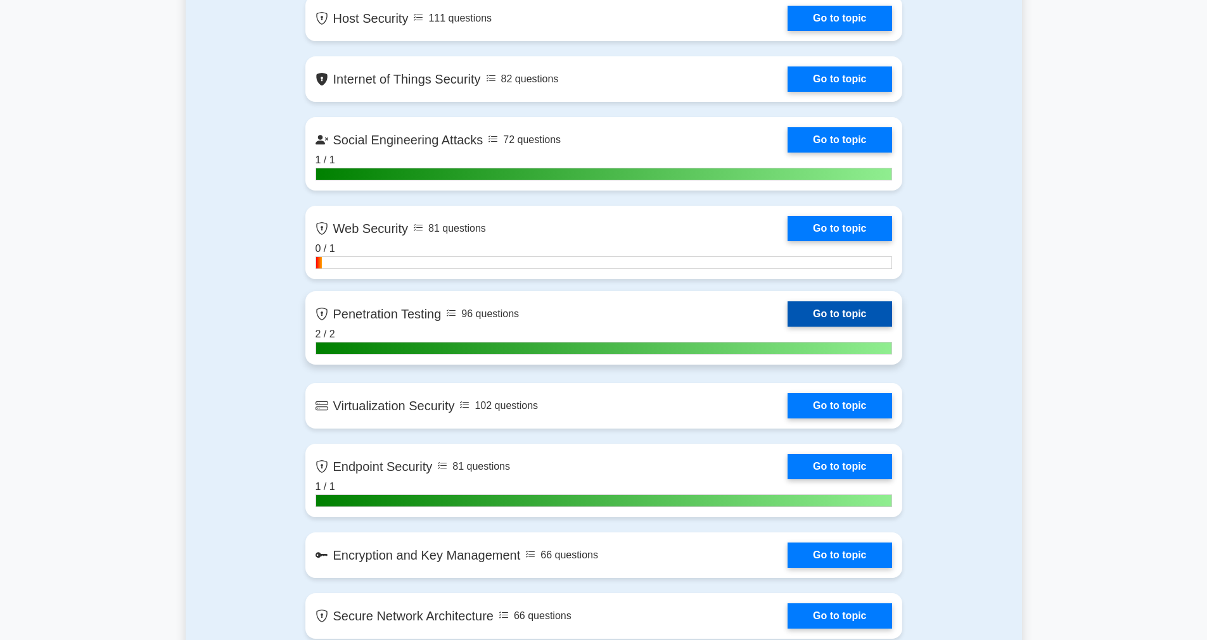
scroll to position [2001, 0]
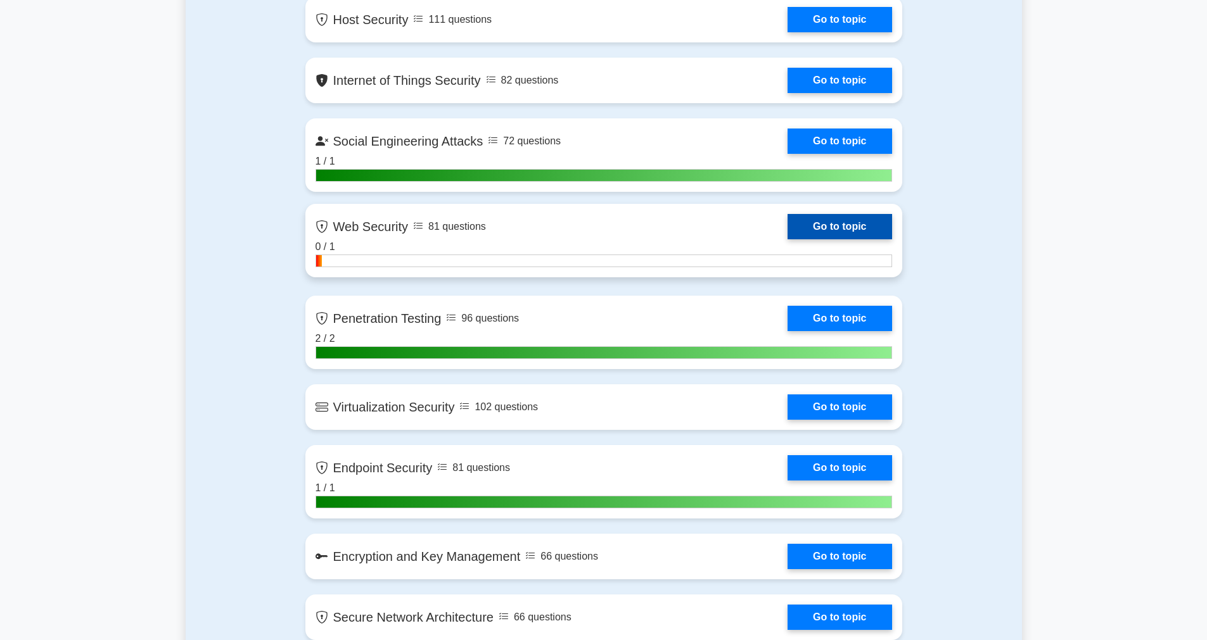
click at [823, 229] on link "Go to topic" at bounding box center [839, 226] width 104 height 25
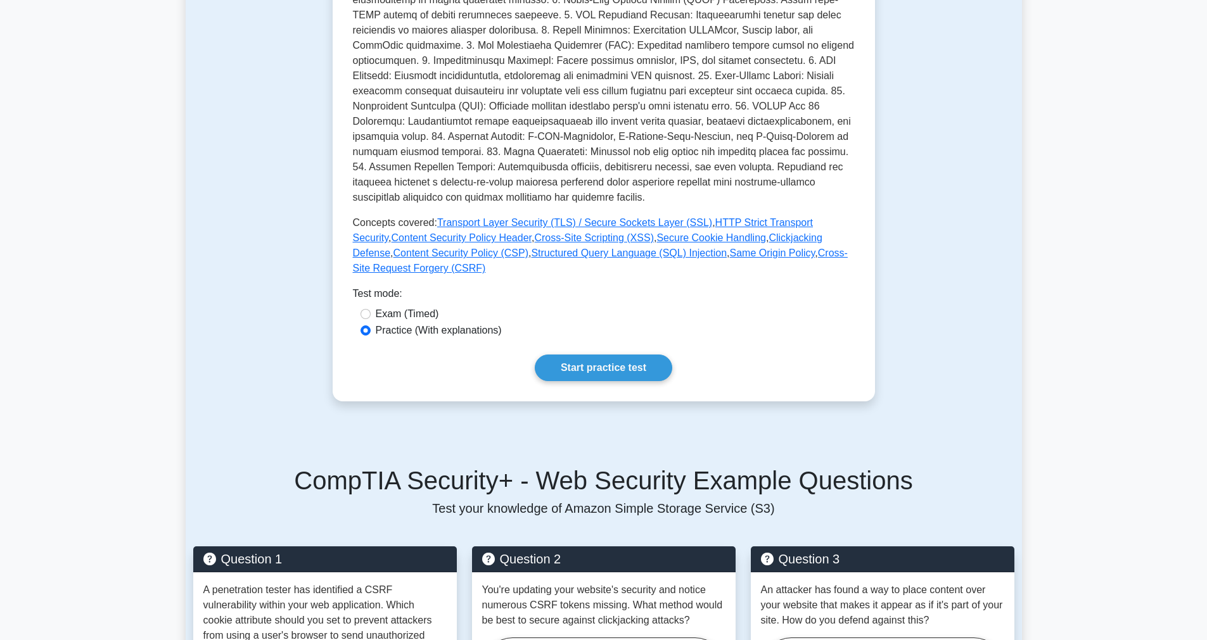
scroll to position [414, 0]
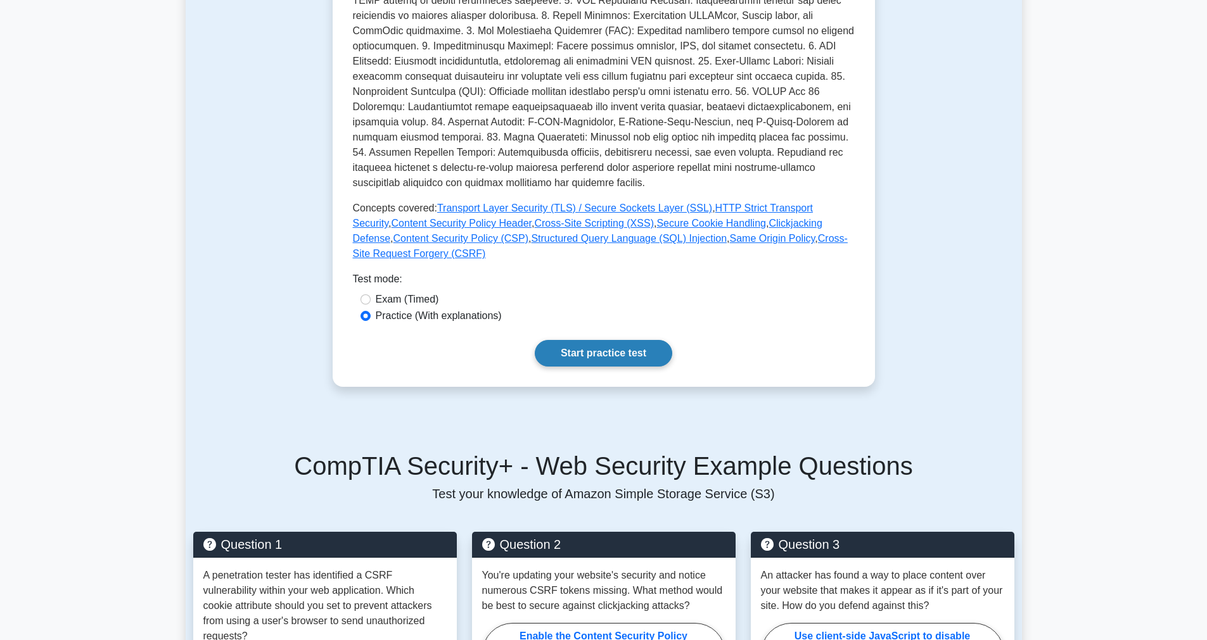
click at [589, 347] on link "Start practice test" at bounding box center [603, 353] width 137 height 27
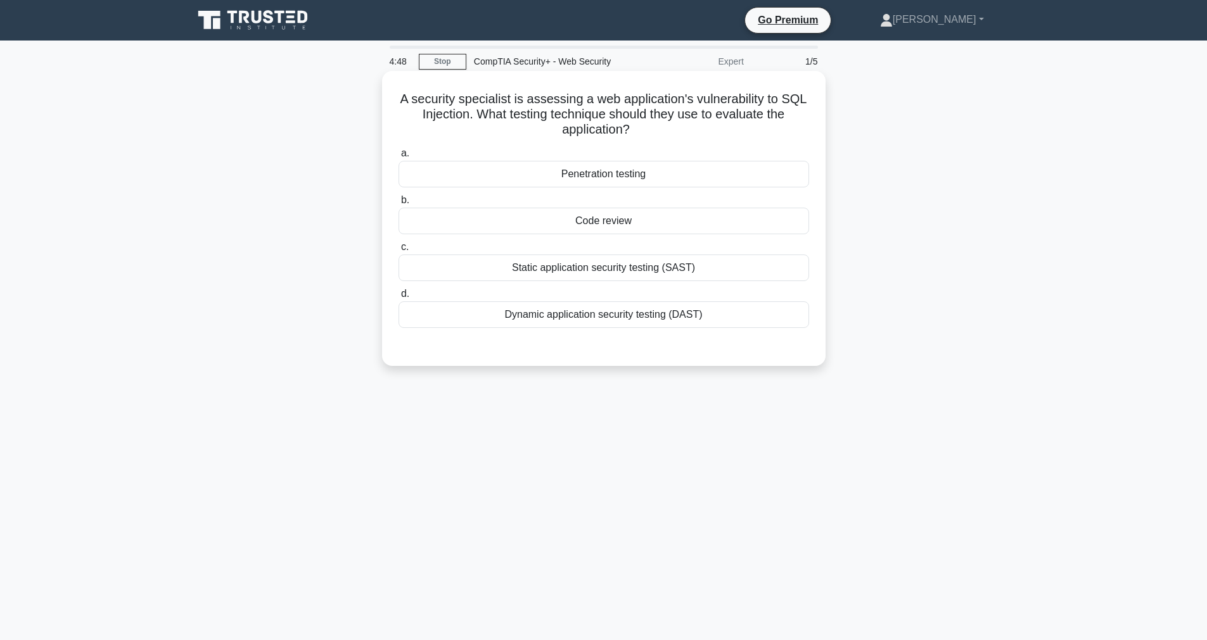
drag, startPoint x: 398, startPoint y: 99, endPoint x: 664, endPoint y: 135, distance: 268.4
click at [664, 135] on h5 "A security specialist is assessing a web application's vulnerability to SQL Inj…" at bounding box center [603, 114] width 413 height 47
click at [503, 348] on div "a. Penetration testing b. Code review c. d." at bounding box center [603, 247] width 413 height 208
click at [608, 219] on div "Code review" at bounding box center [603, 221] width 410 height 27
click at [398, 205] on input "b. Code review" at bounding box center [398, 200] width 0 height 8
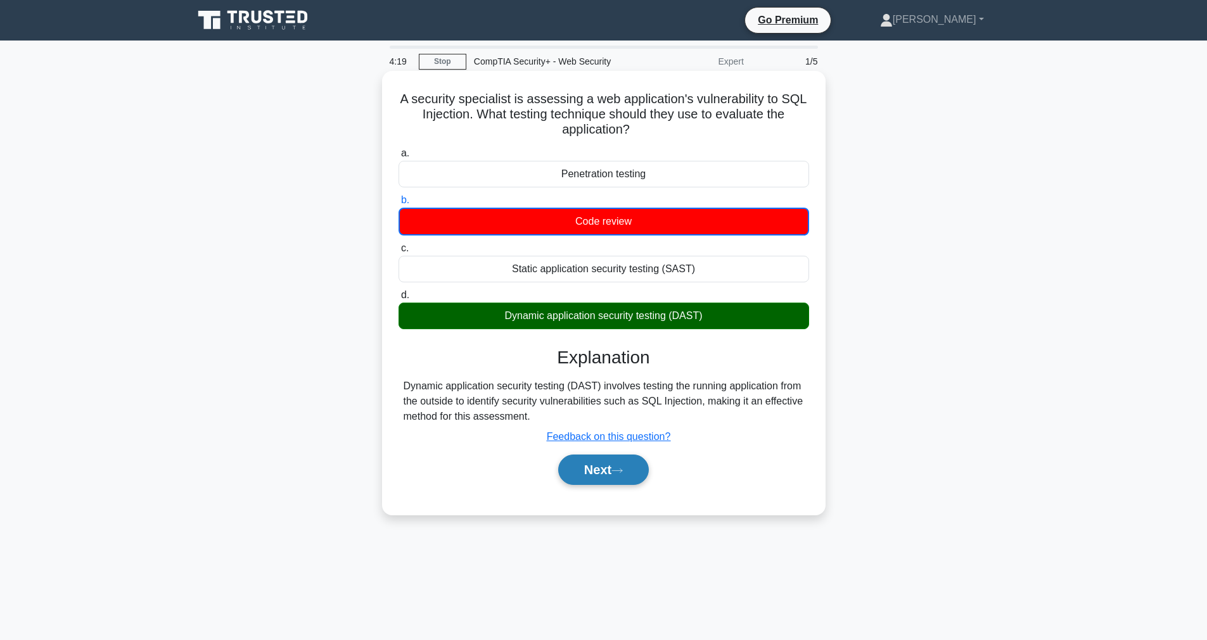
click at [618, 462] on button "Next" at bounding box center [603, 470] width 91 height 30
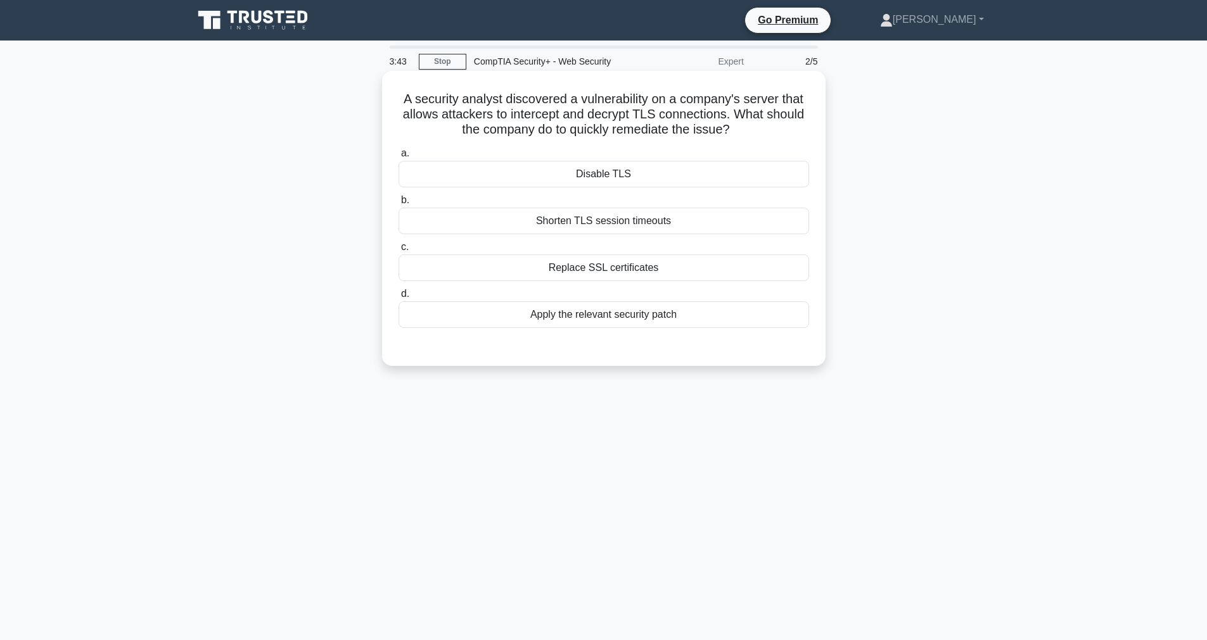
click at [585, 317] on div "Apply the relevant security patch" at bounding box center [603, 314] width 410 height 27
click at [398, 298] on input "d. Apply the relevant security patch" at bounding box center [398, 294] width 0 height 8
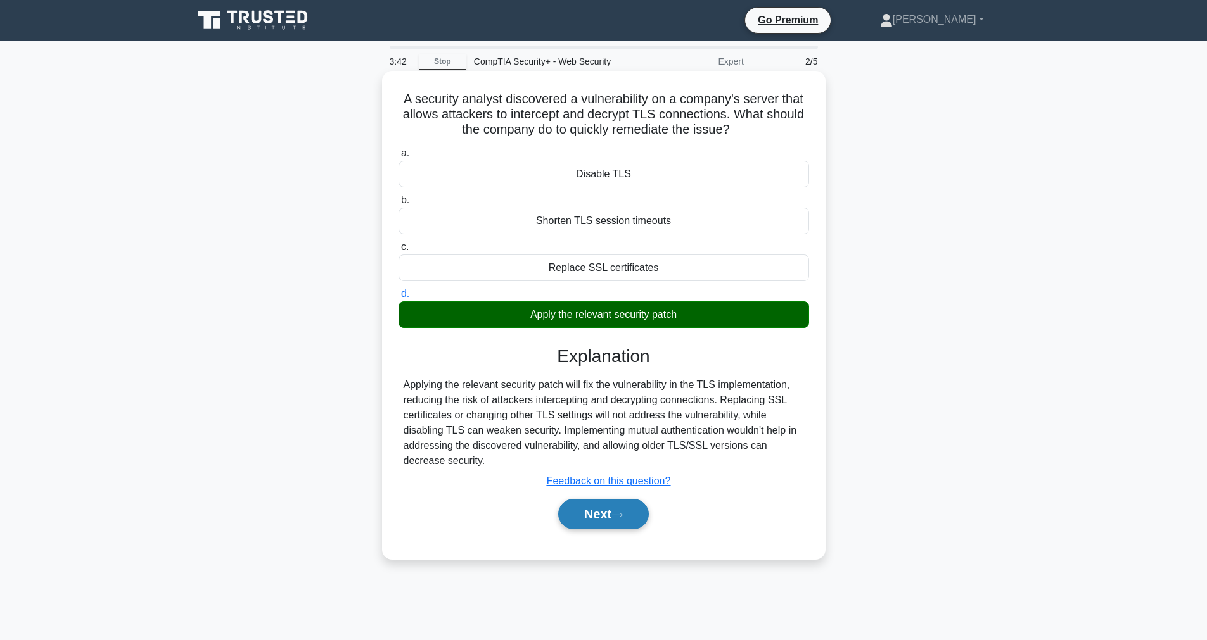
click at [631, 512] on button "Next" at bounding box center [603, 514] width 91 height 30
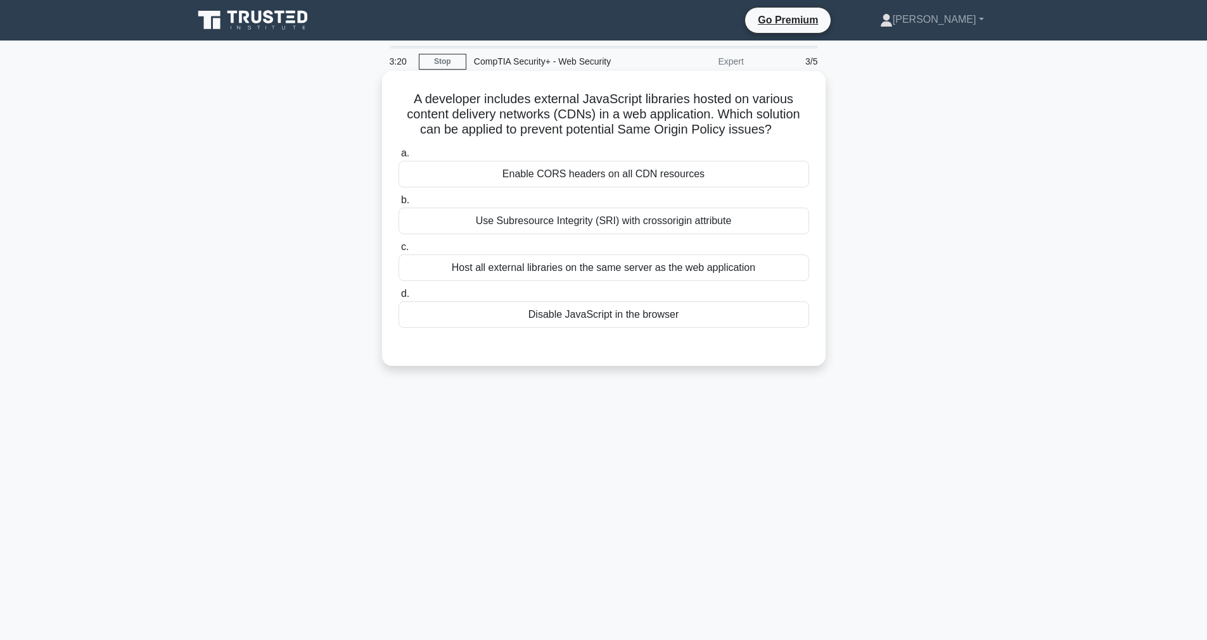
click at [552, 267] on div "Host all external libraries on the same server as the web application" at bounding box center [603, 268] width 410 height 27
click at [398, 251] on input "c. Host all external libraries on the same server as the web application" at bounding box center [398, 247] width 0 height 8
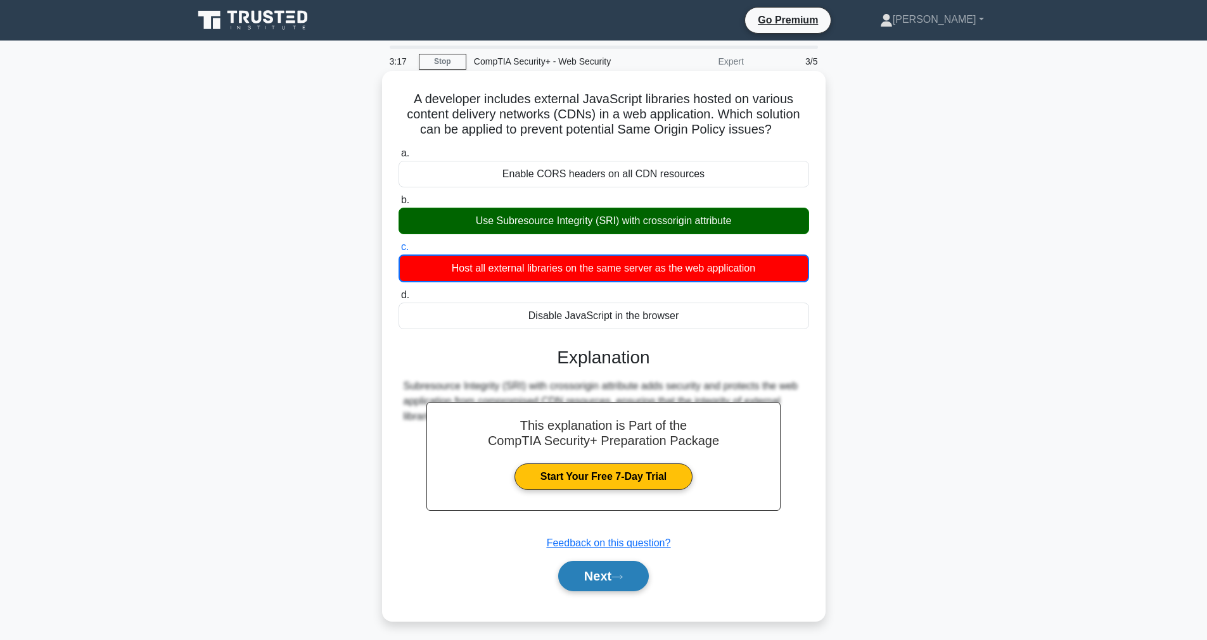
click at [605, 580] on button "Next" at bounding box center [603, 576] width 91 height 30
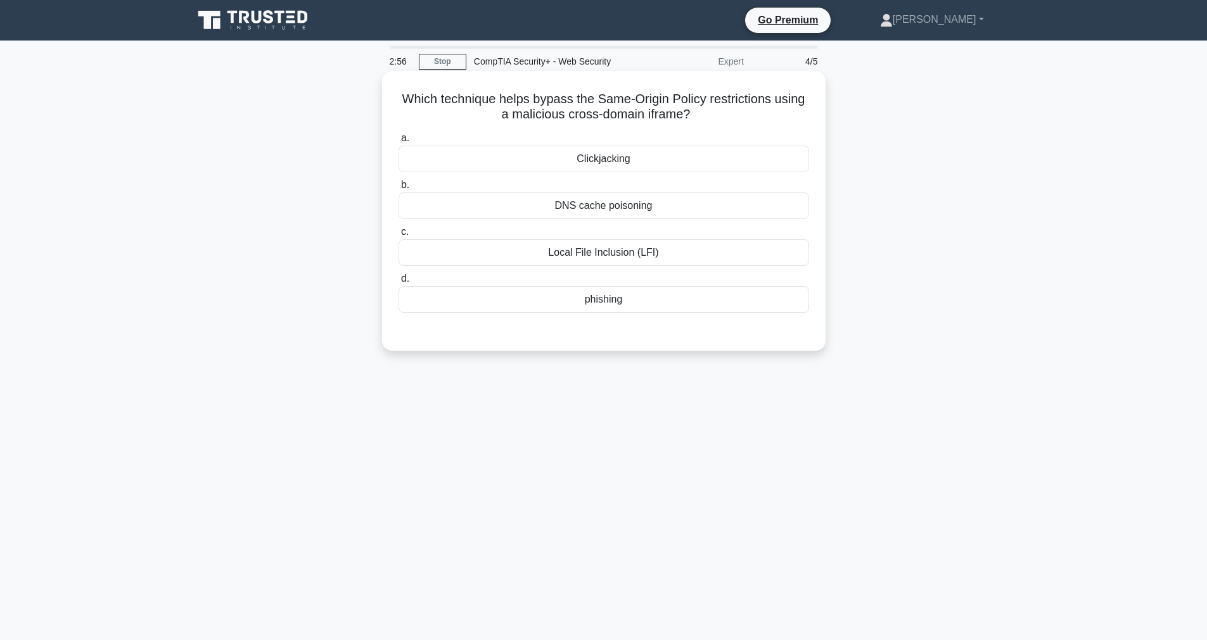
click at [601, 210] on div "DNS cache poisoning" at bounding box center [603, 206] width 410 height 27
click at [398, 189] on input "b. DNS cache poisoning" at bounding box center [398, 185] width 0 height 8
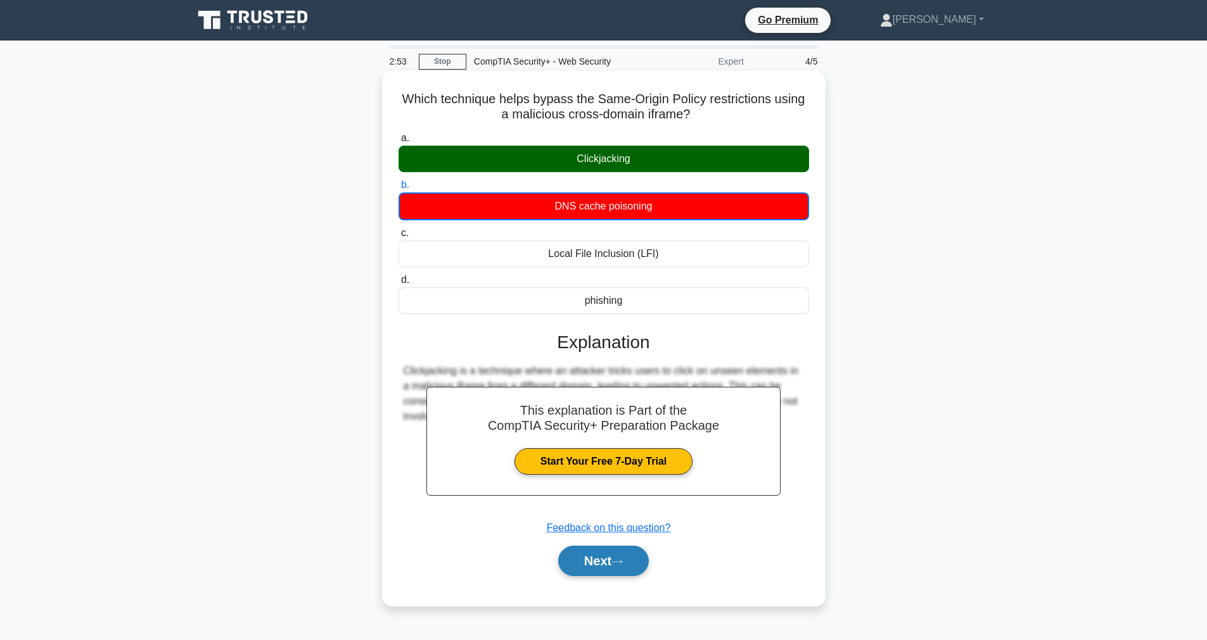
click at [602, 564] on button "Next" at bounding box center [603, 561] width 91 height 30
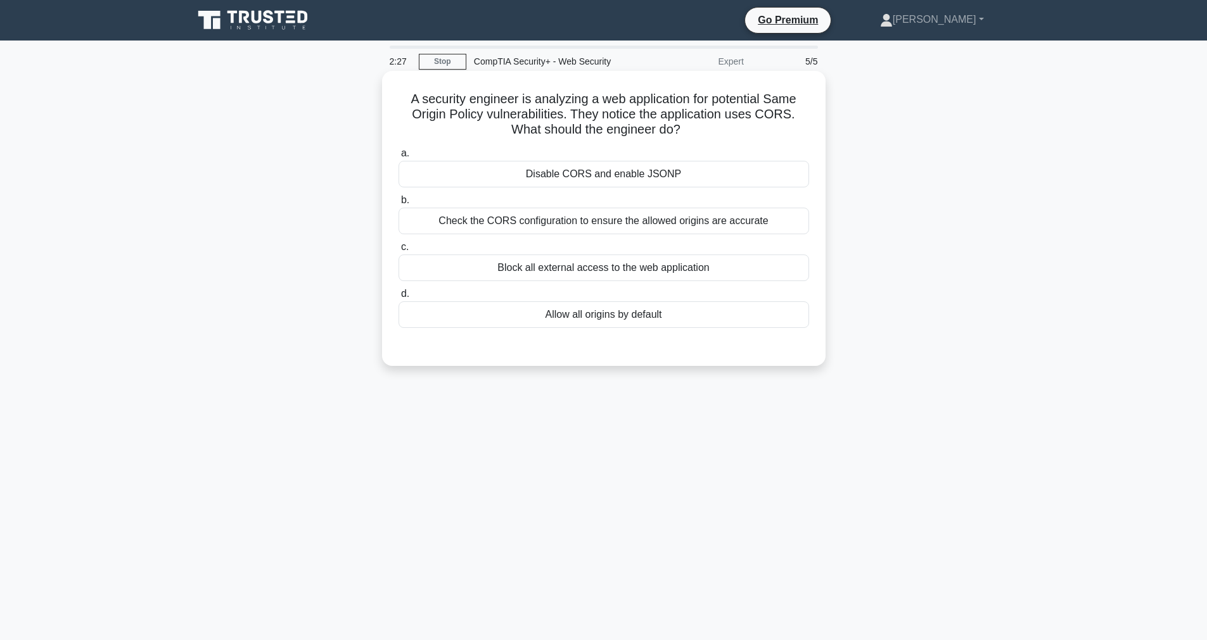
click at [572, 213] on div "Check the CORS configuration to ensure the allowed origins are accurate" at bounding box center [603, 221] width 410 height 27
click at [398, 205] on input "b. Check the CORS configuration to ensure the allowed origins are accurate" at bounding box center [398, 200] width 0 height 8
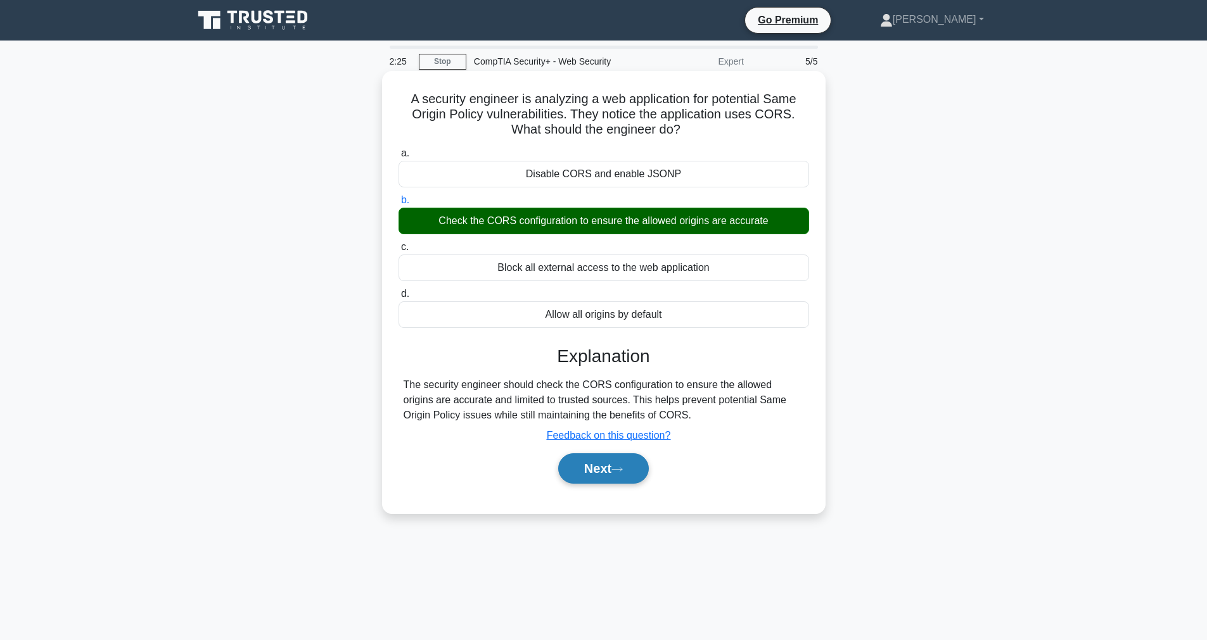
click at [606, 473] on button "Next" at bounding box center [603, 468] width 91 height 30
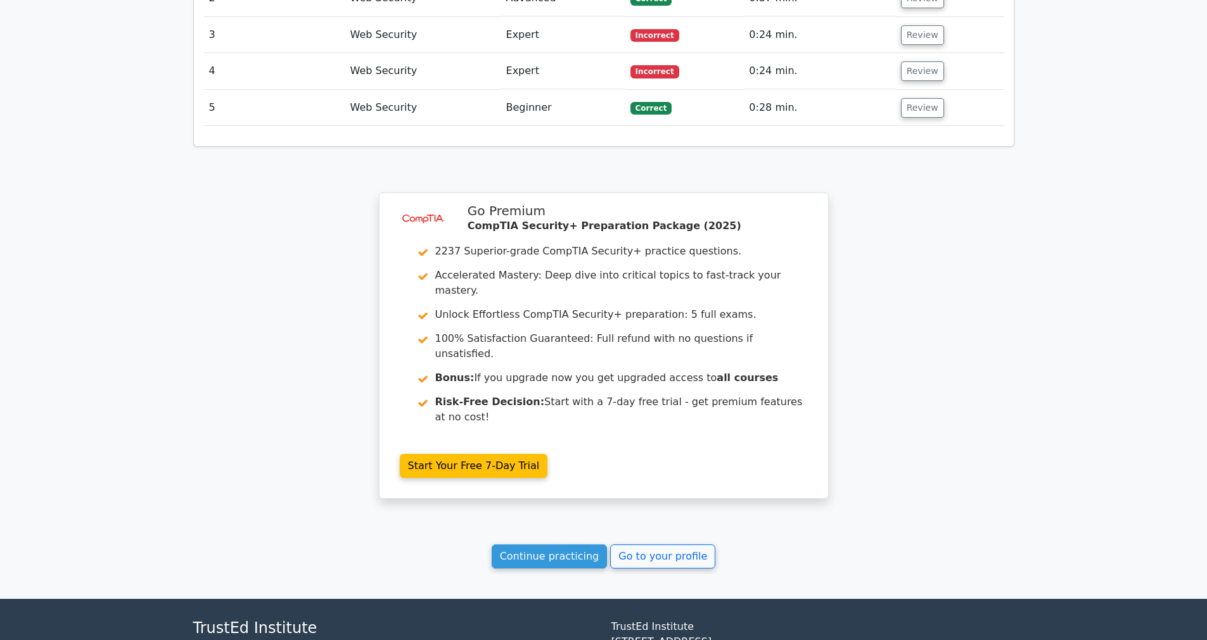
scroll to position [1511, 0]
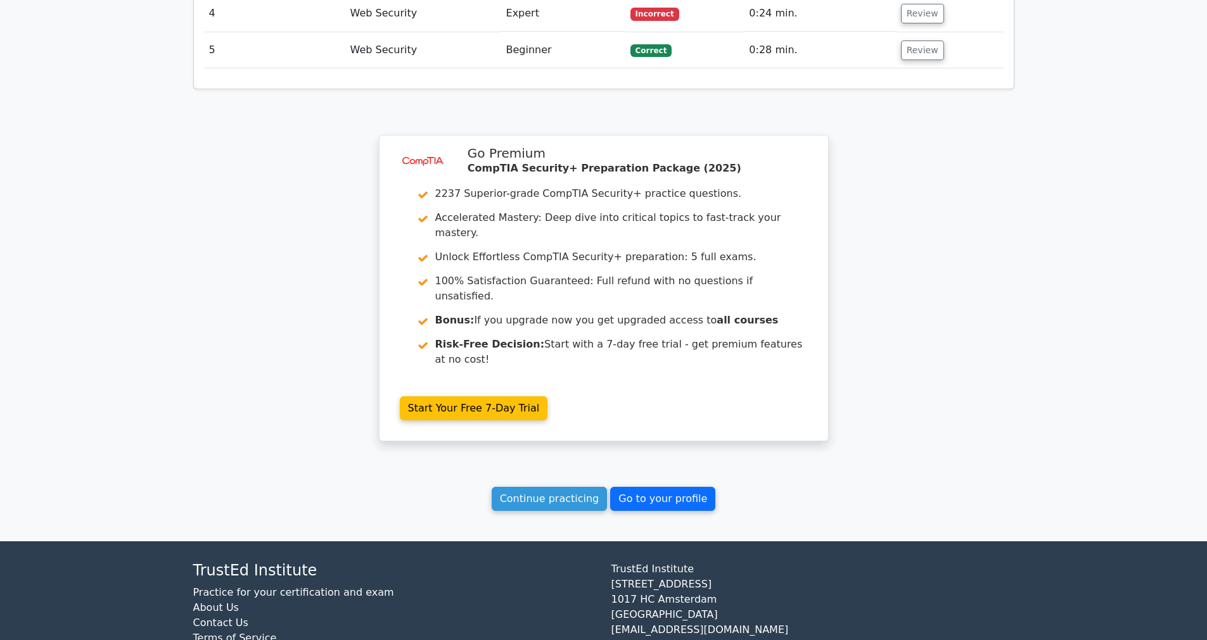
click at [651, 487] on link "Go to your profile" at bounding box center [662, 499] width 105 height 24
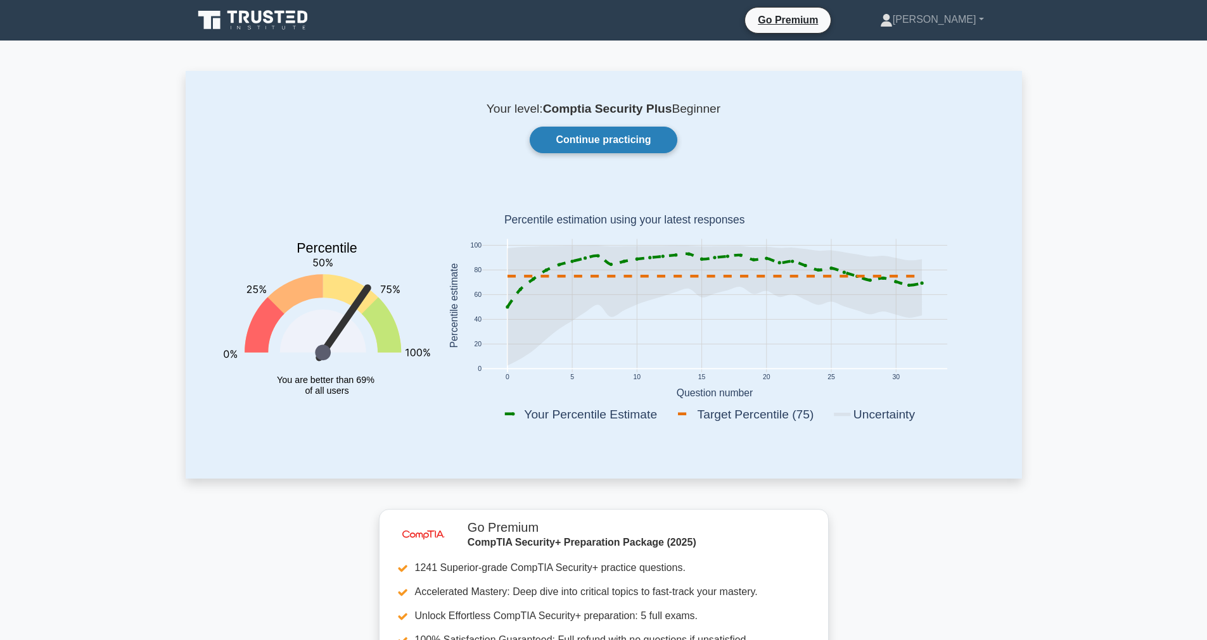
click at [594, 143] on link "Continue practicing" at bounding box center [602, 140] width 147 height 27
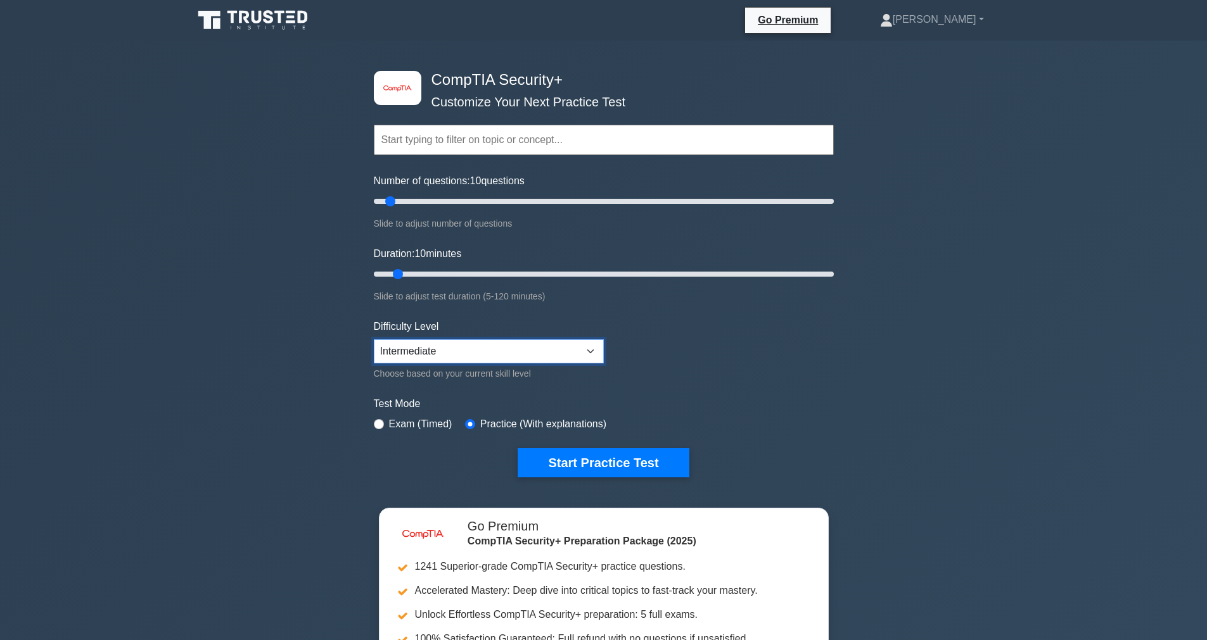
click at [434, 346] on select "Beginner Intermediate Expert" at bounding box center [489, 351] width 230 height 24
select select "beginner"
click at [374, 339] on select "Beginner Intermediate Expert" at bounding box center [489, 351] width 230 height 24
type input "25"
click at [422, 201] on input "Number of questions: 10 questions" at bounding box center [604, 201] width 460 height 15
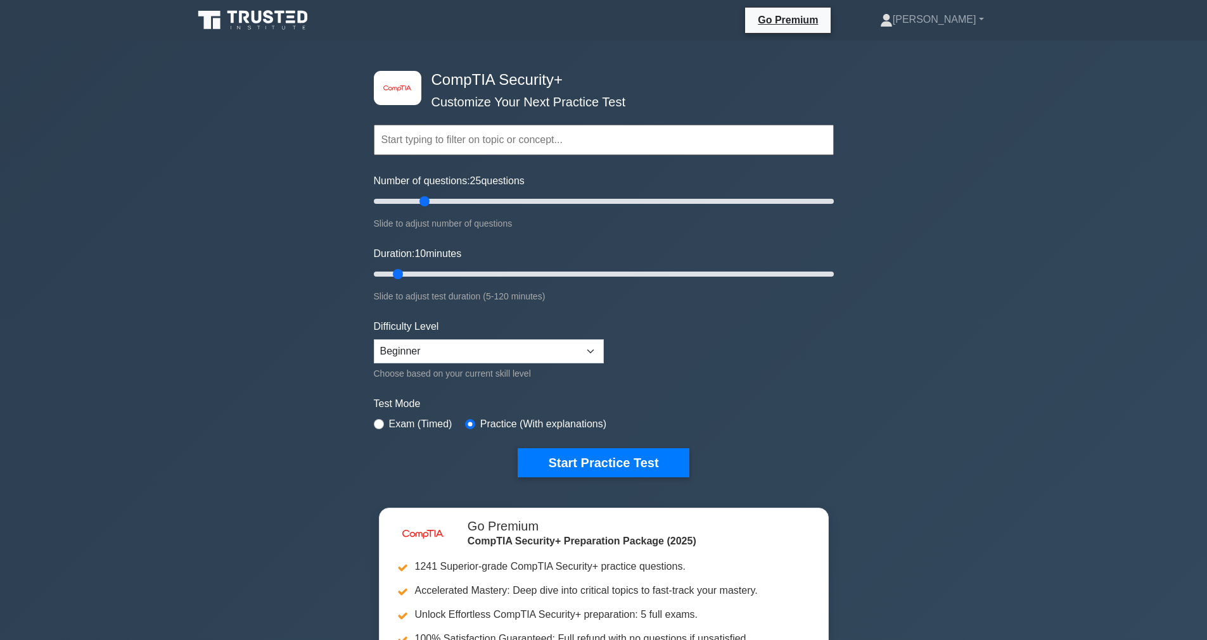
click at [323, 182] on div "image/svg+xml CompTIA Security+ Customize Your Next Practice Test Topics Crypto…" at bounding box center [603, 414] width 1207 height 746
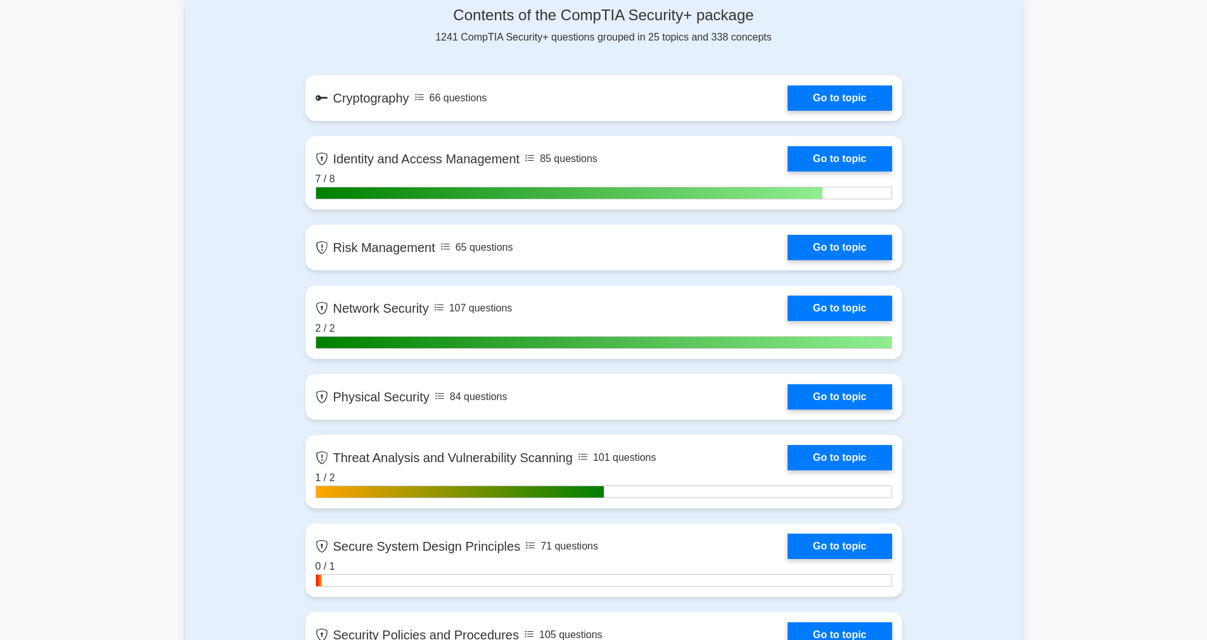
scroll to position [844, 0]
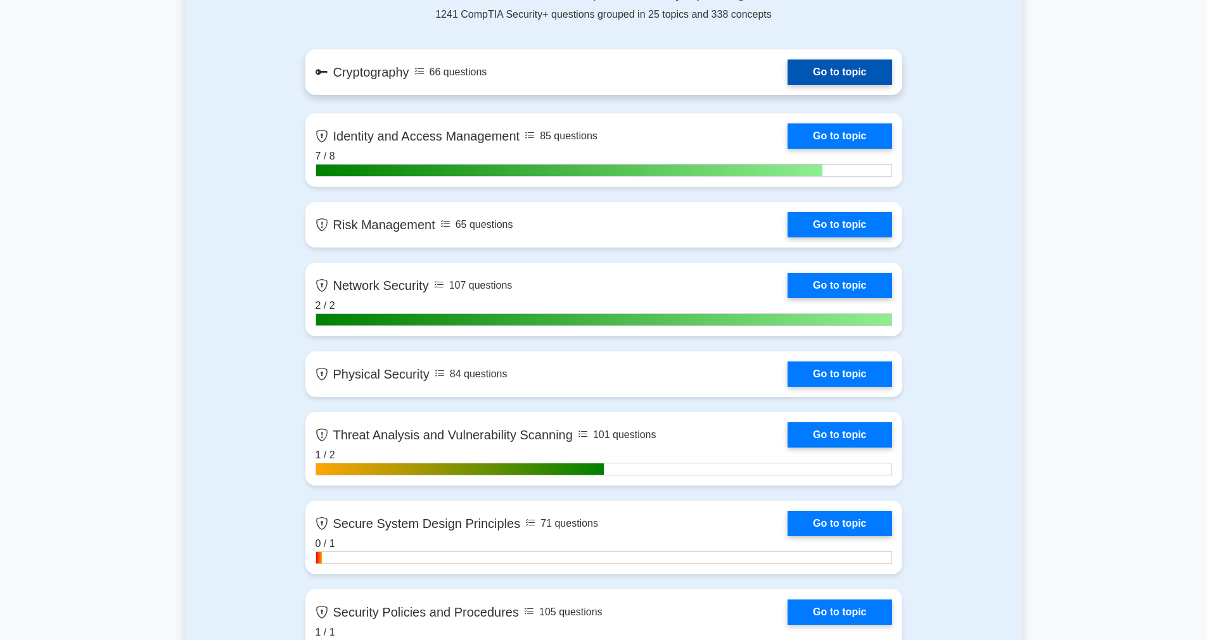
click at [827, 71] on link "Go to topic" at bounding box center [839, 72] width 104 height 25
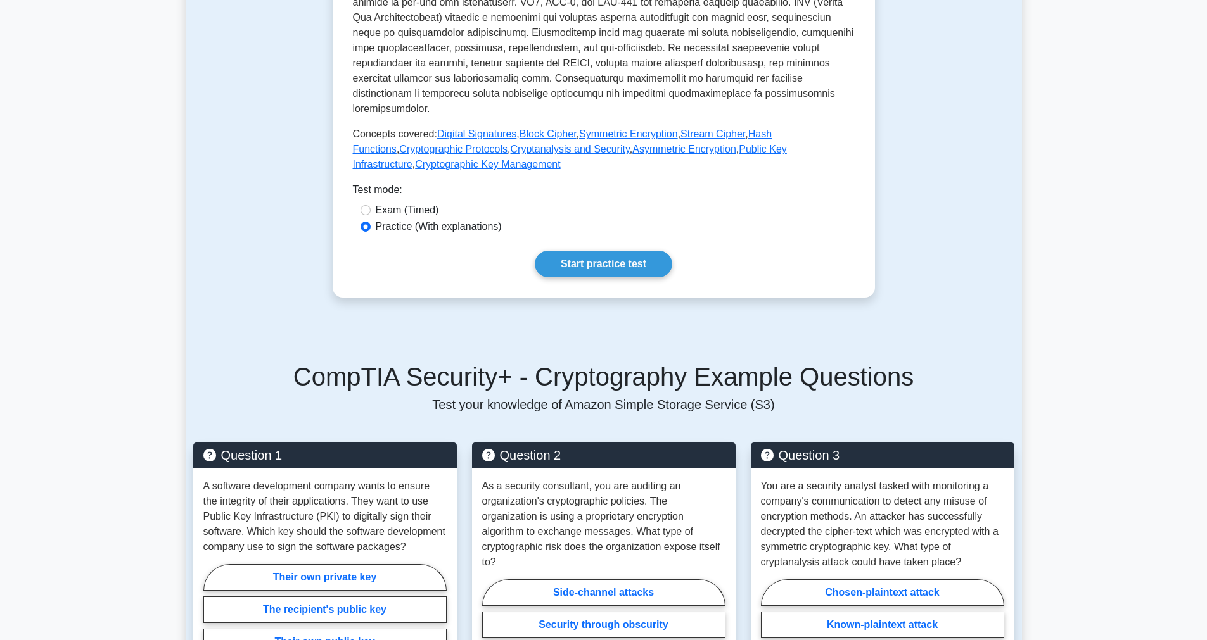
scroll to position [585, 0]
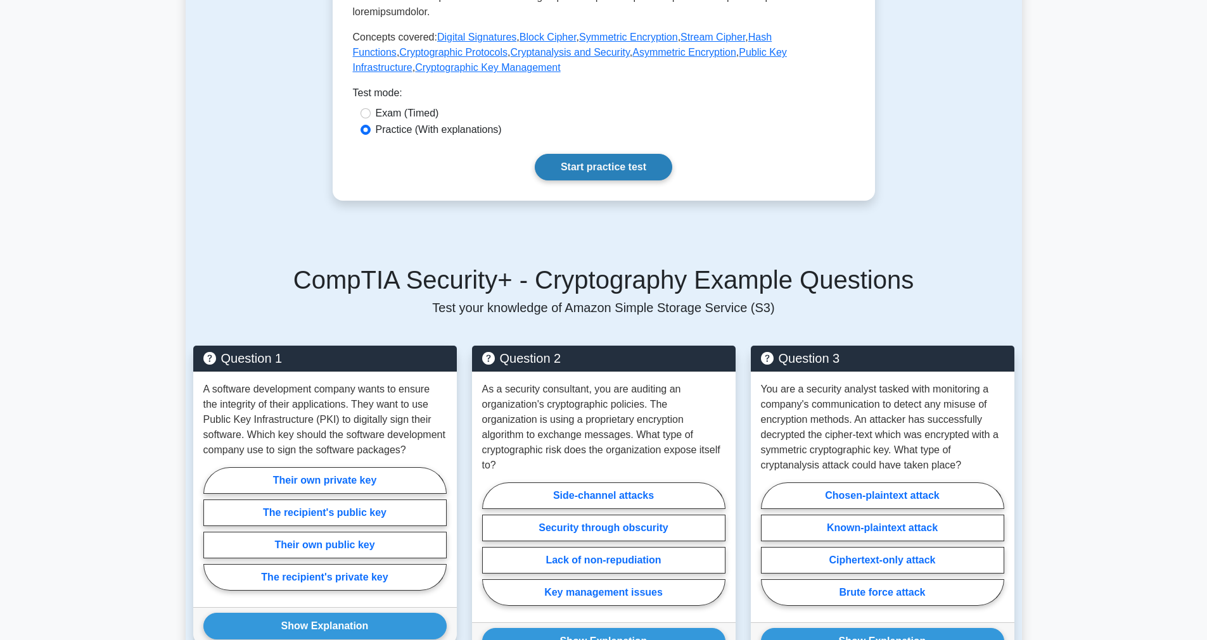
click at [595, 154] on link "Start practice test" at bounding box center [603, 167] width 137 height 27
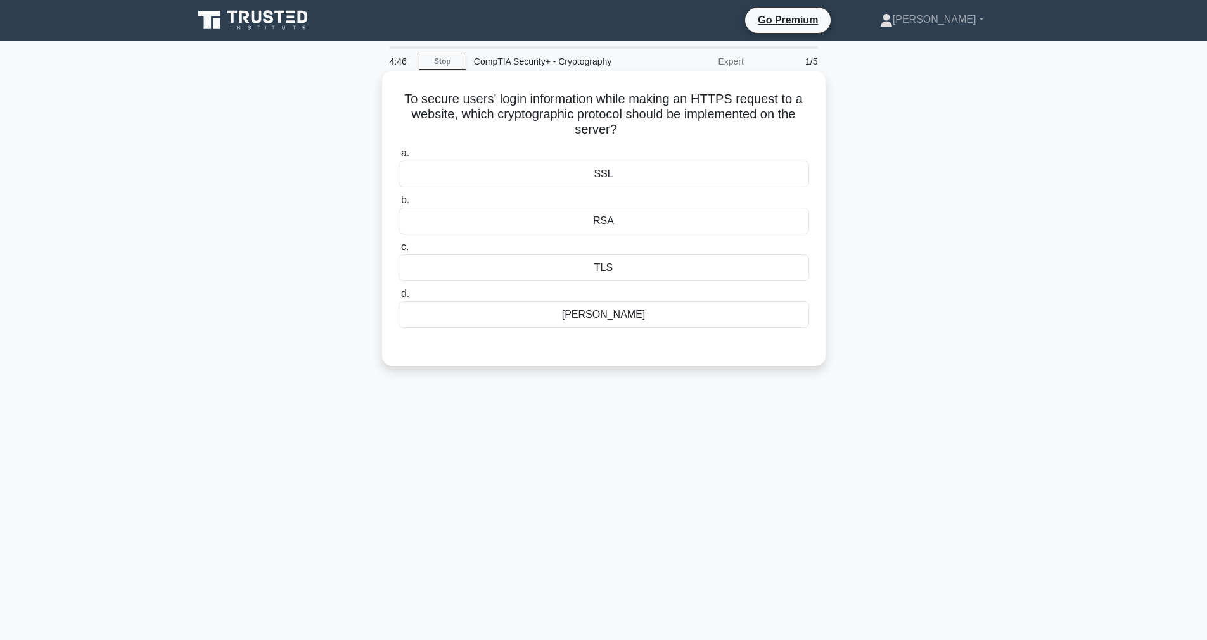
click at [616, 172] on div "SSL" at bounding box center [603, 174] width 410 height 27
click at [398, 158] on input "a. SSL" at bounding box center [398, 153] width 0 height 8
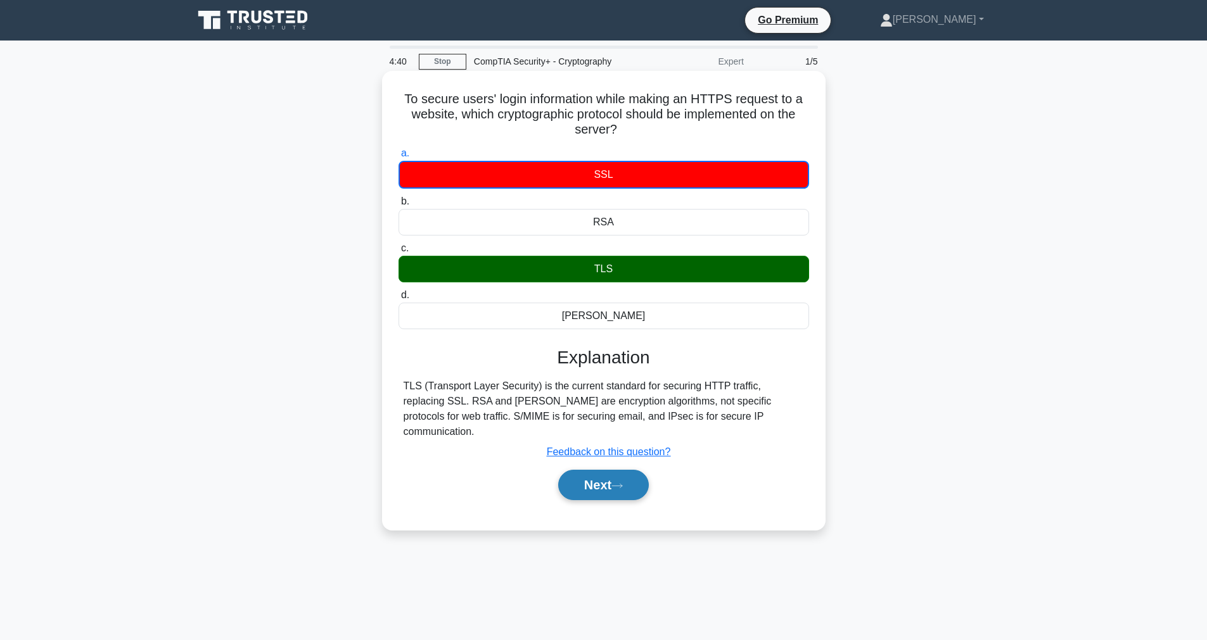
click at [624, 481] on button "Next" at bounding box center [603, 485] width 91 height 30
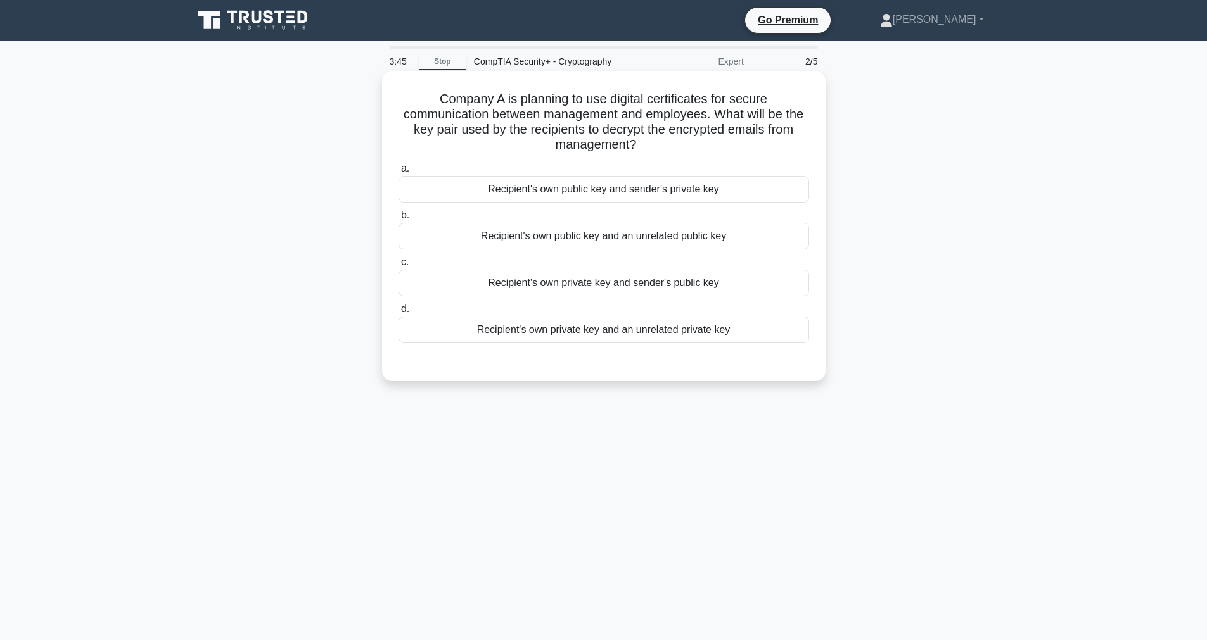
click at [563, 288] on div "Recipient's own private key and sender's public key" at bounding box center [603, 283] width 410 height 27
click at [398, 267] on input "c. Recipient's own private key and sender's public key" at bounding box center [398, 262] width 0 height 8
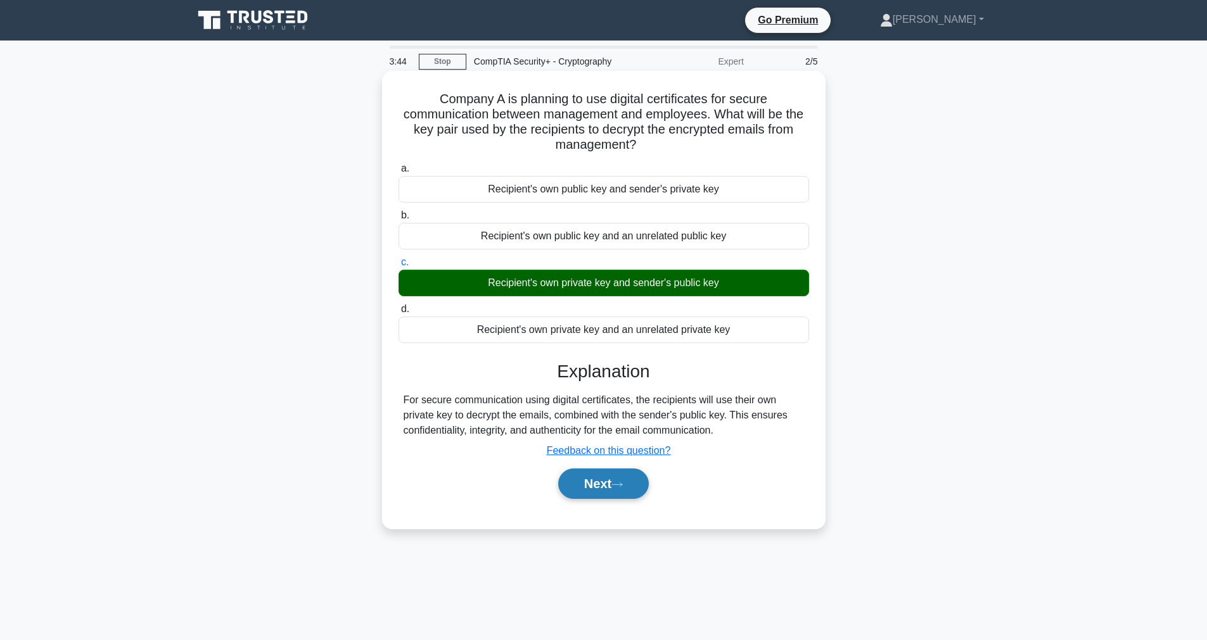
click at [600, 483] on button "Next" at bounding box center [603, 484] width 91 height 30
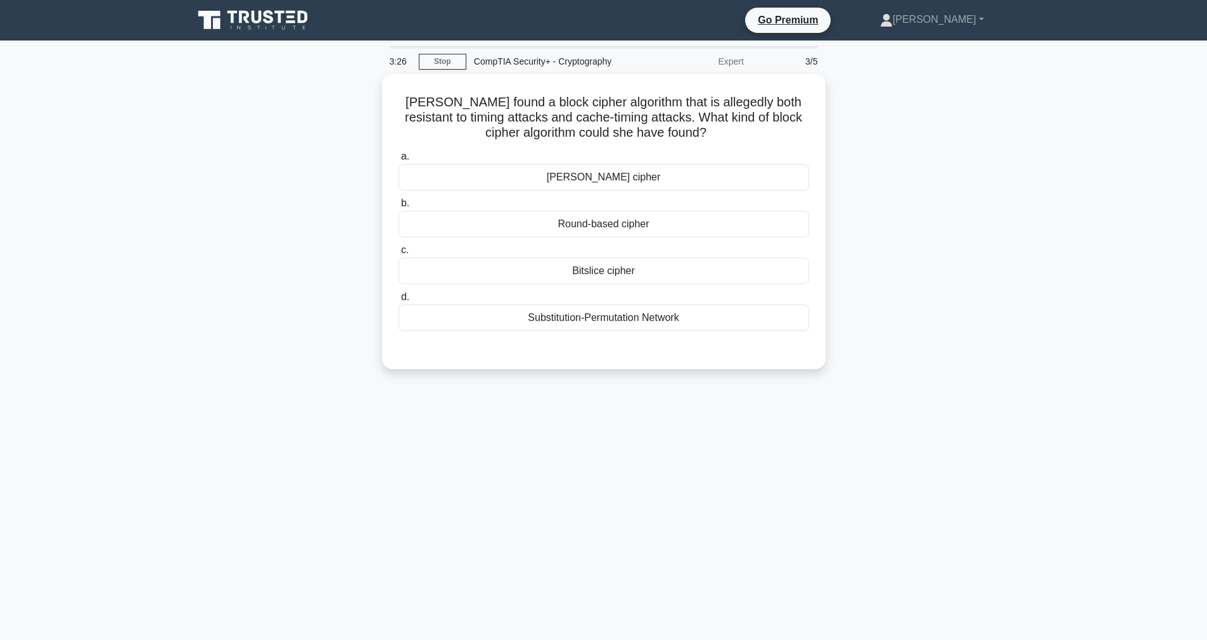
click at [346, 281] on div "[PERSON_NAME] found a block cipher algorithm that is allegedly both resistant t…" at bounding box center [604, 229] width 836 height 310
click at [426, 185] on div "[PERSON_NAME] cipher" at bounding box center [603, 174] width 410 height 27
click at [398, 158] on input "[PERSON_NAME] cipher" at bounding box center [398, 153] width 0 height 8
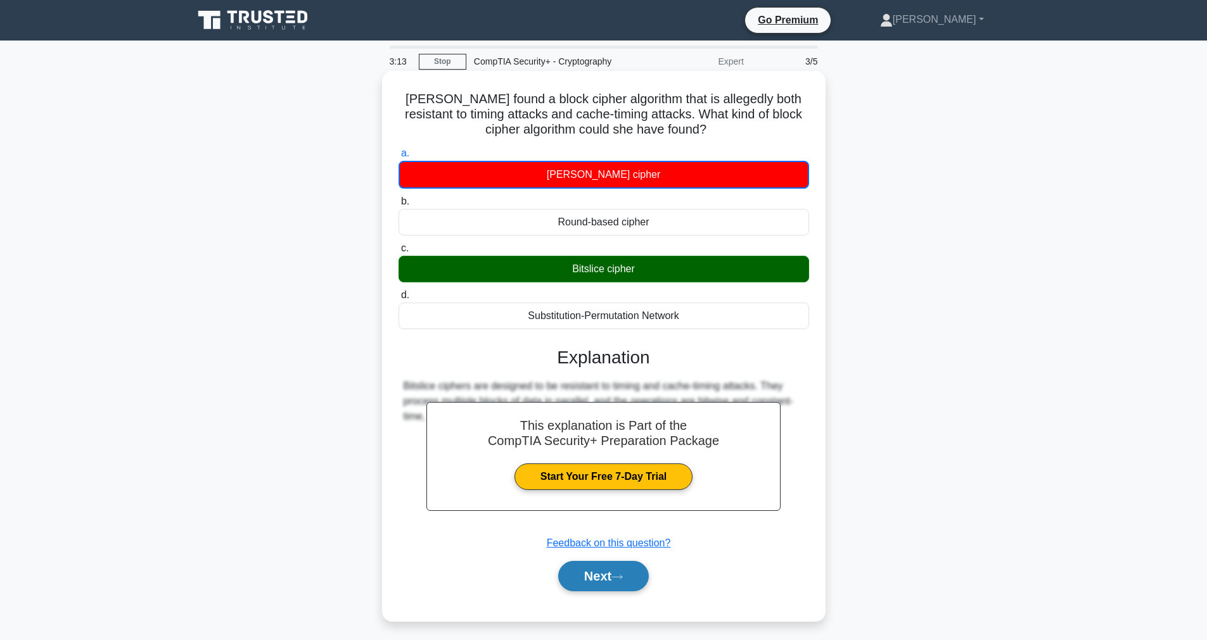
click at [569, 588] on button "Next" at bounding box center [603, 576] width 91 height 30
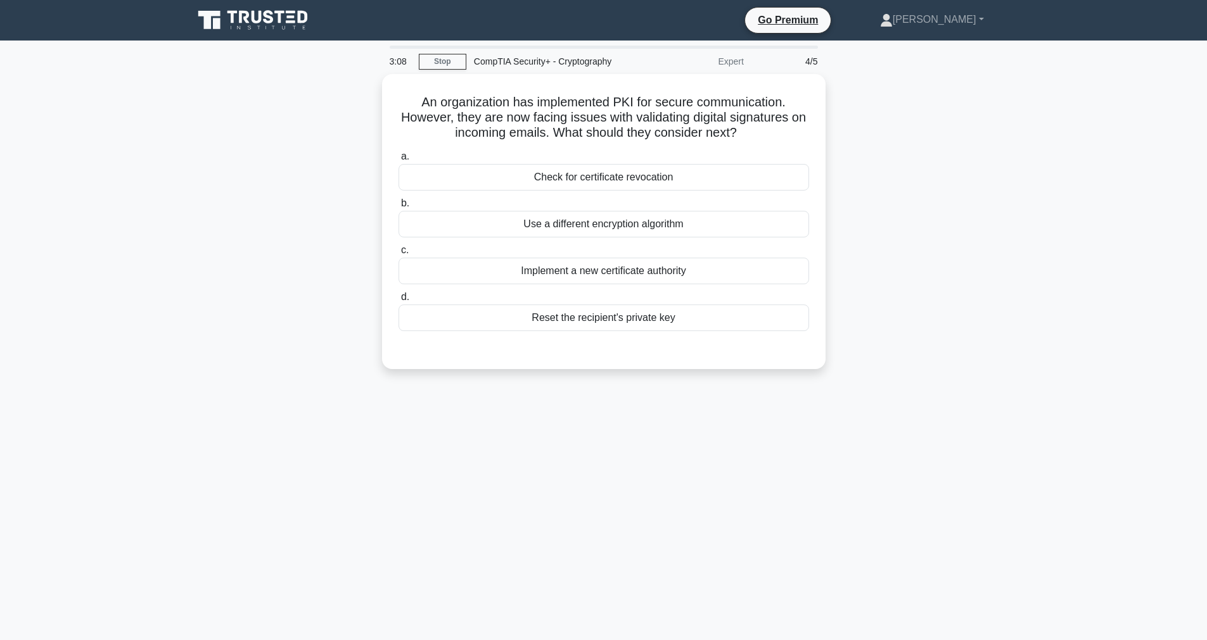
click at [272, 25] on icon at bounding box center [254, 20] width 122 height 24
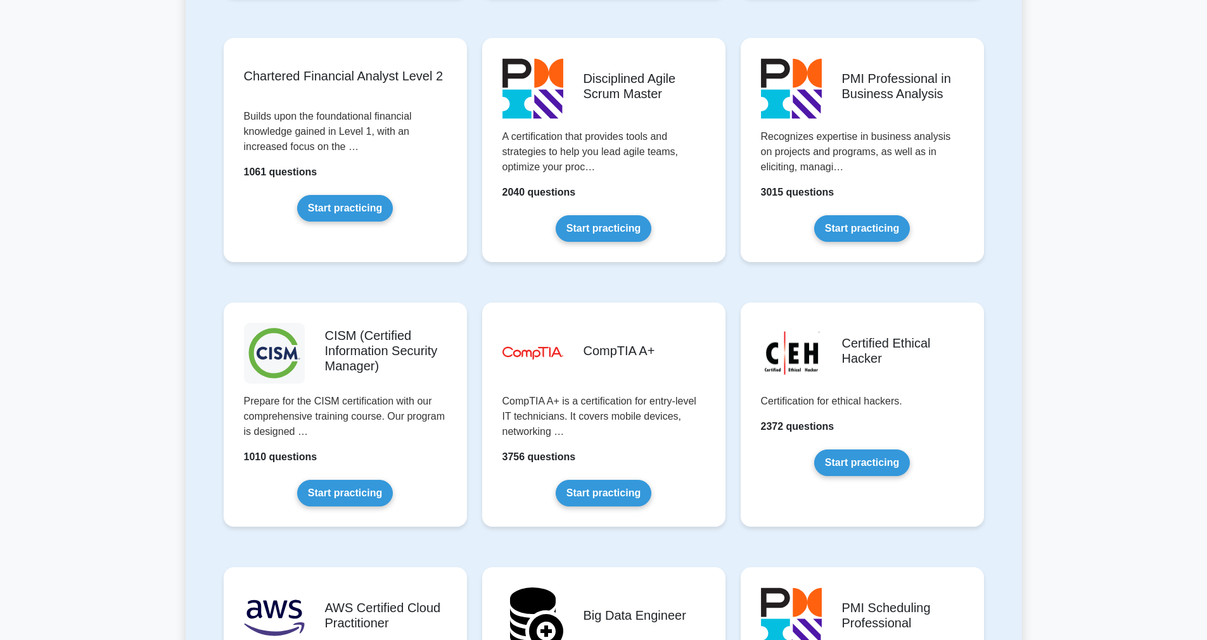
scroll to position [1582, 0]
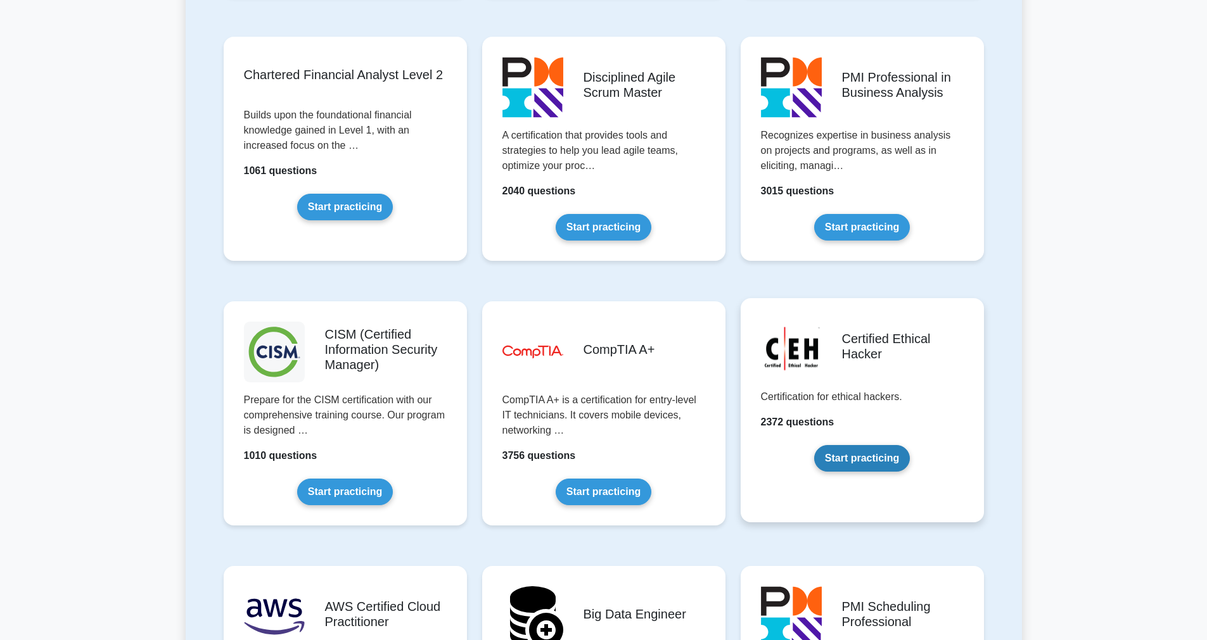
click at [814, 445] on link "Start practicing" at bounding box center [862, 458] width 96 height 27
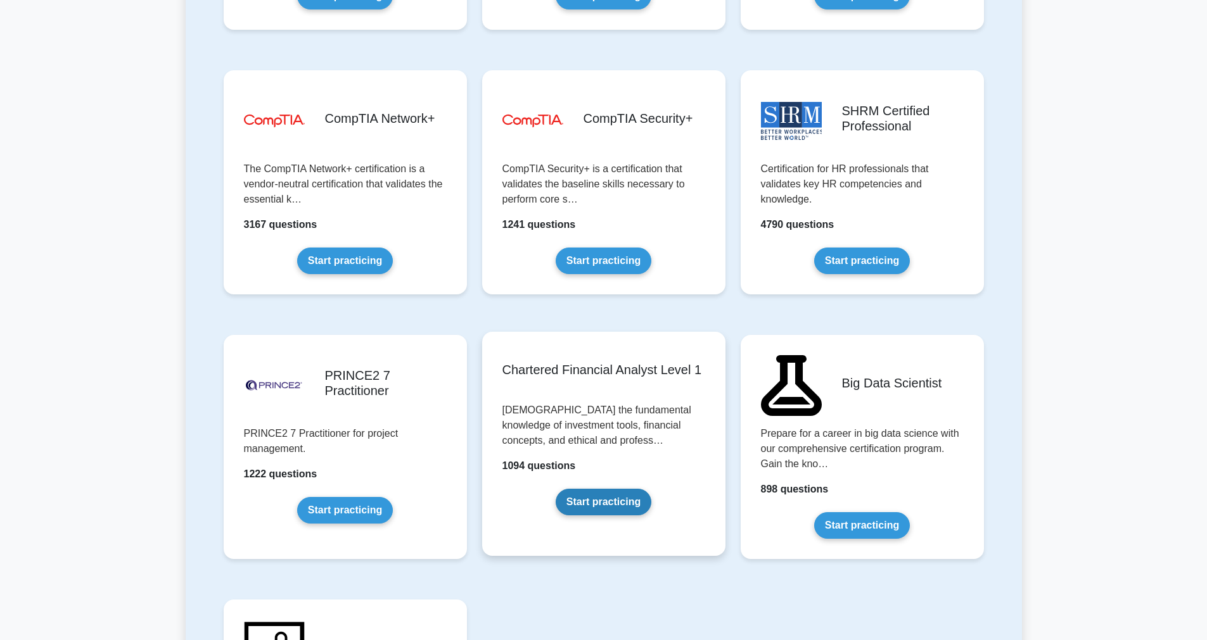
scroll to position [2345, 0]
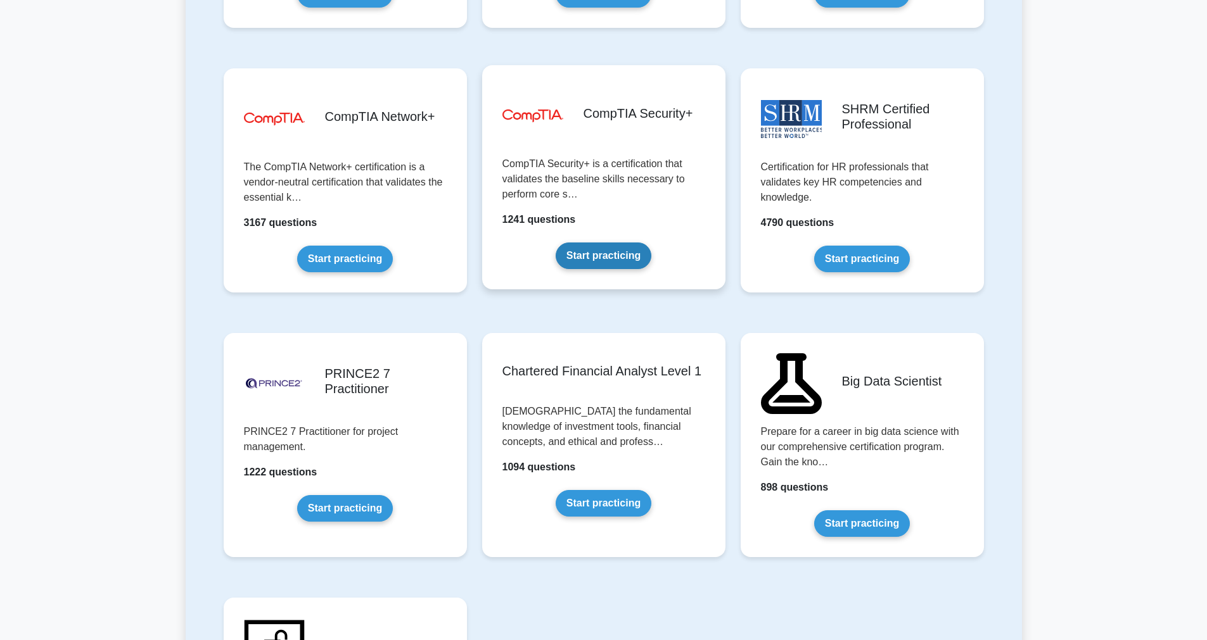
click at [572, 243] on link "Start practicing" at bounding box center [603, 256] width 96 height 27
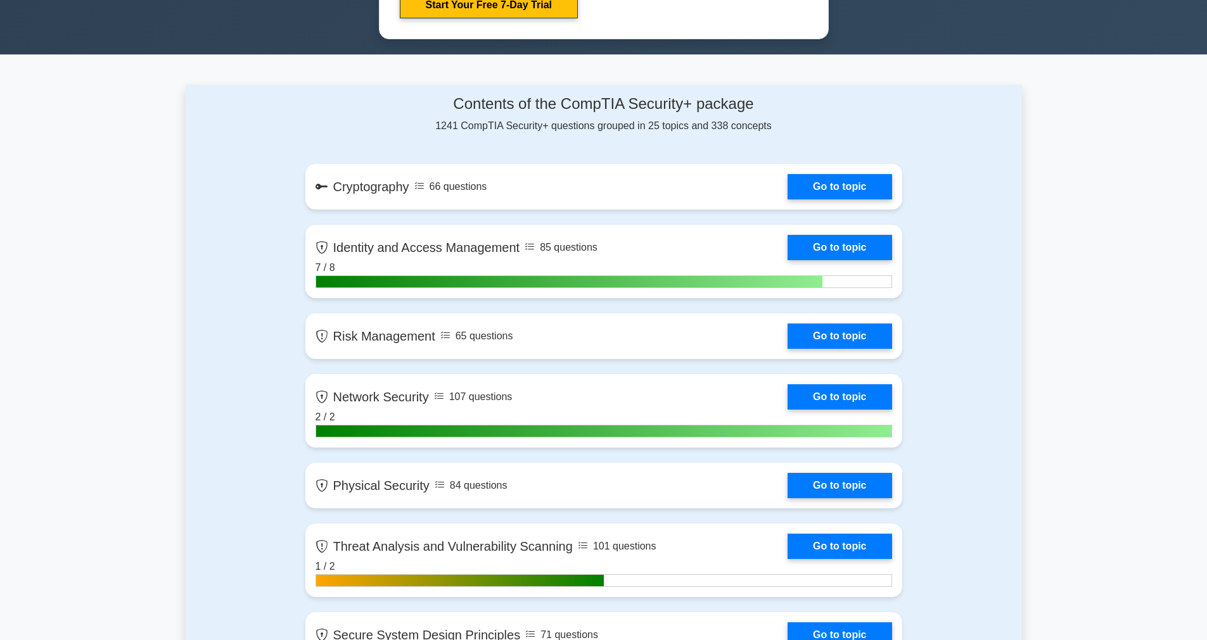
scroll to position [733, 0]
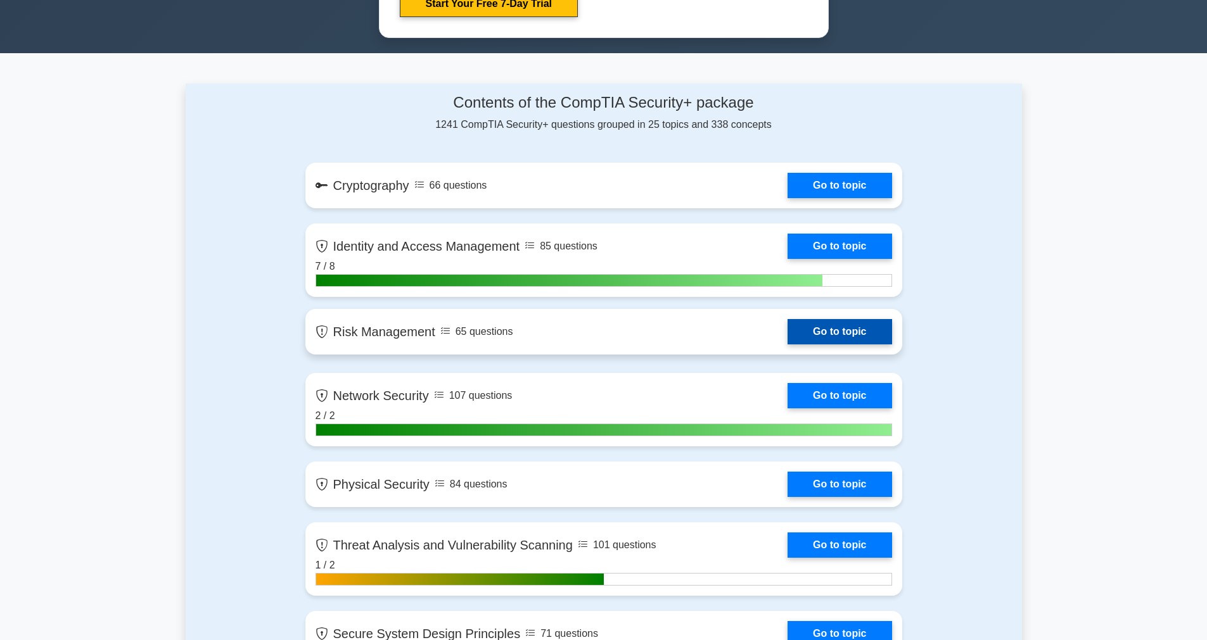
click at [873, 326] on link "Go to topic" at bounding box center [839, 331] width 104 height 25
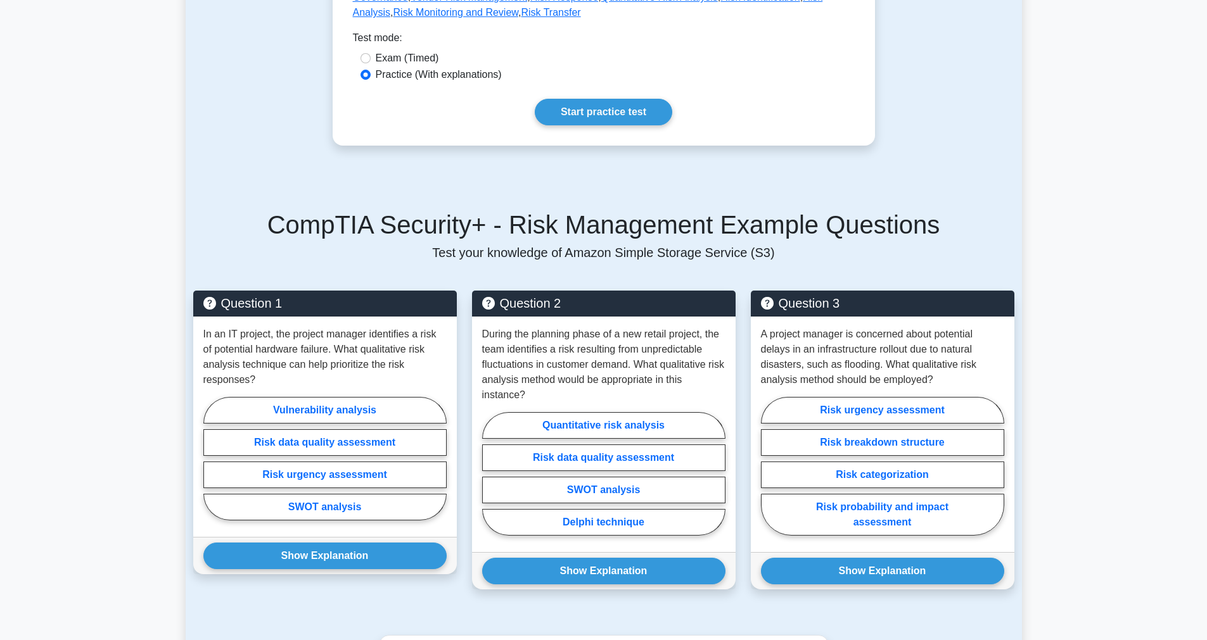
scroll to position [637, 0]
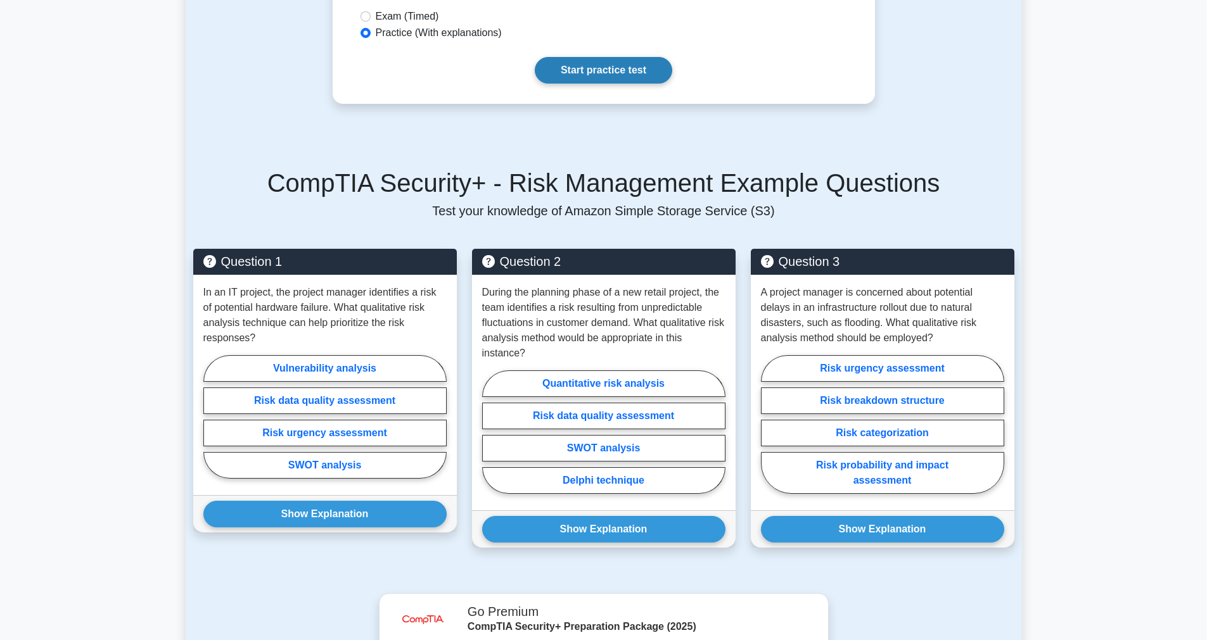
click at [559, 68] on link "Start practice test" at bounding box center [603, 70] width 137 height 27
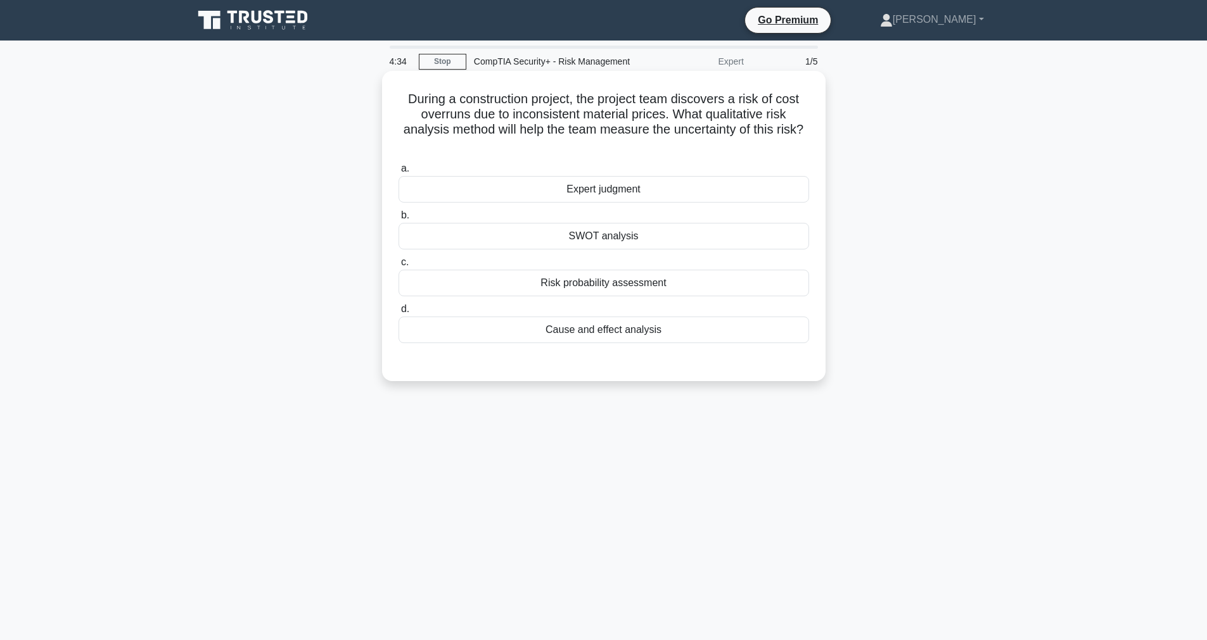
click at [607, 331] on div "Cause and effect analysis" at bounding box center [603, 330] width 410 height 27
click at [398, 314] on input "d. Cause and effect analysis" at bounding box center [398, 309] width 0 height 8
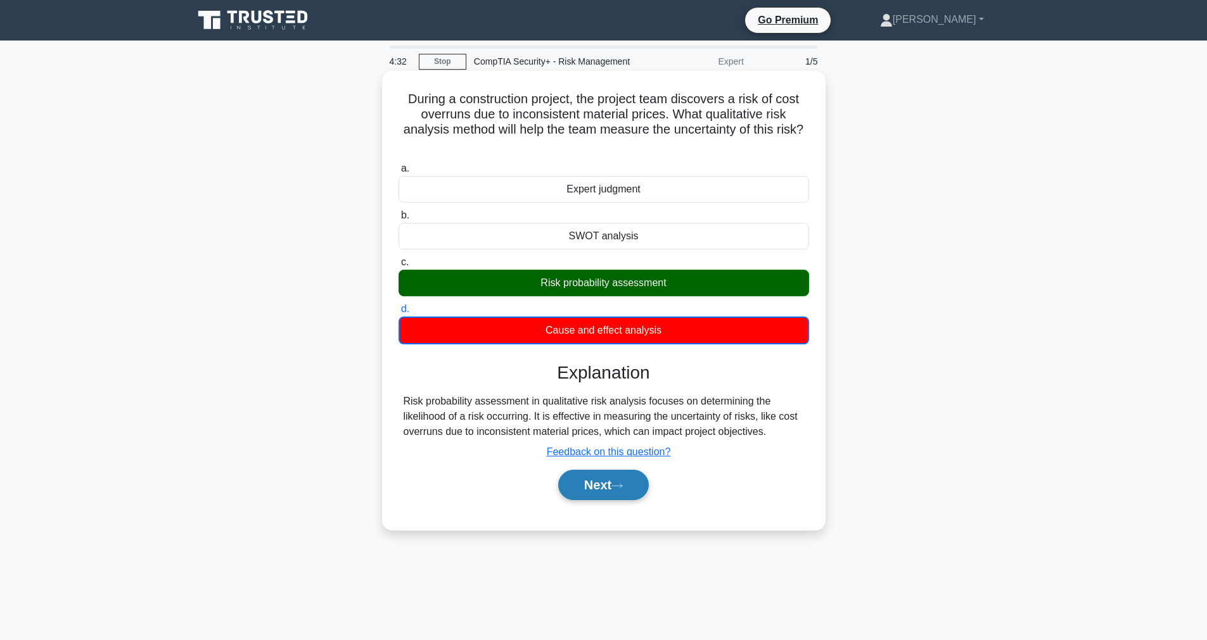
click at [592, 485] on button "Next" at bounding box center [603, 485] width 91 height 30
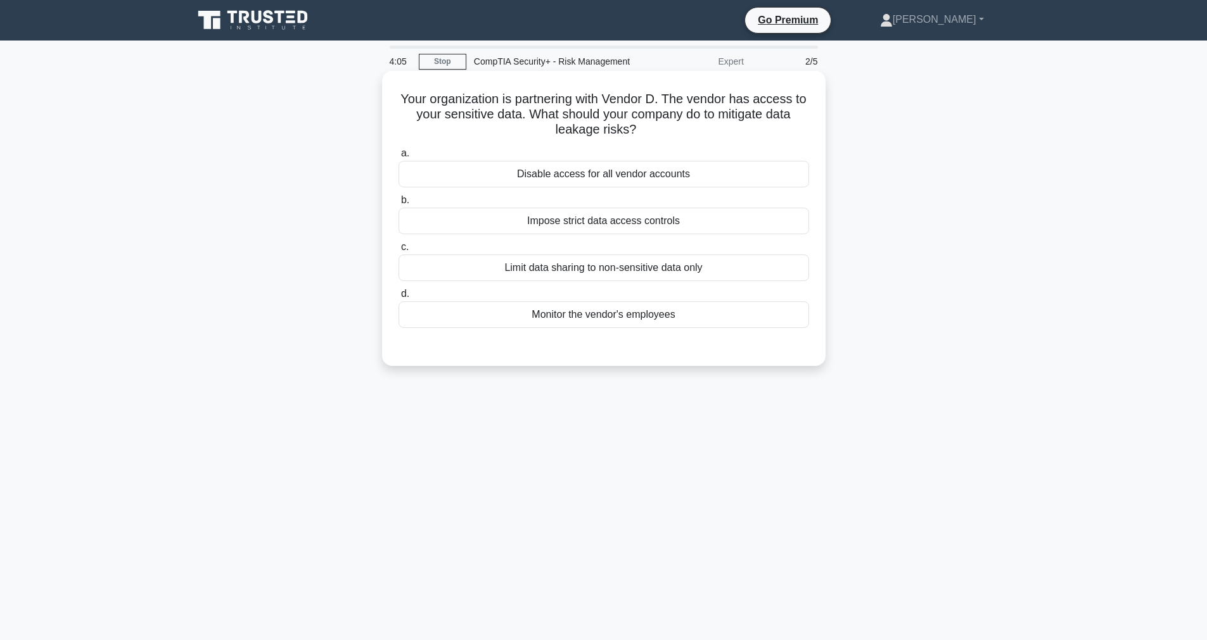
click at [513, 209] on div "Impose strict data access controls" at bounding box center [603, 221] width 410 height 27
click at [398, 205] on input "b. Impose strict data access controls" at bounding box center [398, 200] width 0 height 8
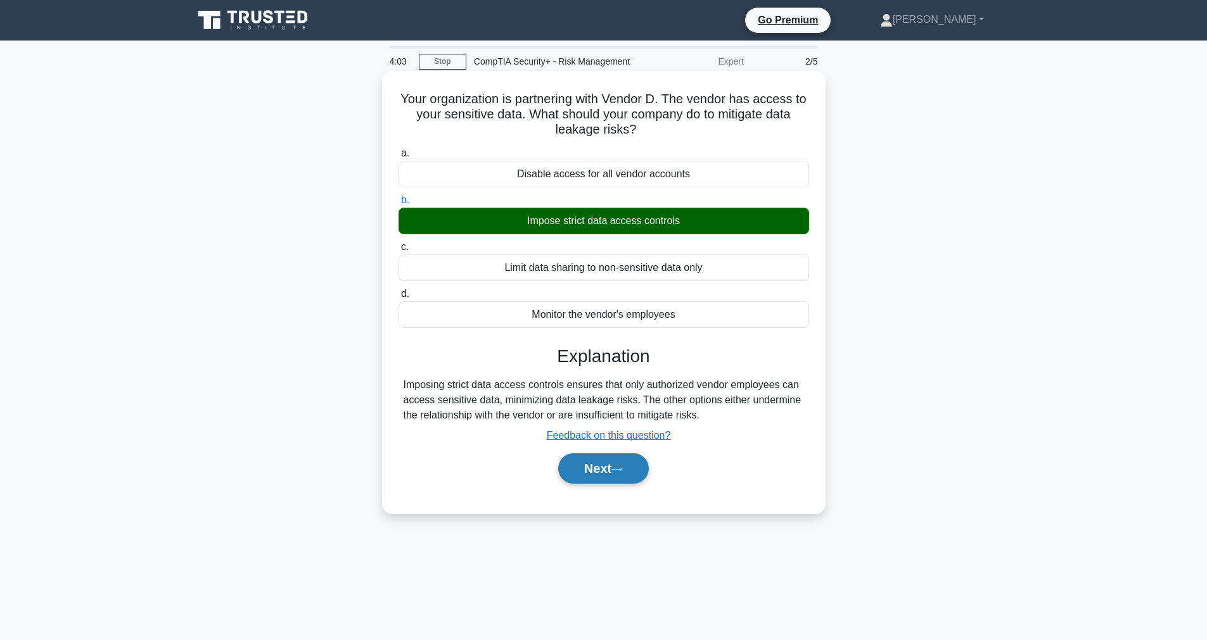
click at [616, 461] on button "Next" at bounding box center [603, 468] width 91 height 30
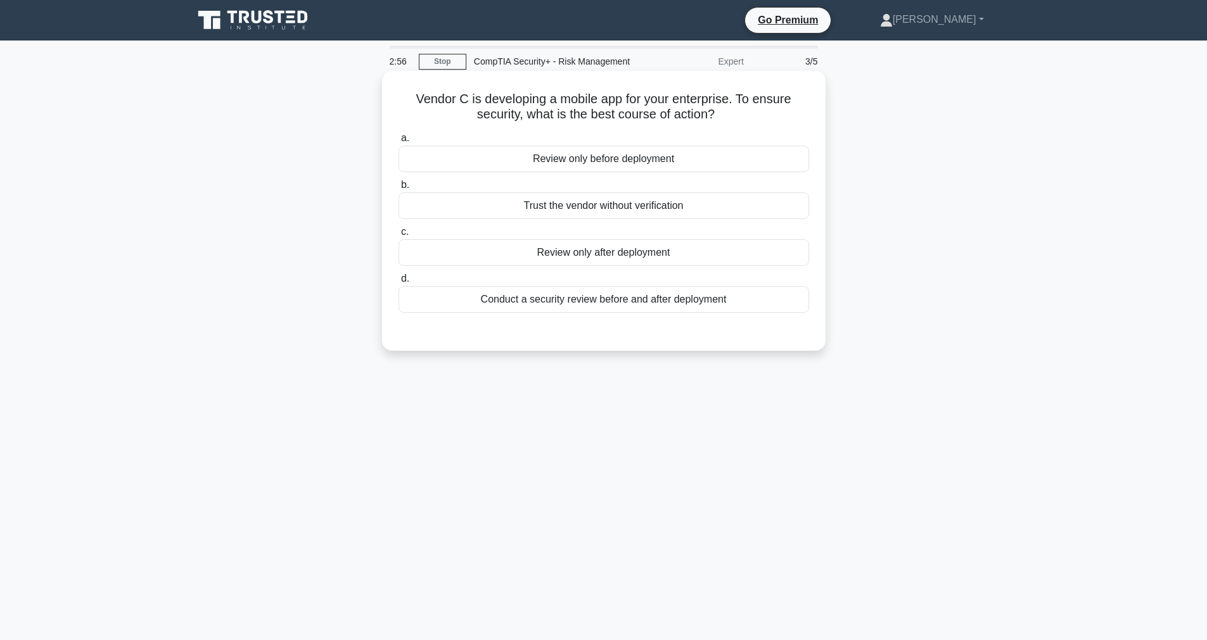
click at [576, 304] on div "Conduct a security review before and after deployment" at bounding box center [603, 299] width 410 height 27
click at [398, 283] on input "d. Conduct a security review before and after deployment" at bounding box center [398, 279] width 0 height 8
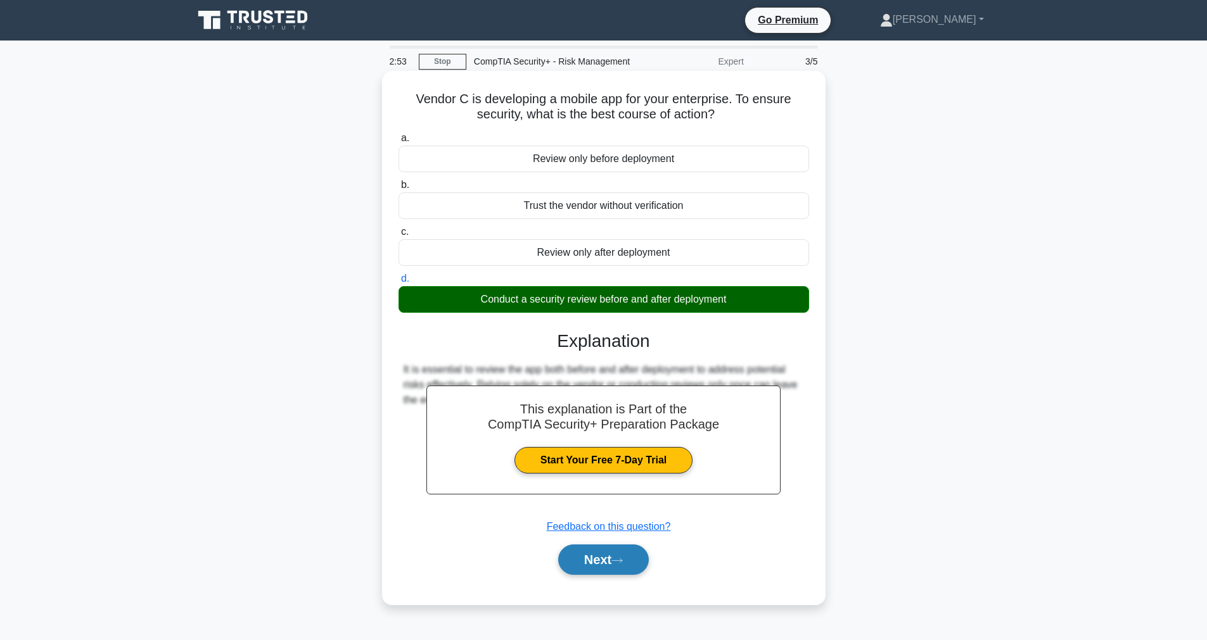
click at [602, 555] on button "Next" at bounding box center [603, 560] width 91 height 30
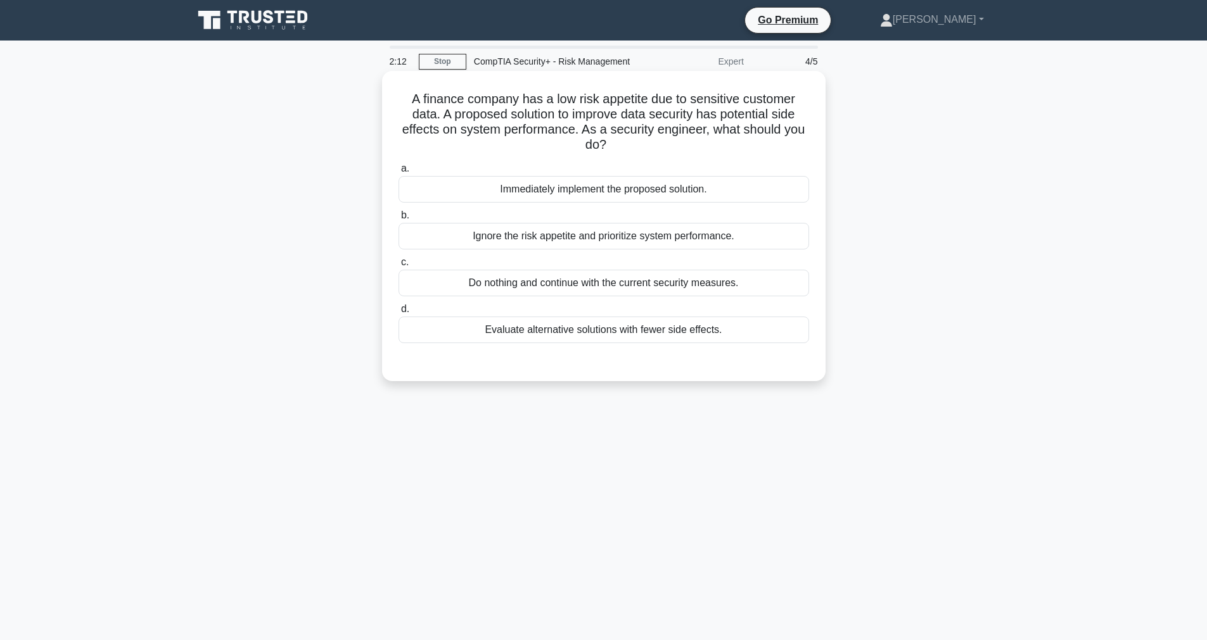
click at [499, 329] on div "Evaluate alternative solutions with fewer side effects." at bounding box center [603, 330] width 410 height 27
click at [398, 314] on input "d. Evaluate alternative solutions with fewer side effects." at bounding box center [398, 309] width 0 height 8
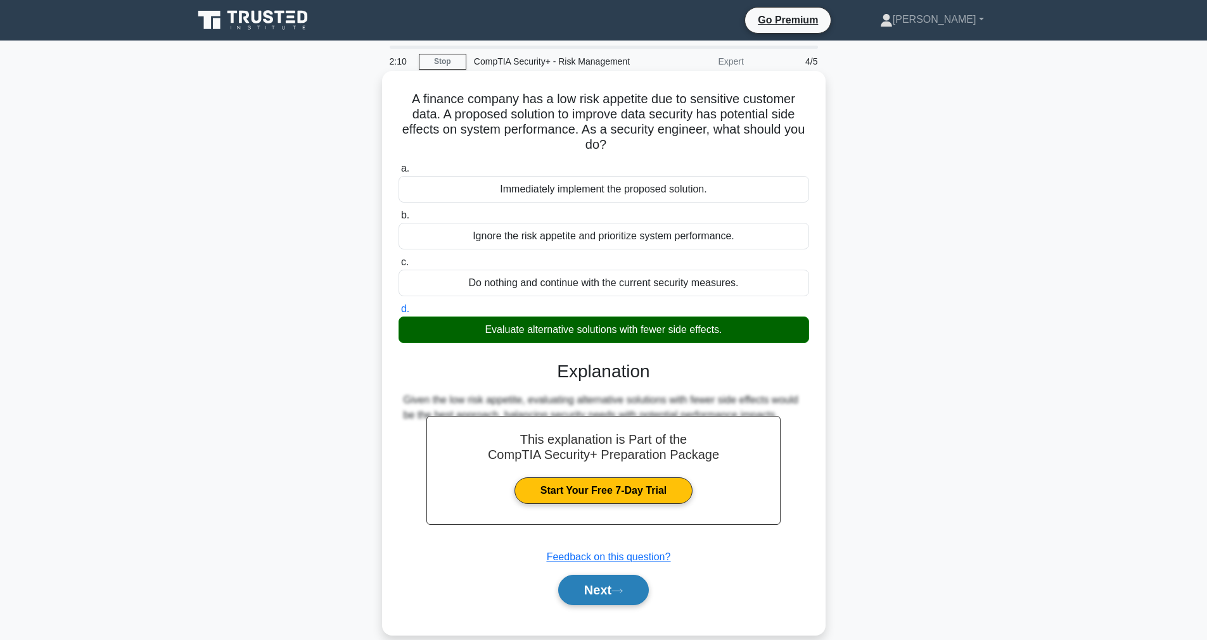
click at [586, 600] on button "Next" at bounding box center [603, 590] width 91 height 30
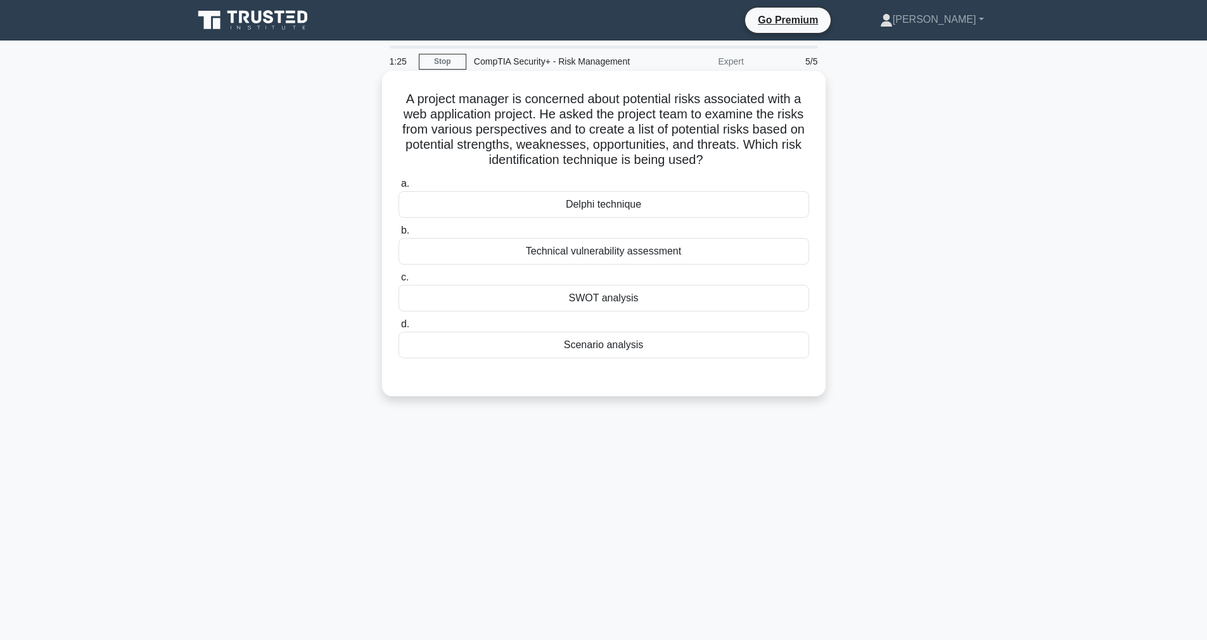
click at [429, 260] on div "Technical vulnerability assessment" at bounding box center [603, 251] width 410 height 27
click at [398, 235] on input "b. Technical vulnerability assessment" at bounding box center [398, 231] width 0 height 8
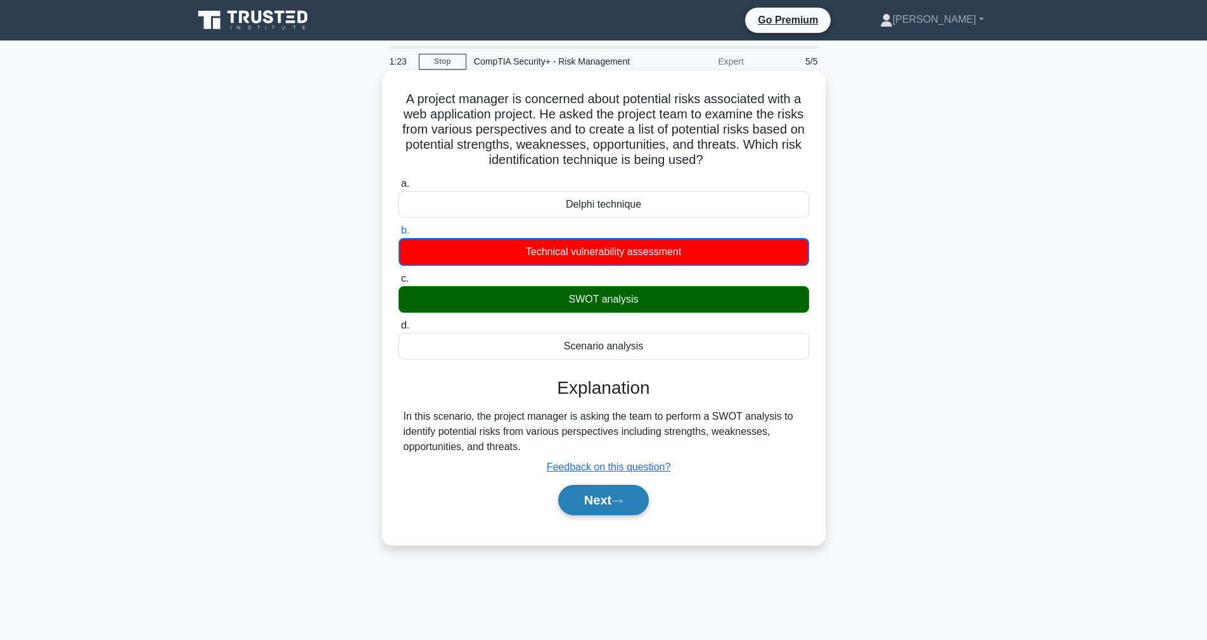
click at [598, 500] on button "Next" at bounding box center [603, 500] width 91 height 30
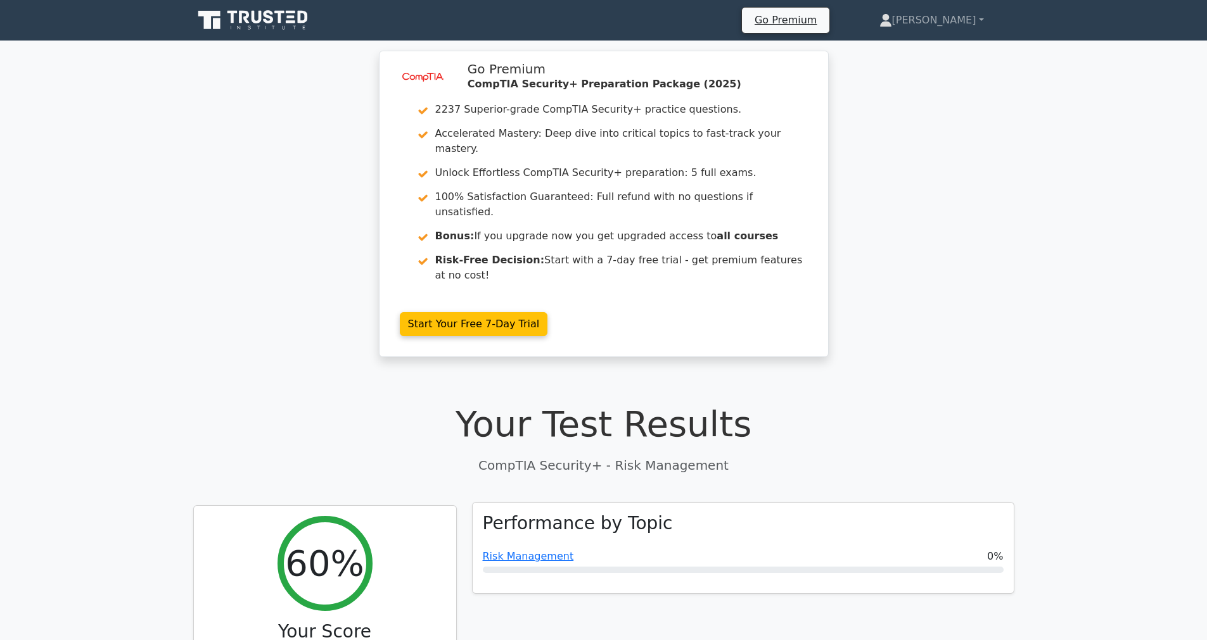
click at [586, 513] on h3 "Performance by Topic" at bounding box center [578, 524] width 190 height 22
click at [270, 22] on icon at bounding box center [268, 16] width 10 height 13
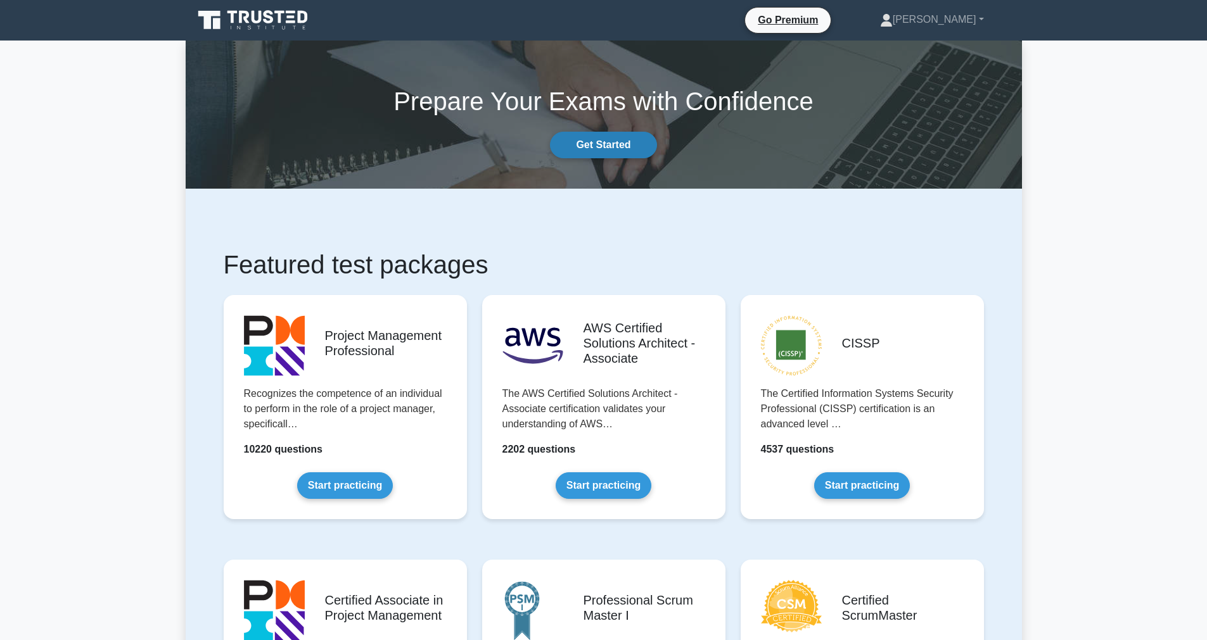
click at [599, 140] on link "Get Started" at bounding box center [603, 145] width 106 height 27
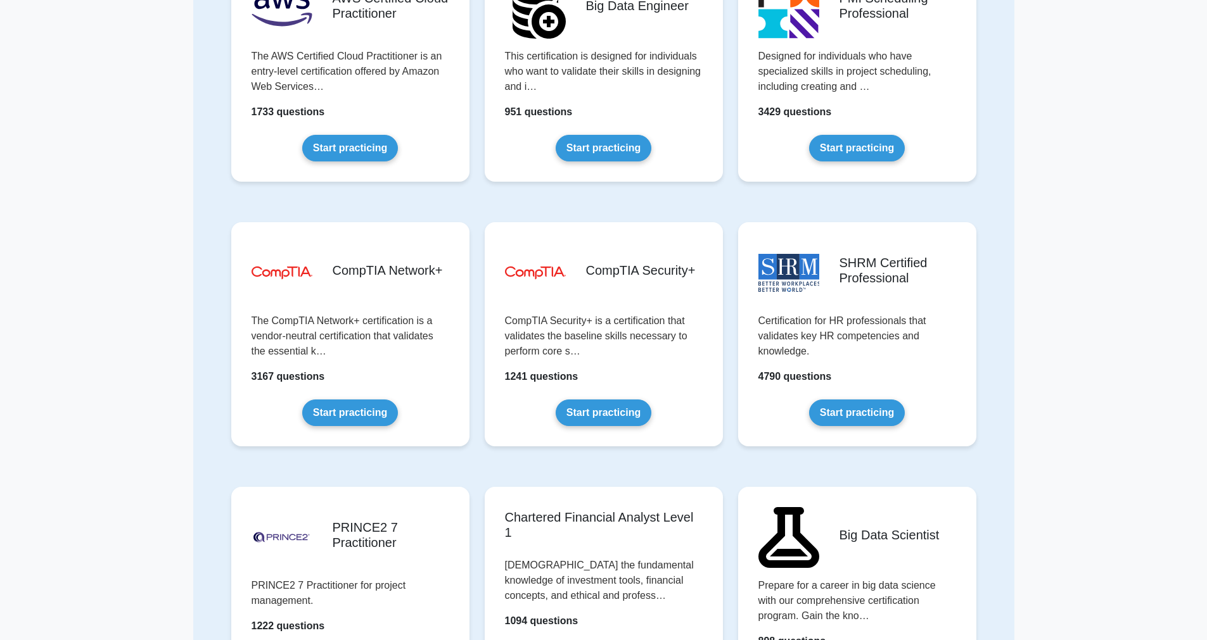
scroll to position [2110, 0]
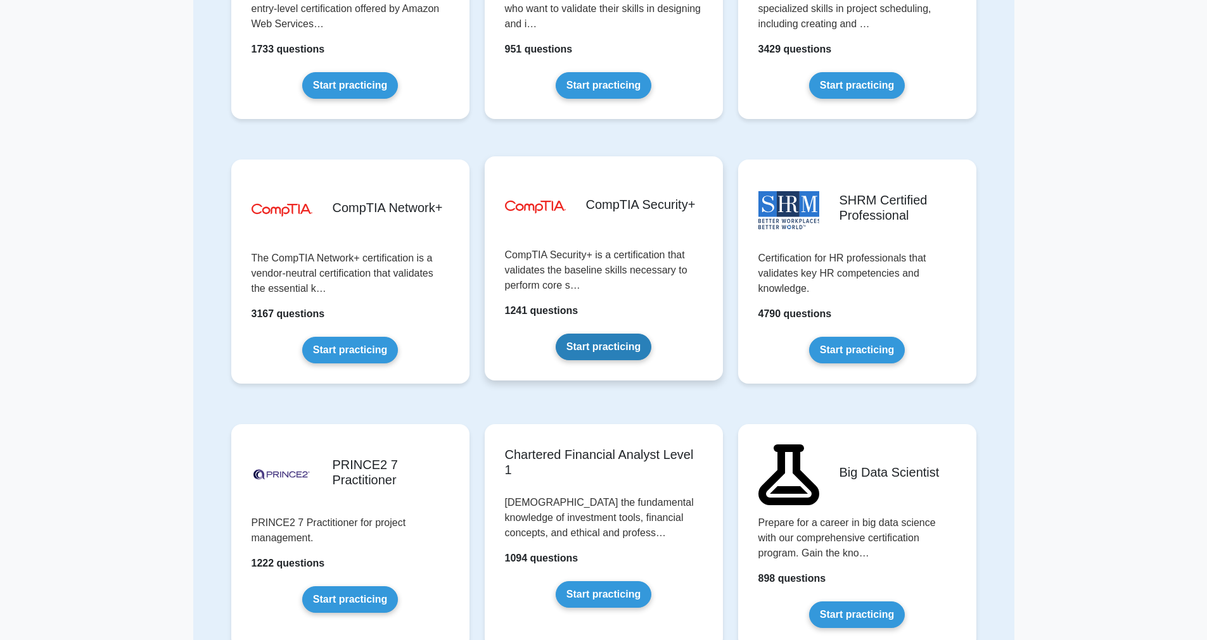
click at [612, 342] on link "Start practicing" at bounding box center [603, 347] width 96 height 27
